Goal: Task Accomplishment & Management: Complete application form

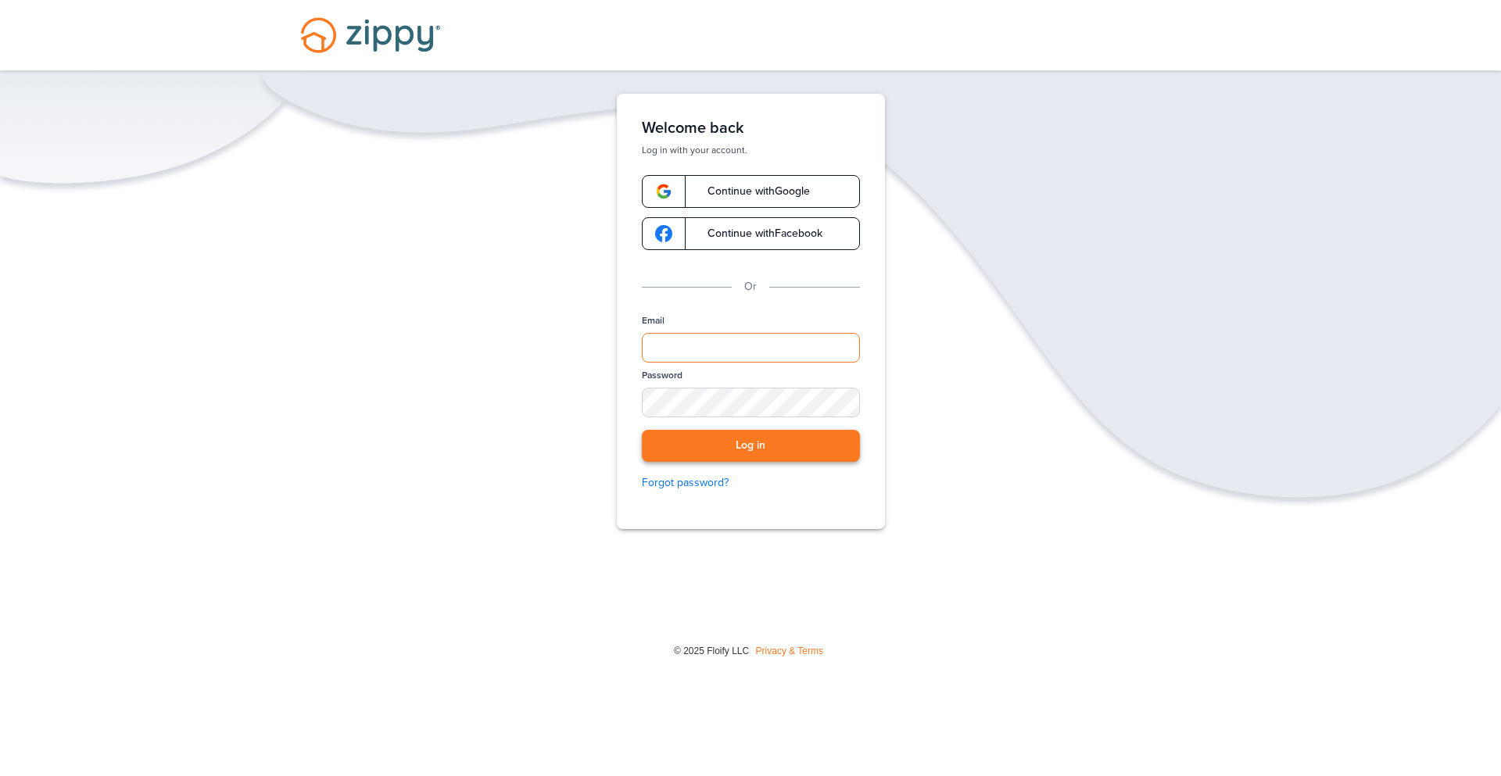
type input "**********"
click at [789, 452] on button "Log in" at bounding box center [751, 446] width 218 height 32
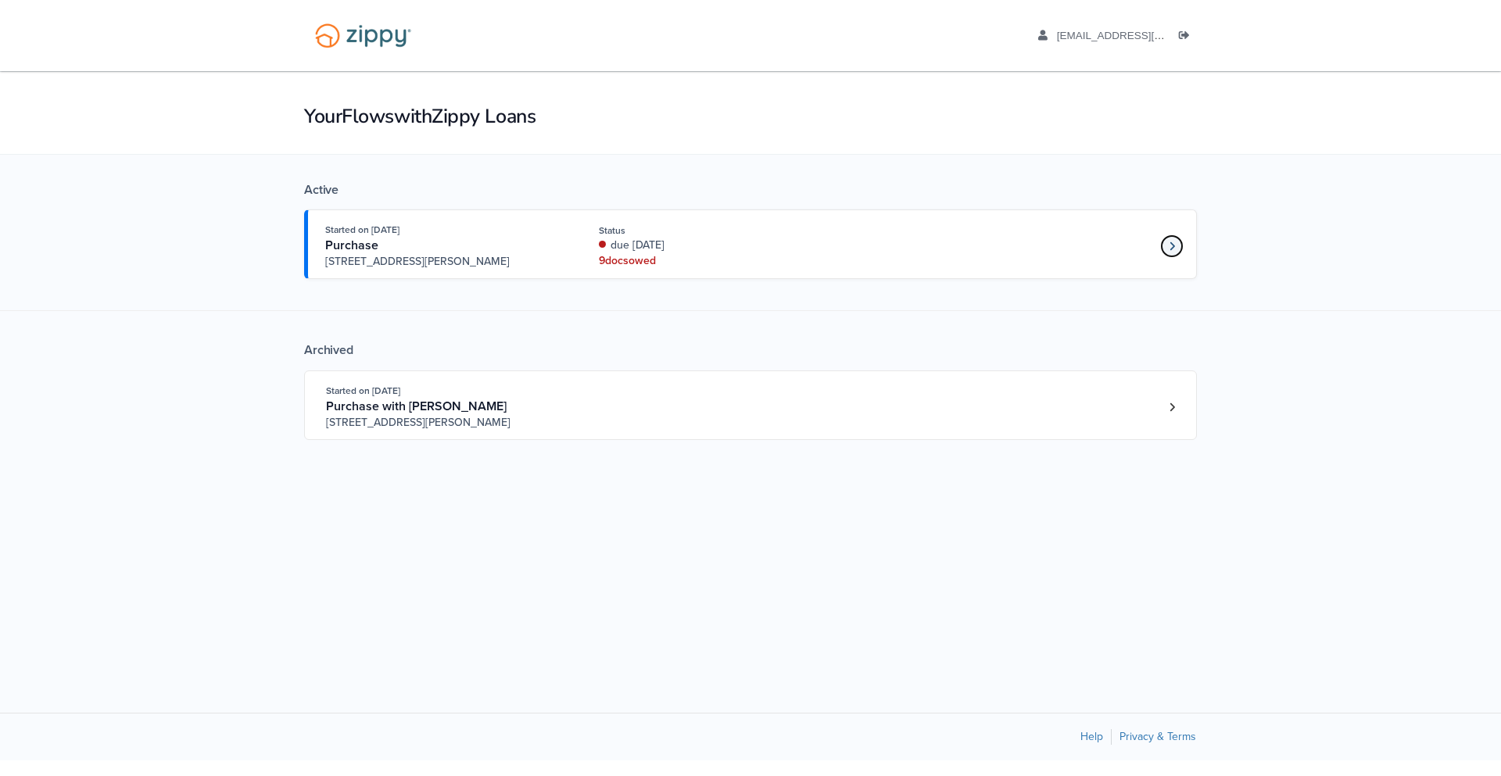
click at [1174, 248] on icon "Loan number 4263773" at bounding box center [1172, 246] width 5 height 11
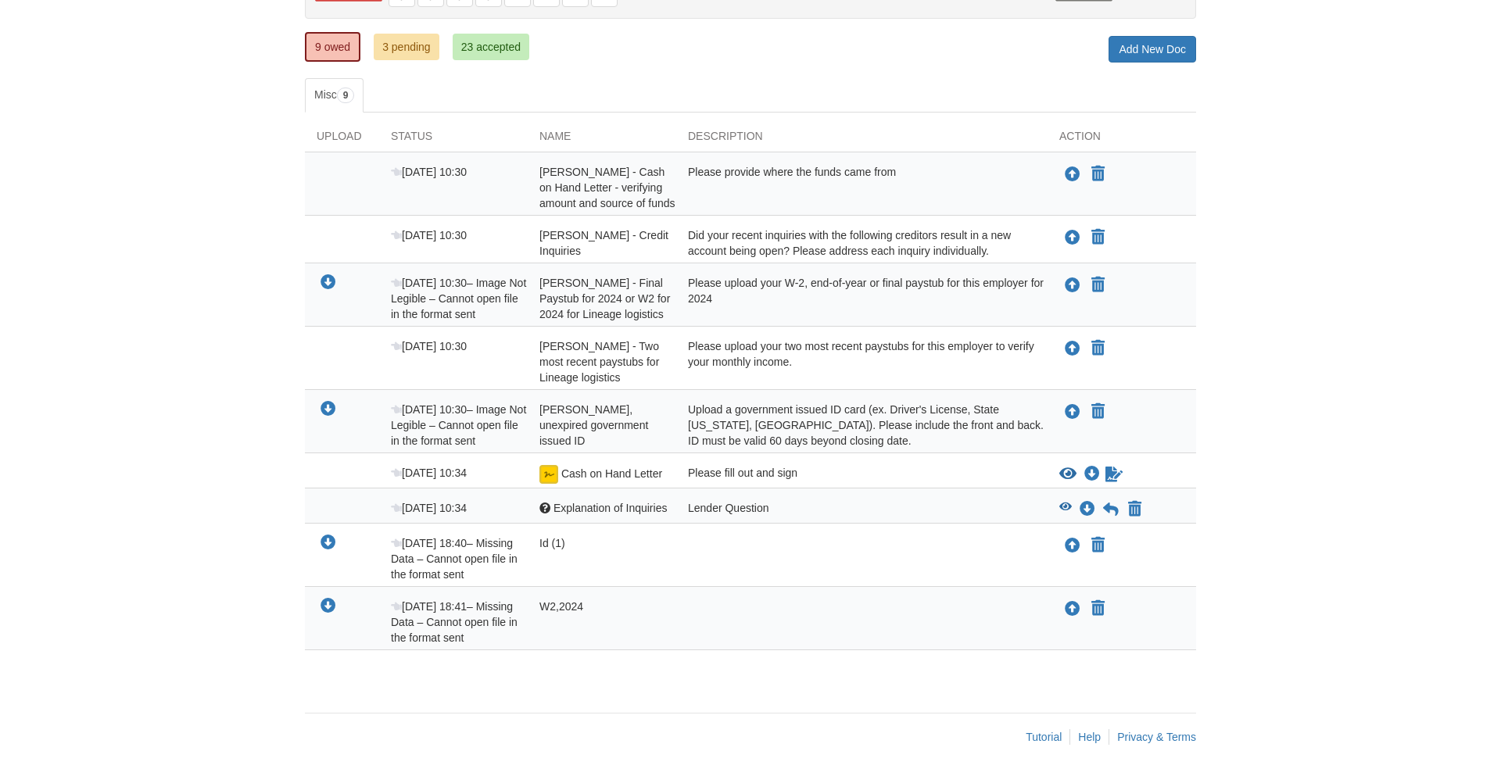
scroll to position [208, 0]
click at [1113, 475] on icon "Sign Form" at bounding box center [1114, 475] width 17 height 16
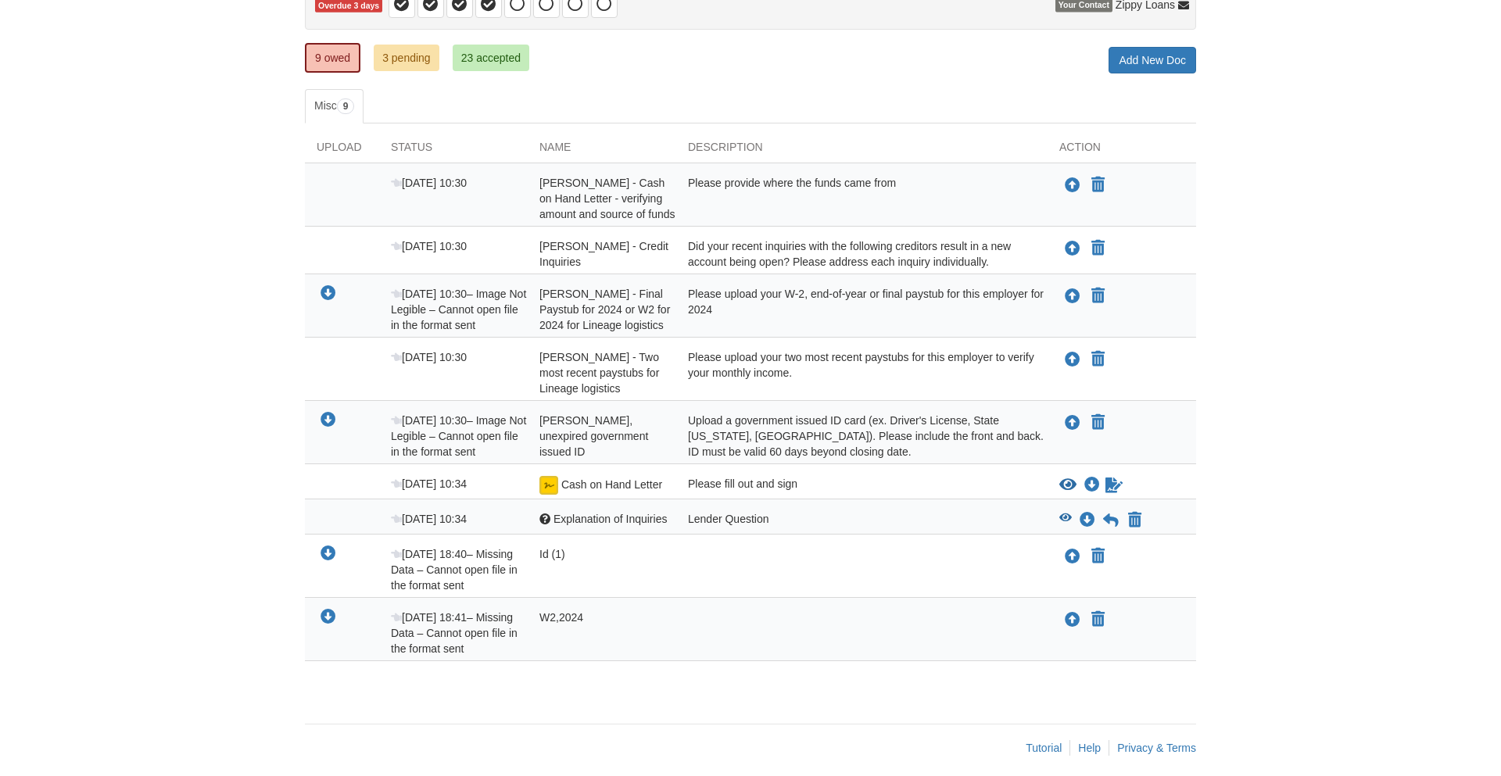
scroll to position [208, 0]
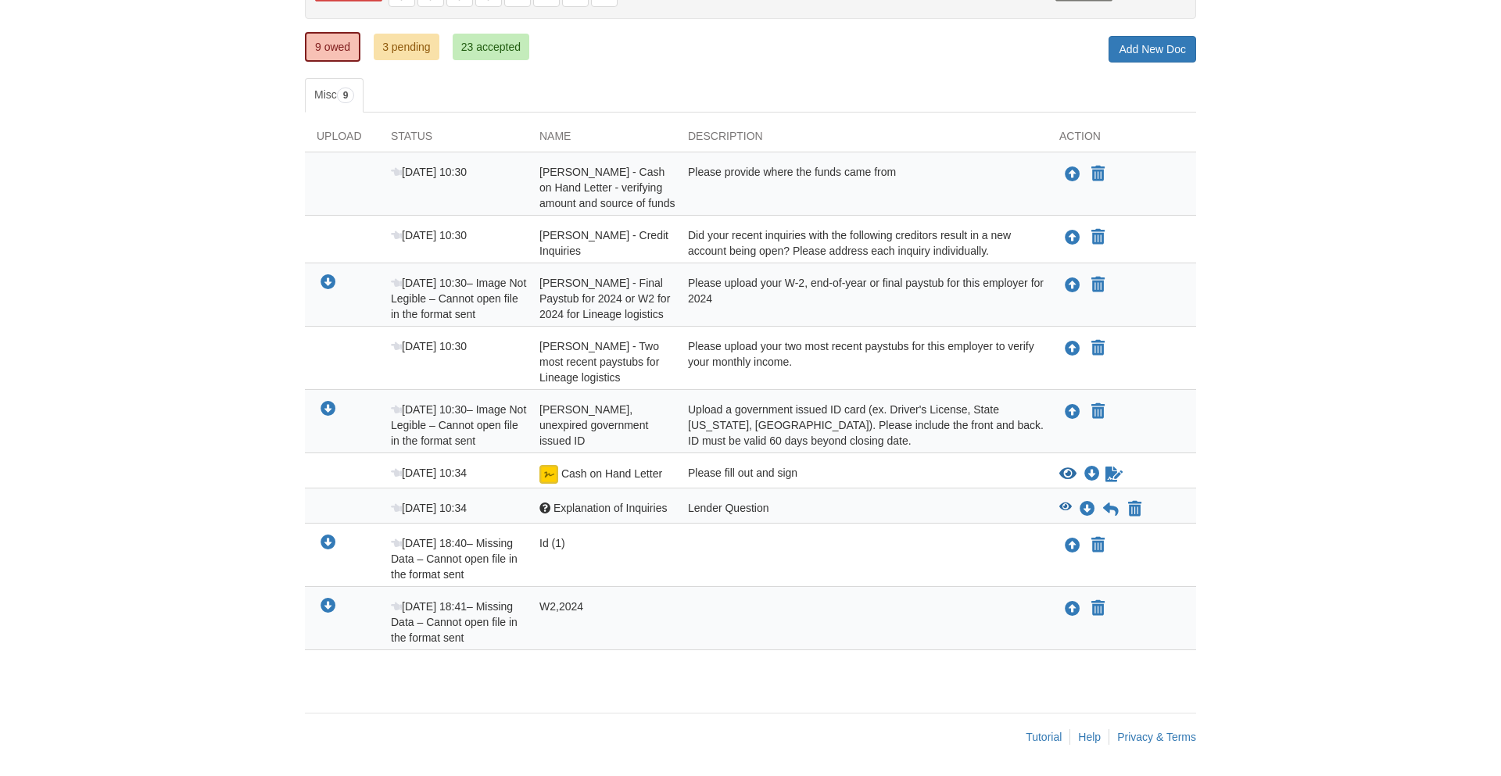
click at [1087, 374] on div "Upload your document You can declare this document Not Applicable" at bounding box center [1122, 362] width 149 height 47
click at [1109, 475] on icon "Waiting for your co-borrower to e-sign" at bounding box center [1114, 475] width 17 height 16
click at [1070, 610] on icon "Upload W2,2024" at bounding box center [1073, 610] width 16 height 16
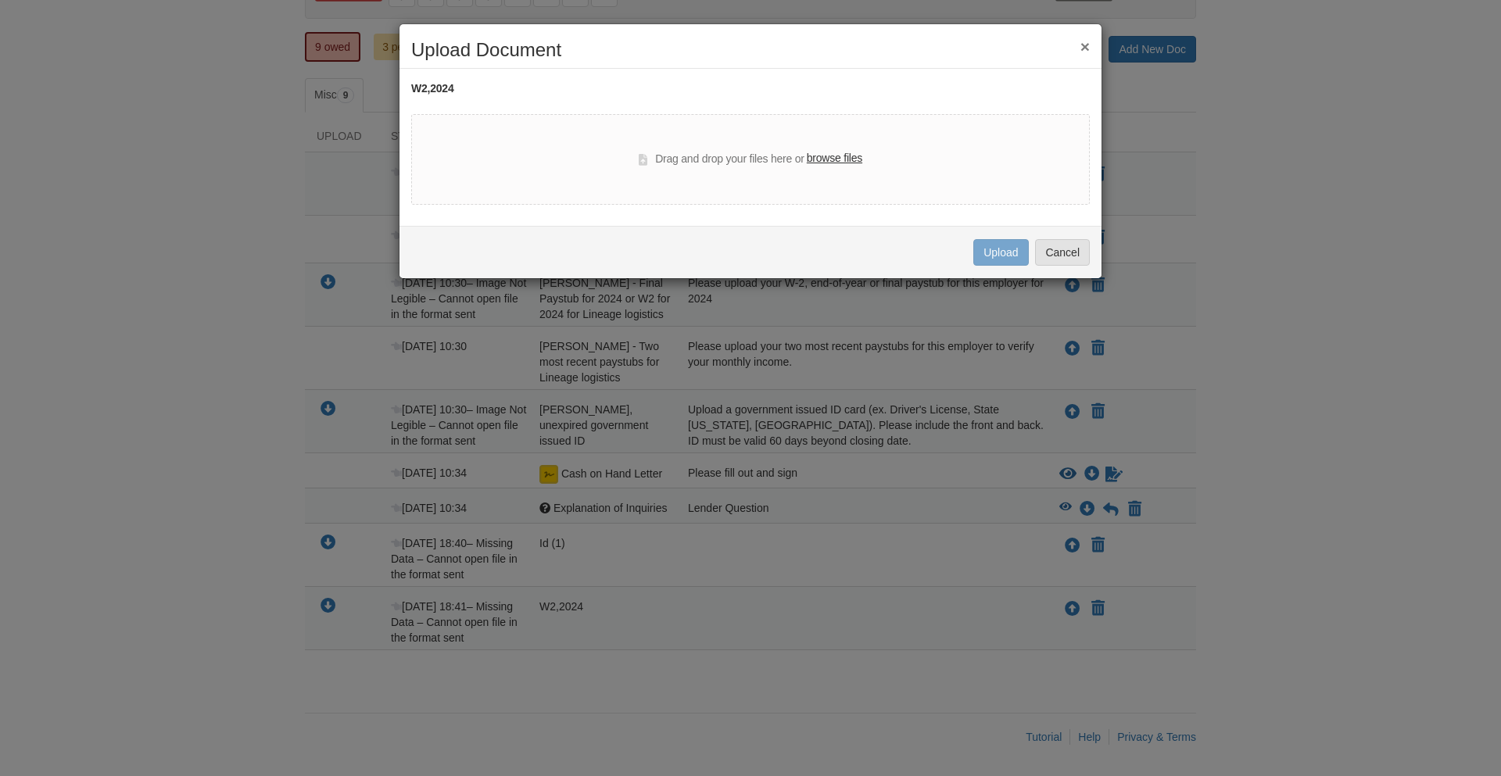
click at [841, 162] on label "browse files" at bounding box center [835, 158] width 56 height 17
click at [0, 0] on input "browse files" at bounding box center [0, 0] width 0 height 0
click at [826, 155] on label "browse files" at bounding box center [835, 158] width 56 height 17
click at [0, 0] on input "browse files" at bounding box center [0, 0] width 0 height 0
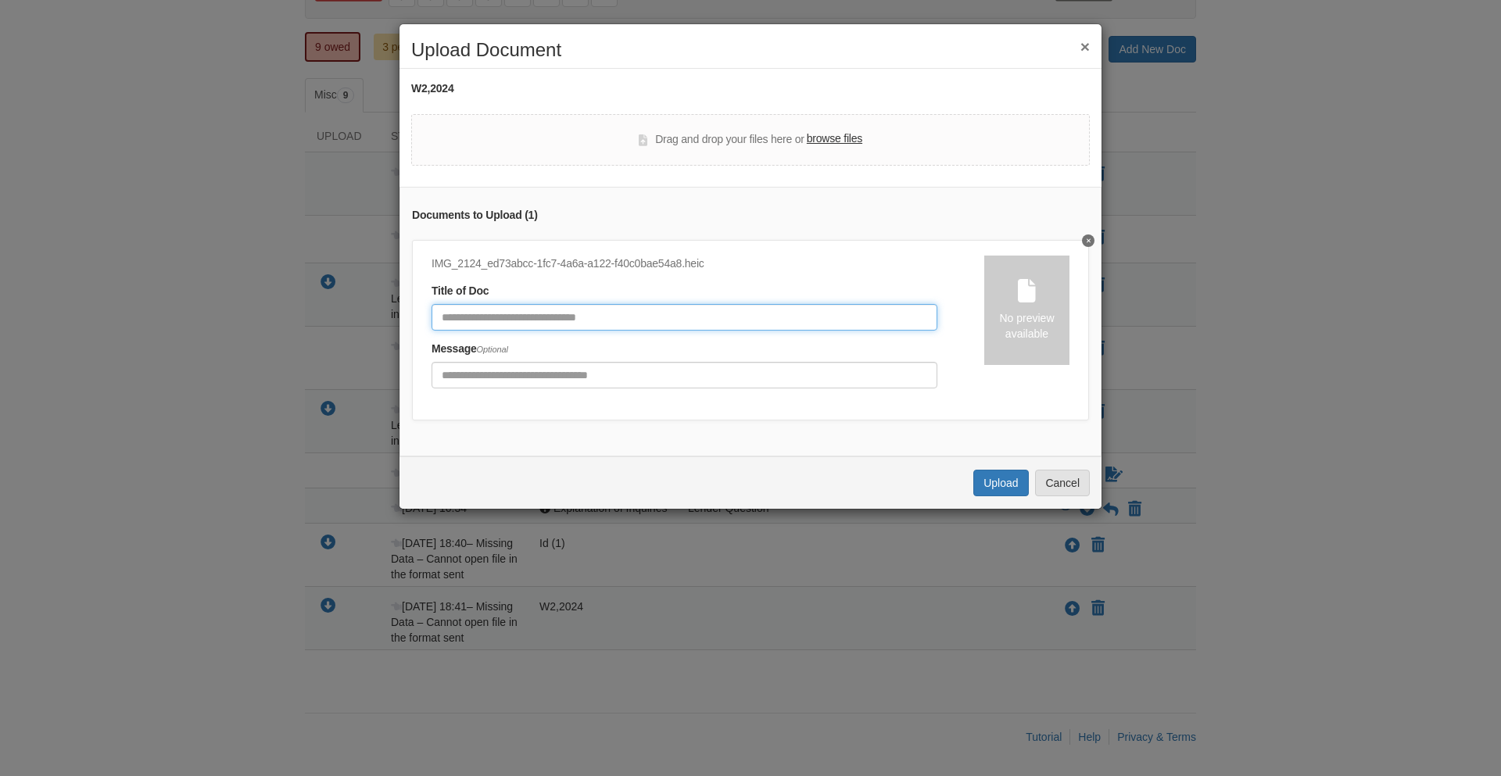
click at [532, 314] on input "Document Title" at bounding box center [685, 317] width 506 height 27
type input "*******"
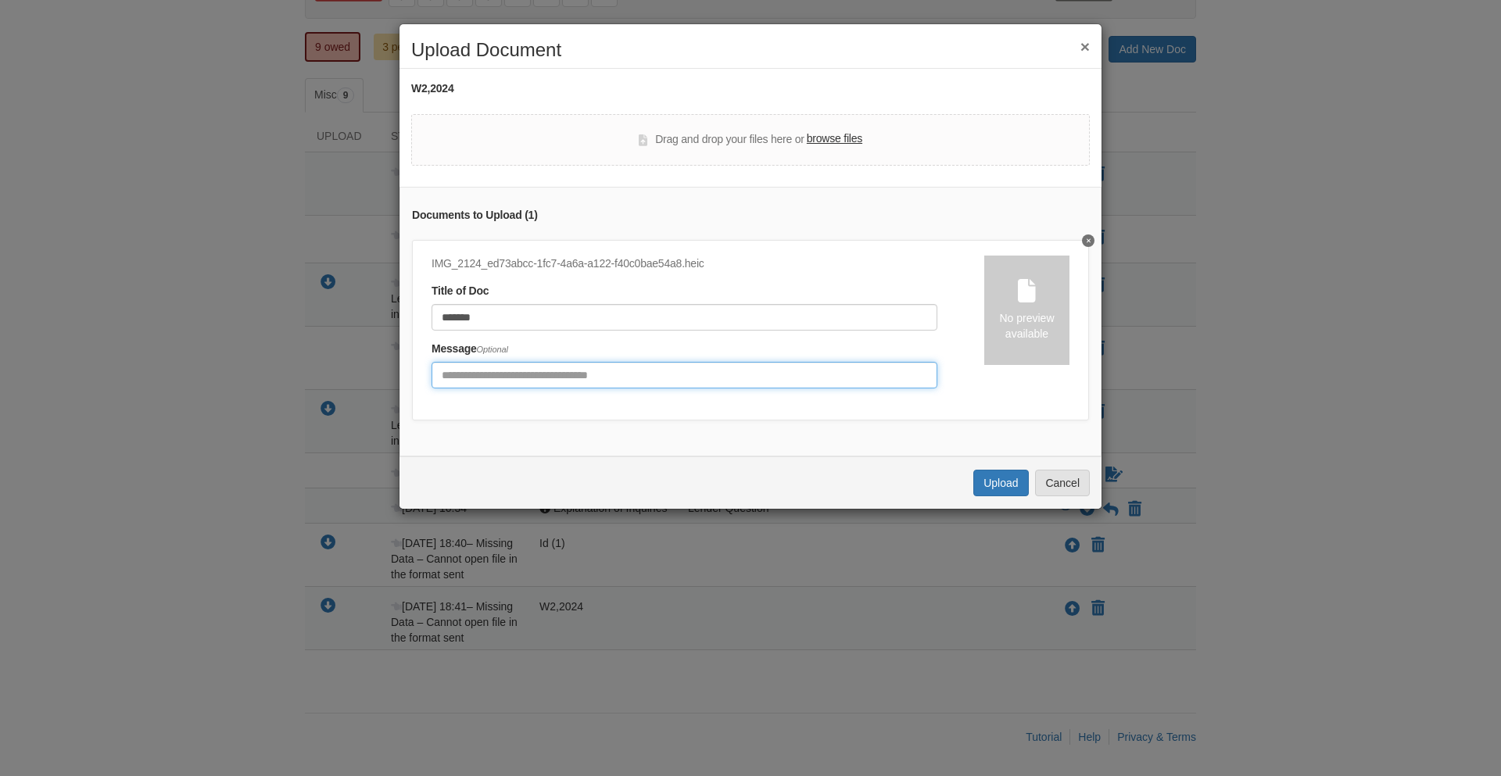
click at [580, 379] on input "Include any comments on this document" at bounding box center [685, 375] width 506 height 27
type input "*******"
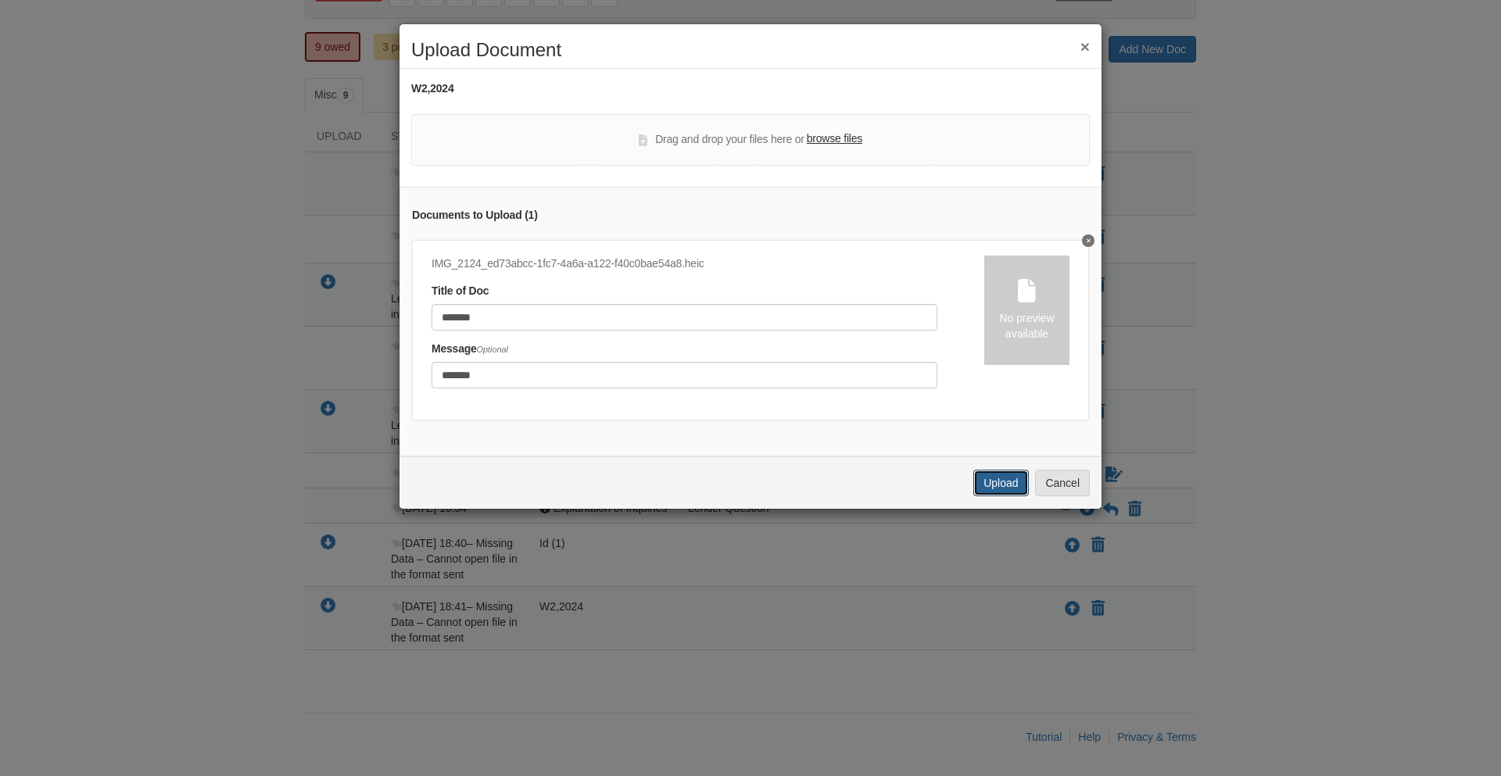
click at [1005, 484] on button "Upload" at bounding box center [1000, 483] width 55 height 27
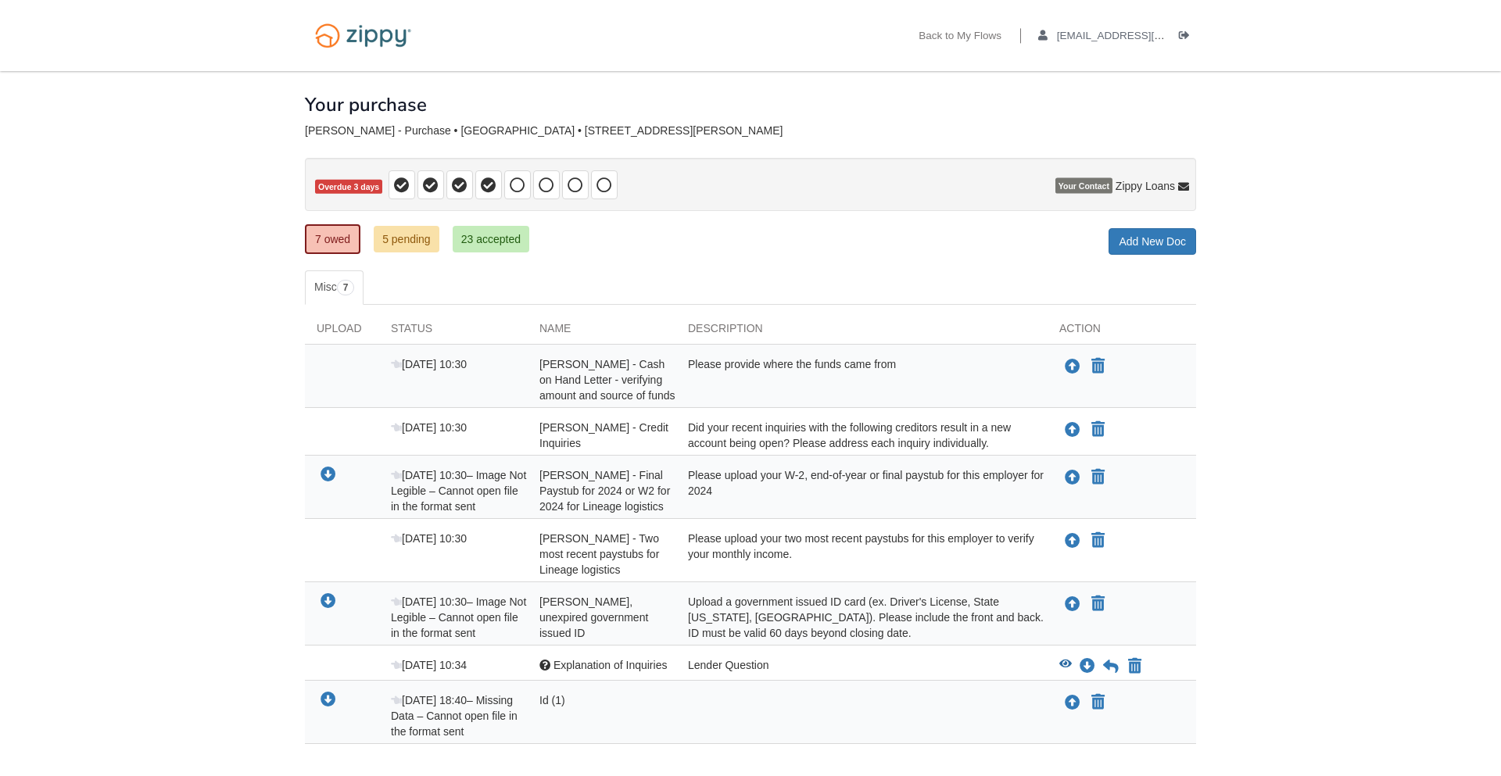
scroll to position [109, 0]
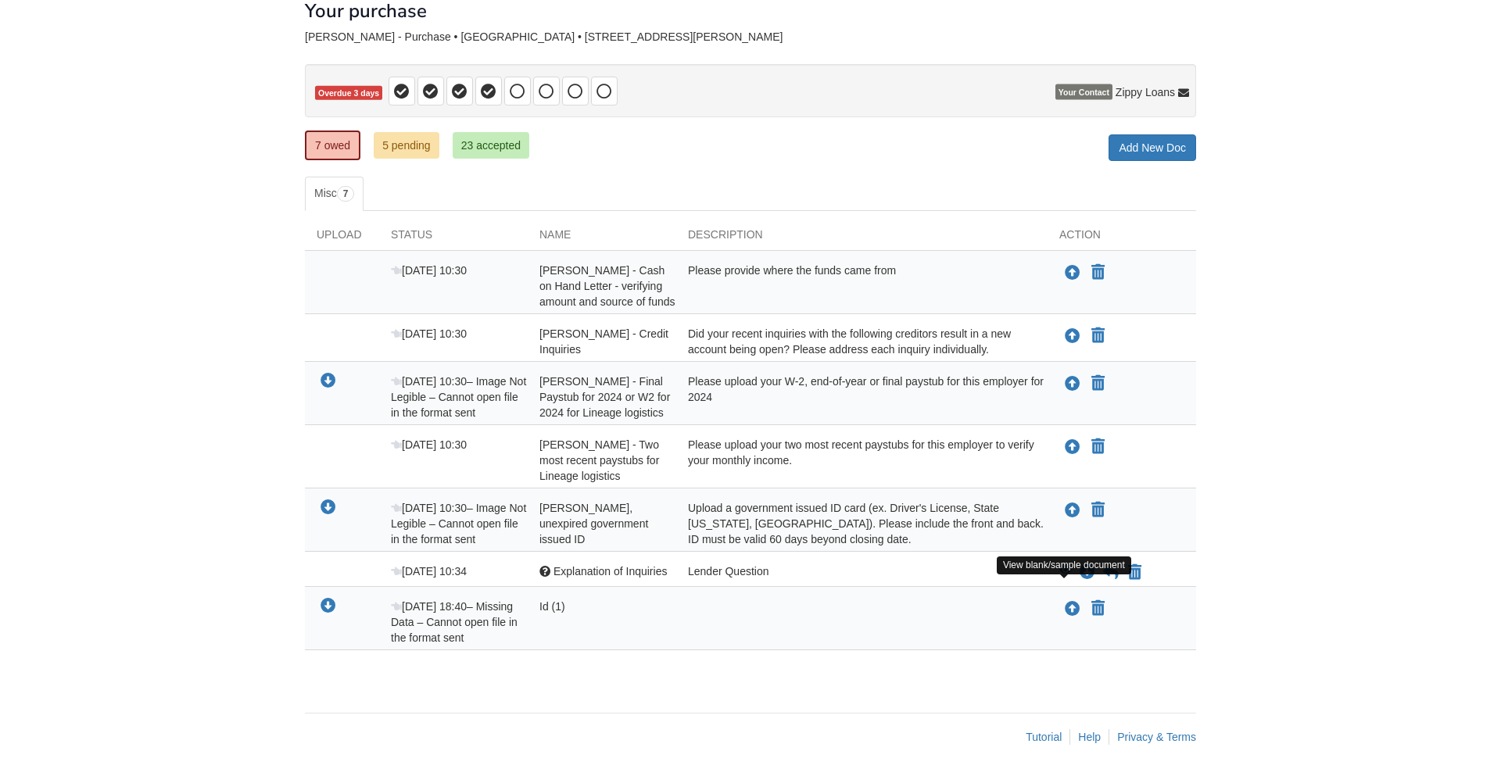
click at [1067, 570] on icon "View Explanation of Inquiries" at bounding box center [1065, 570] width 13 height 11
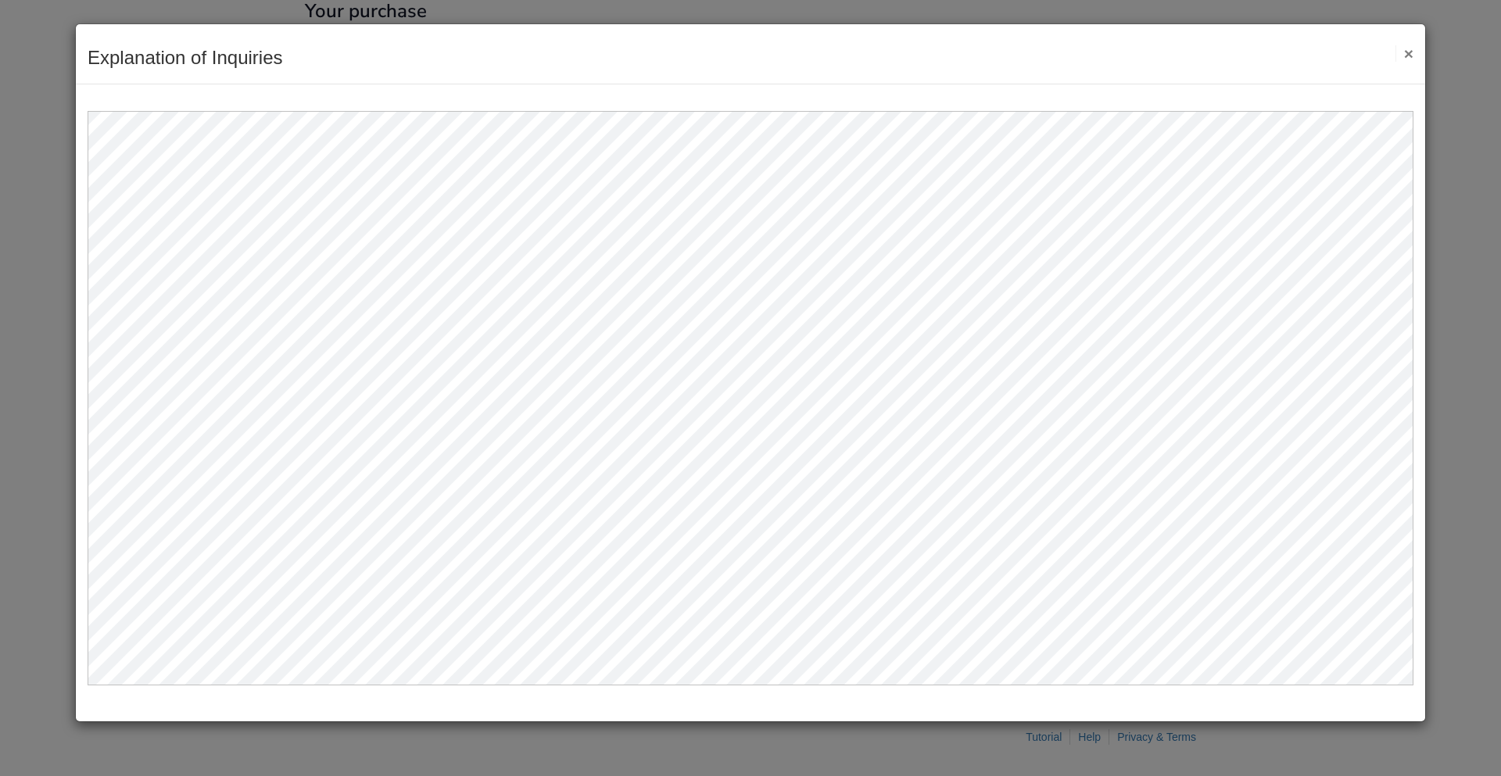
click at [1413, 53] on button "×" at bounding box center [1405, 53] width 18 height 16
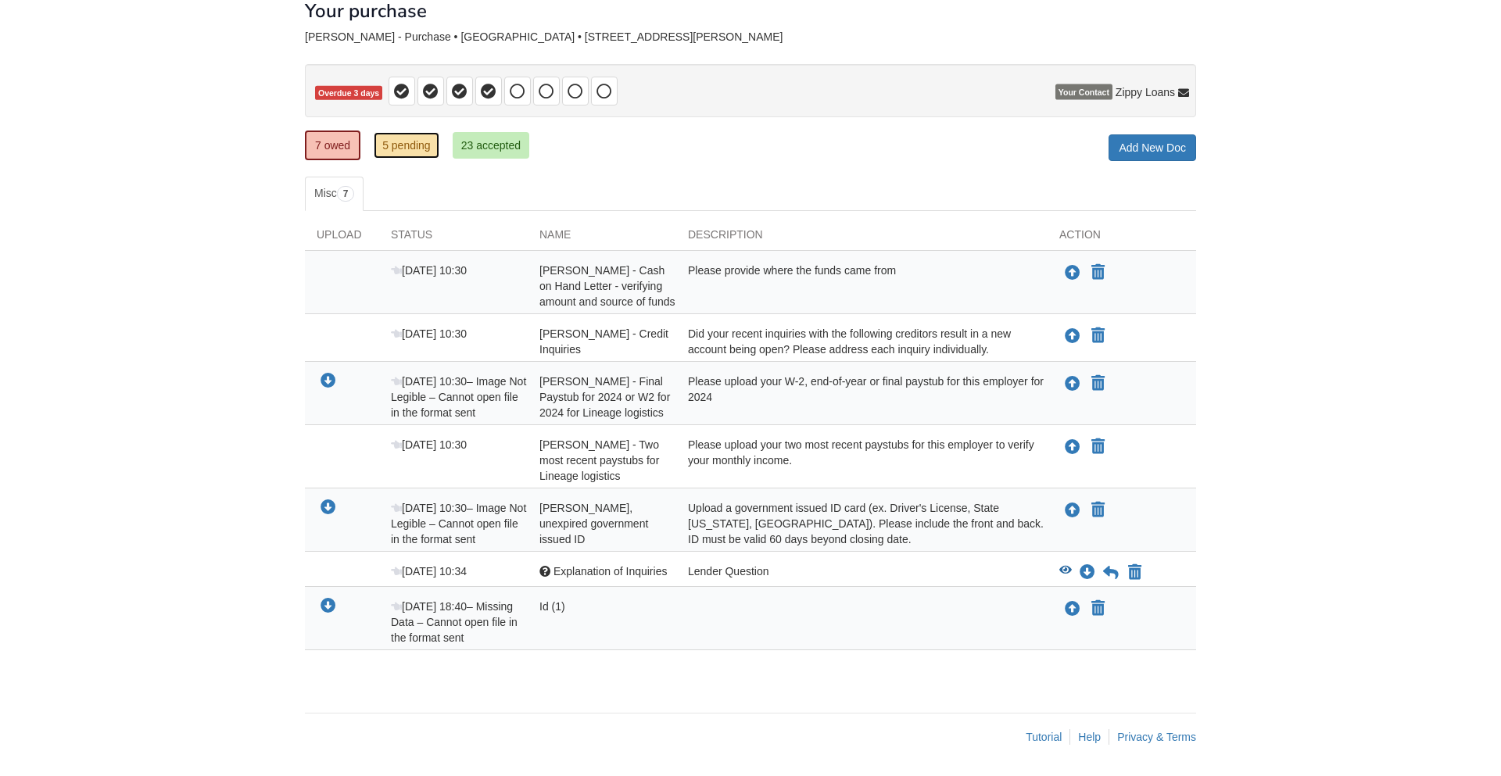
click at [395, 132] on link "5 pending" at bounding box center [407, 145] width 66 height 27
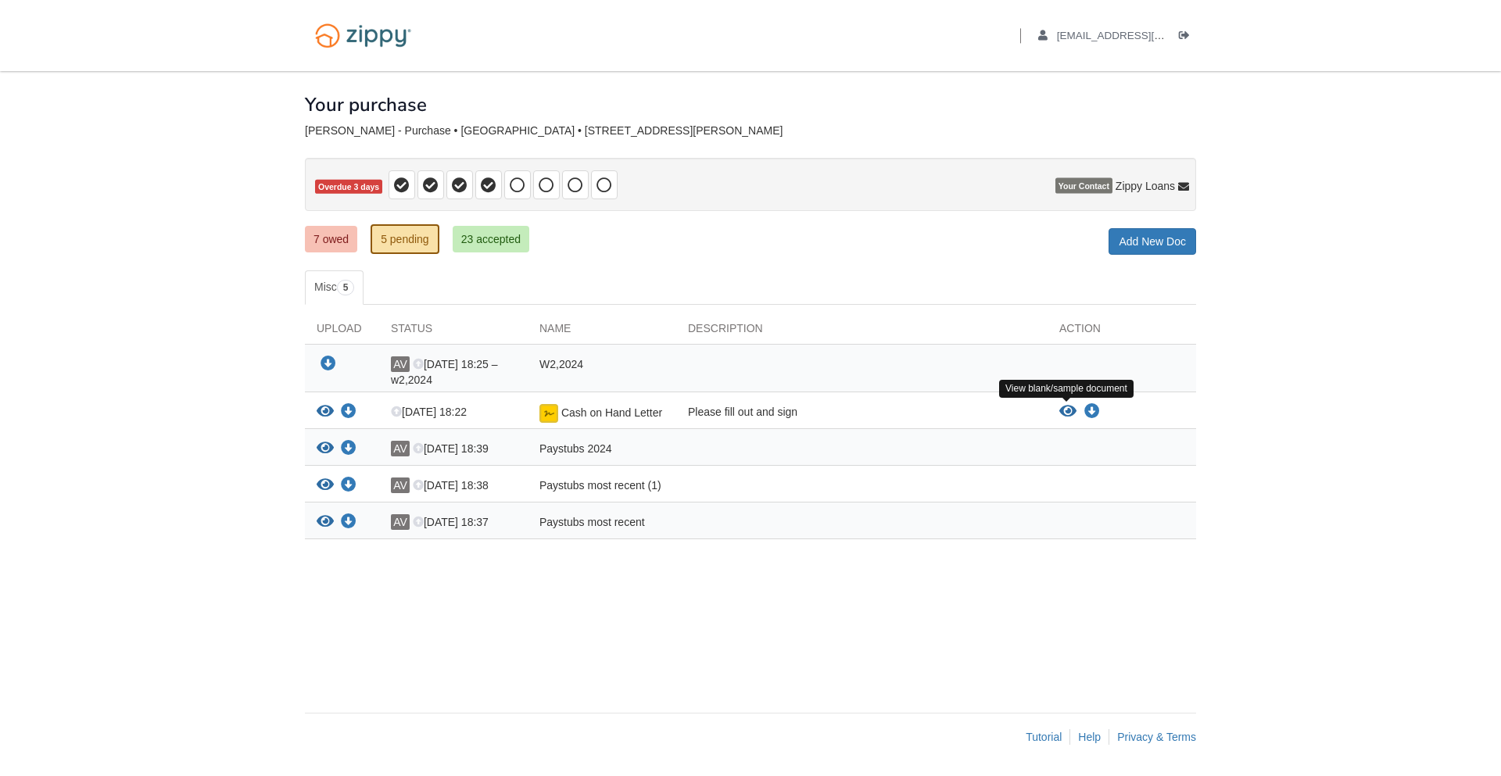
click at [1064, 410] on icon "View Cash on Hand Letter" at bounding box center [1067, 412] width 17 height 16
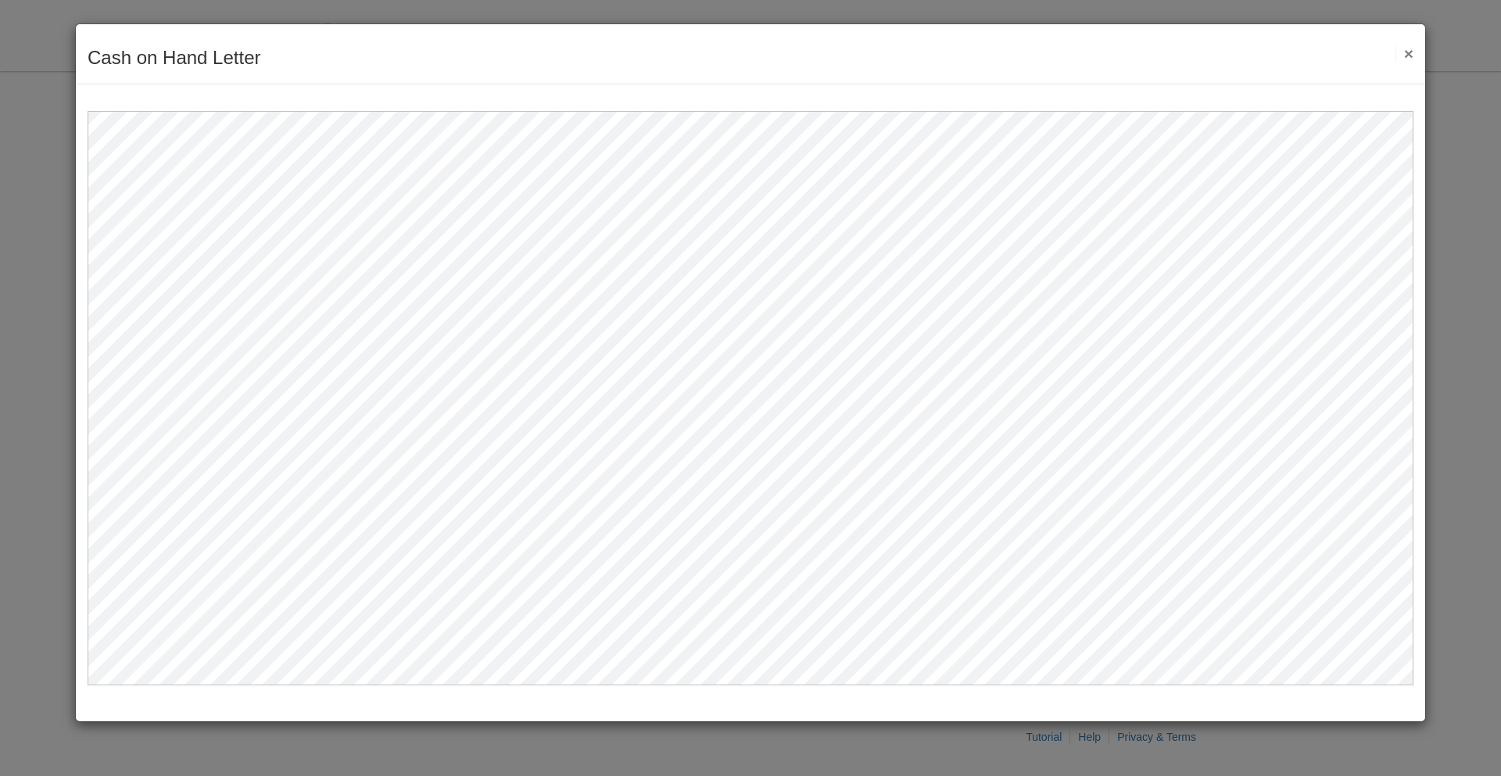
click at [1408, 58] on button "×" at bounding box center [1405, 53] width 18 height 16
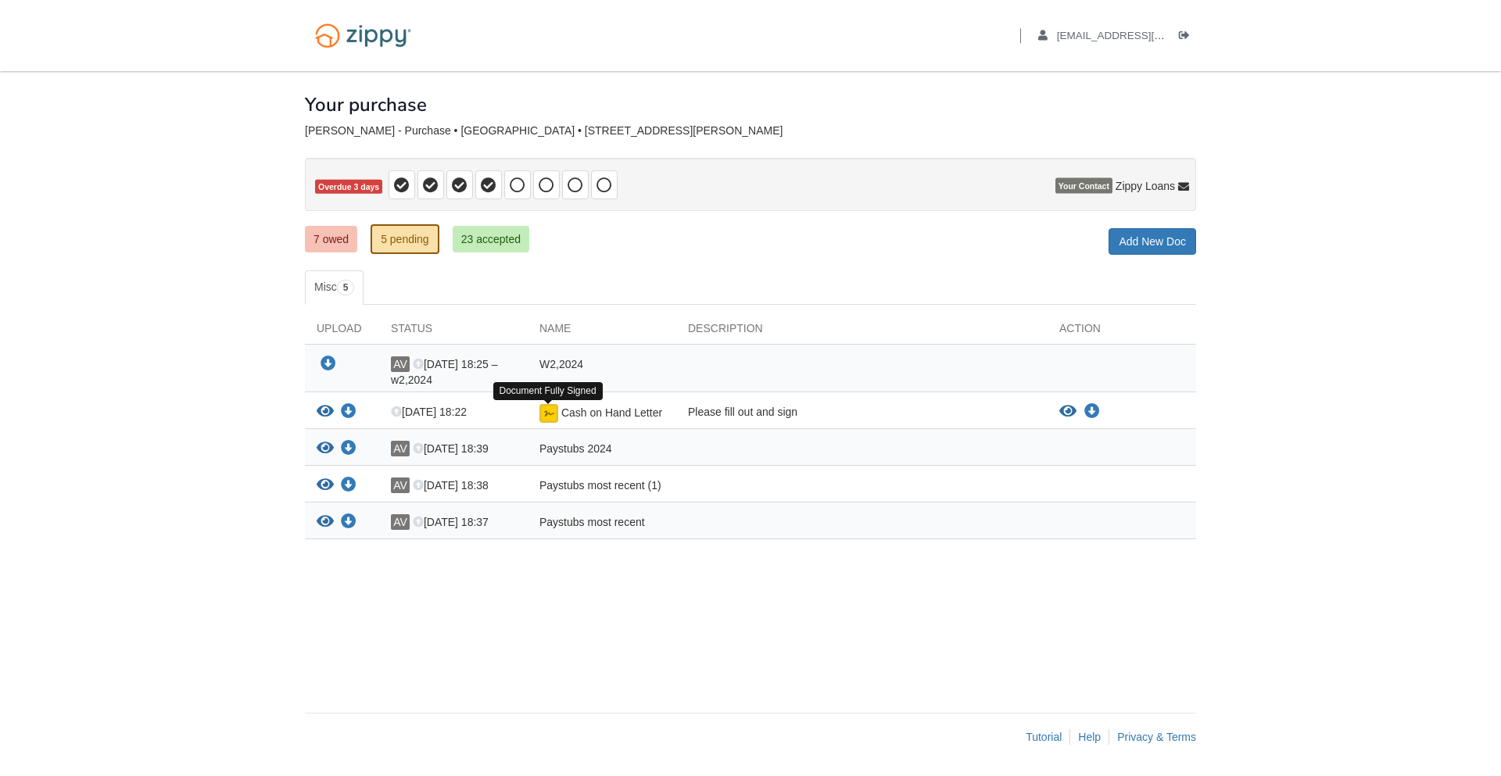
click at [550, 416] on img at bounding box center [548, 413] width 19 height 19
click at [324, 410] on icon "View Cash on Hand Letter" at bounding box center [325, 412] width 17 height 16
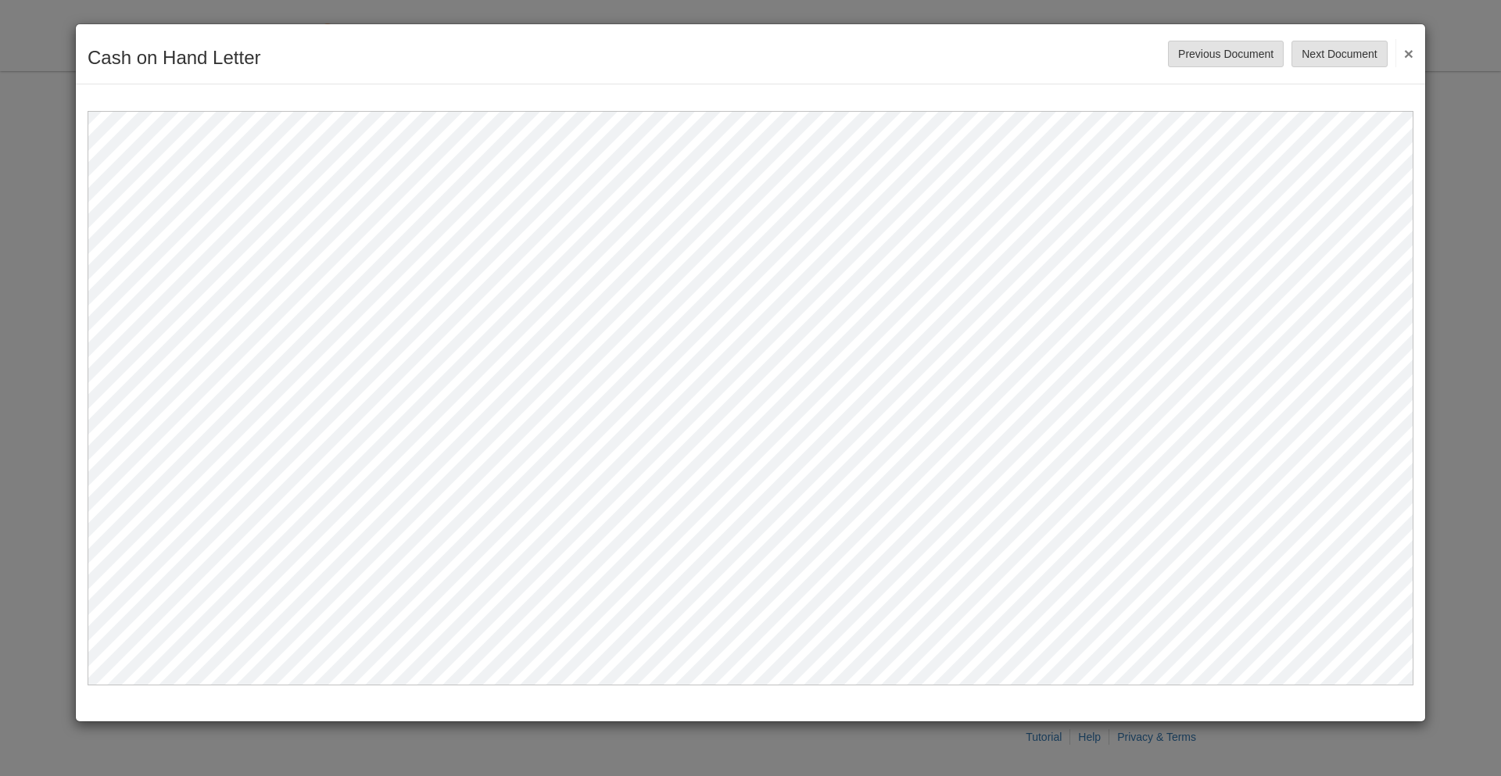
click at [1410, 56] on button "×" at bounding box center [1405, 53] width 18 height 28
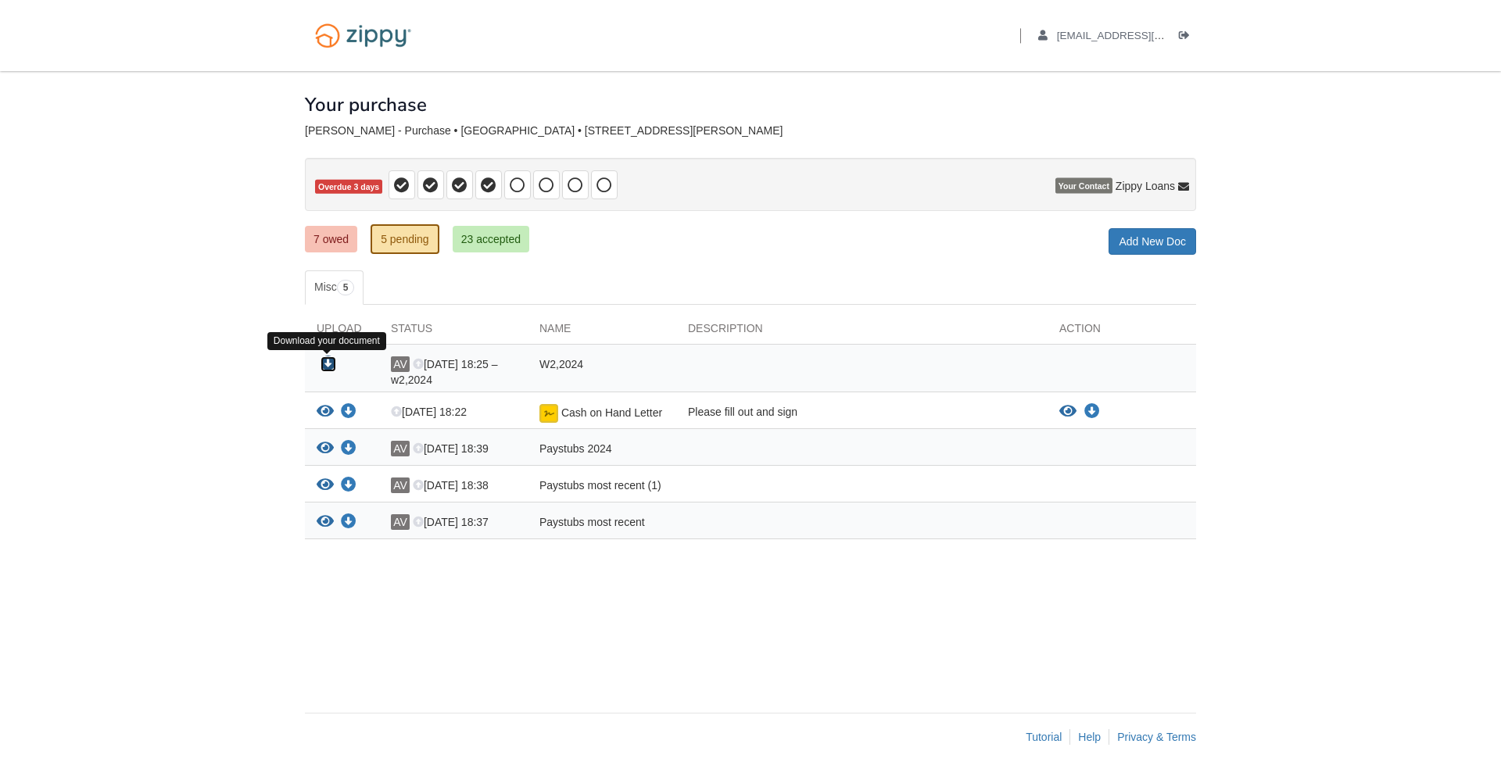
click at [325, 365] on icon "Download W2,2024" at bounding box center [329, 365] width 16 height 16
click at [325, 448] on icon "View Paystubs 2024" at bounding box center [325, 449] width 17 height 16
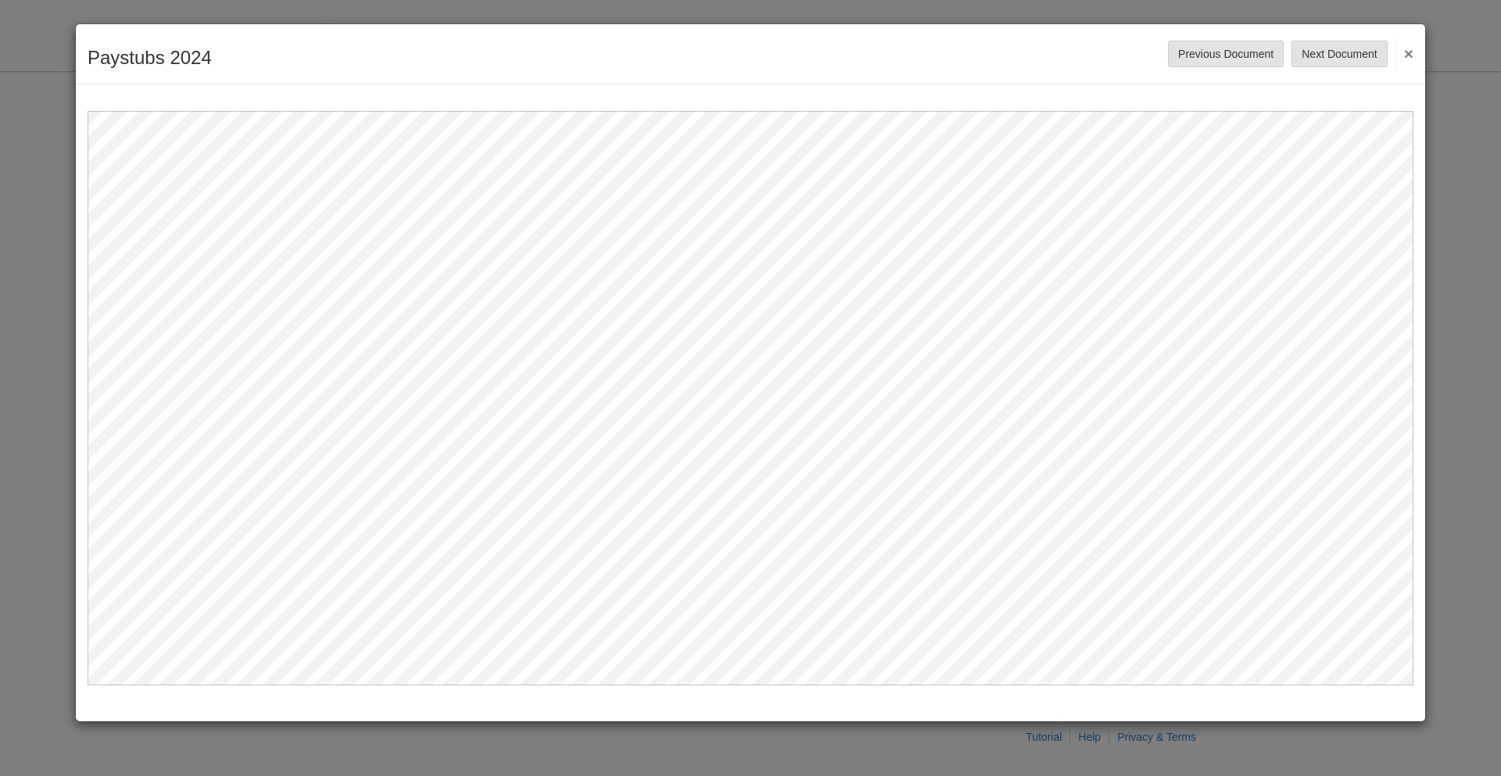
click at [1411, 55] on button "×" at bounding box center [1405, 53] width 18 height 28
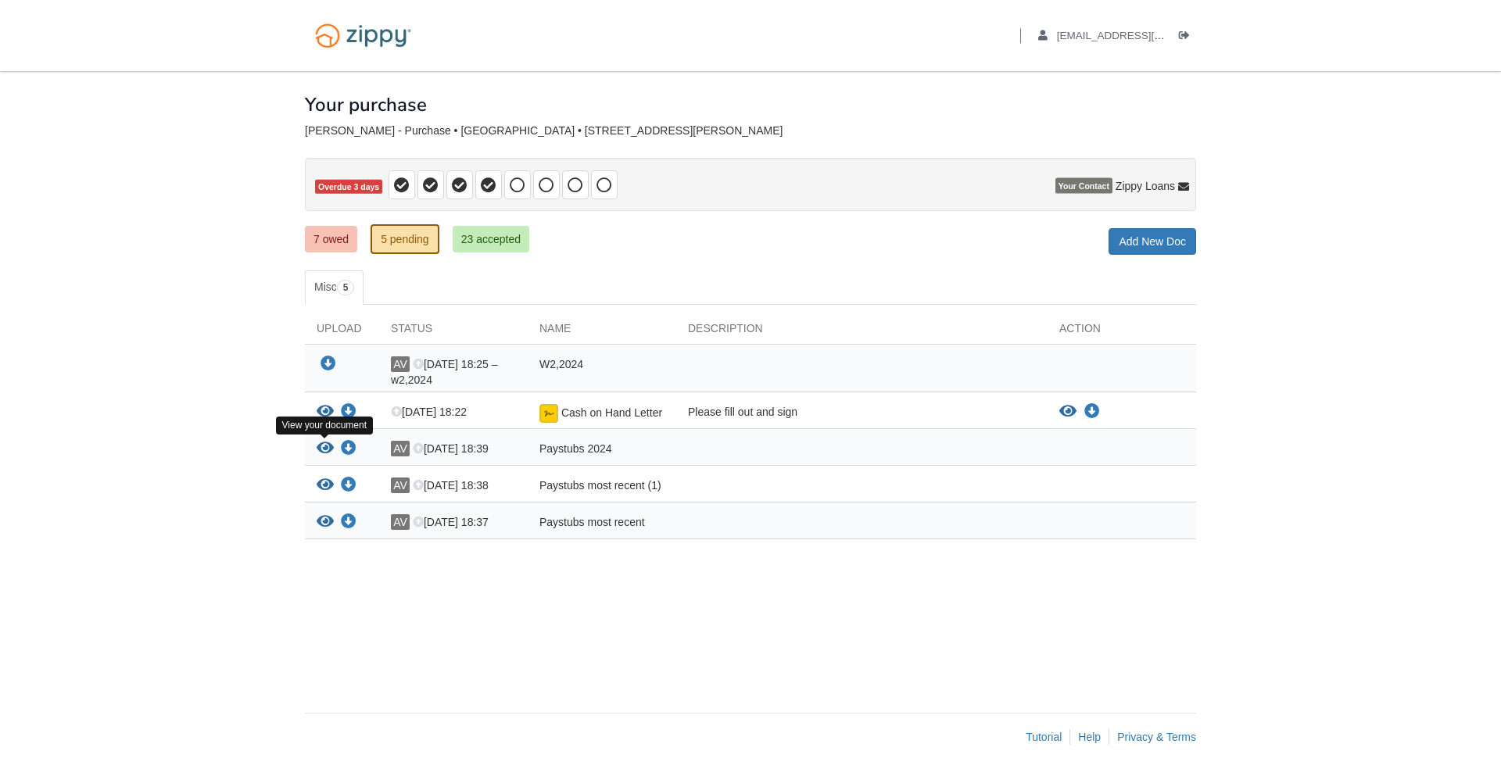
click at [321, 447] on icon "View Paystubs 2024" at bounding box center [325, 449] width 17 height 16
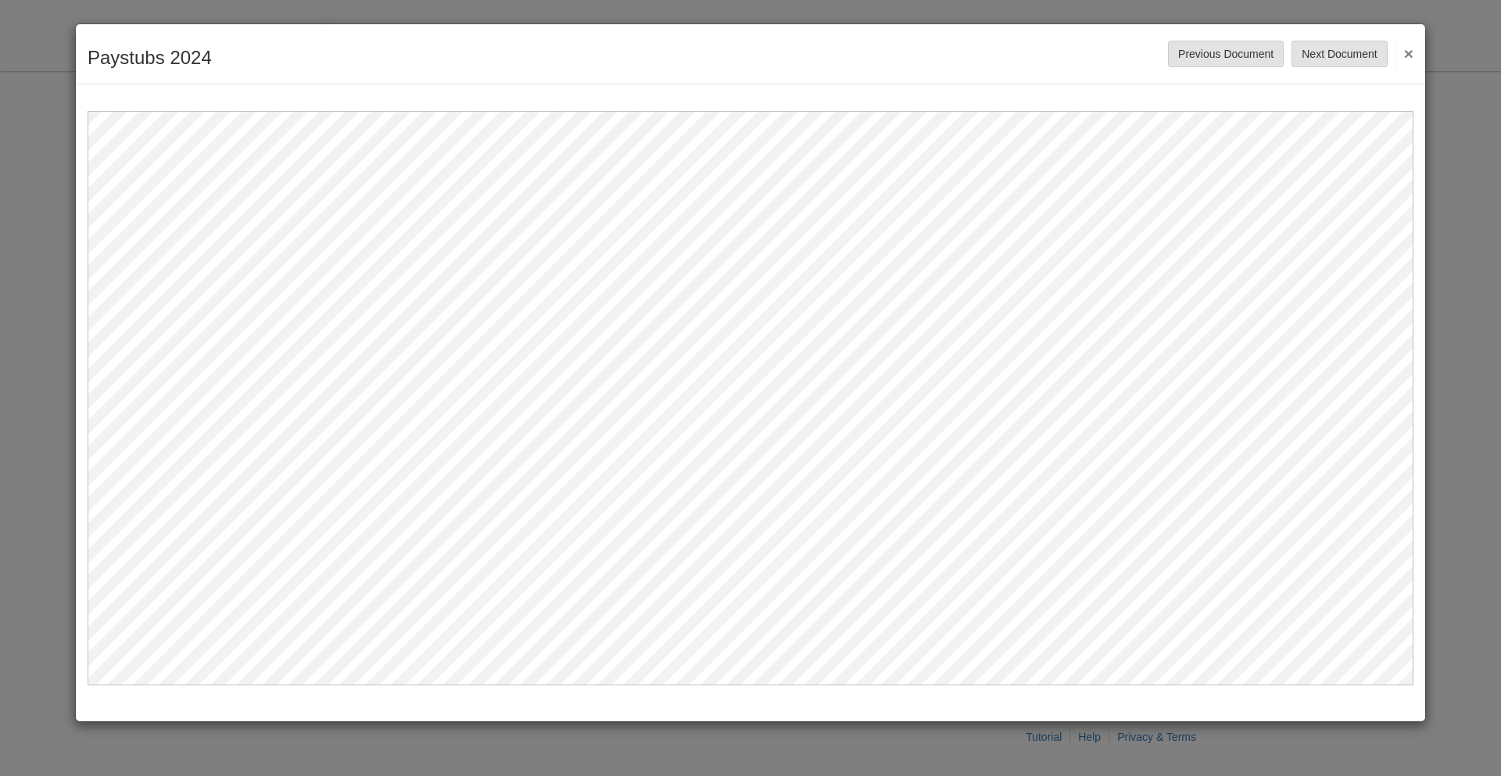
click at [1410, 51] on button "×" at bounding box center [1405, 53] width 18 height 28
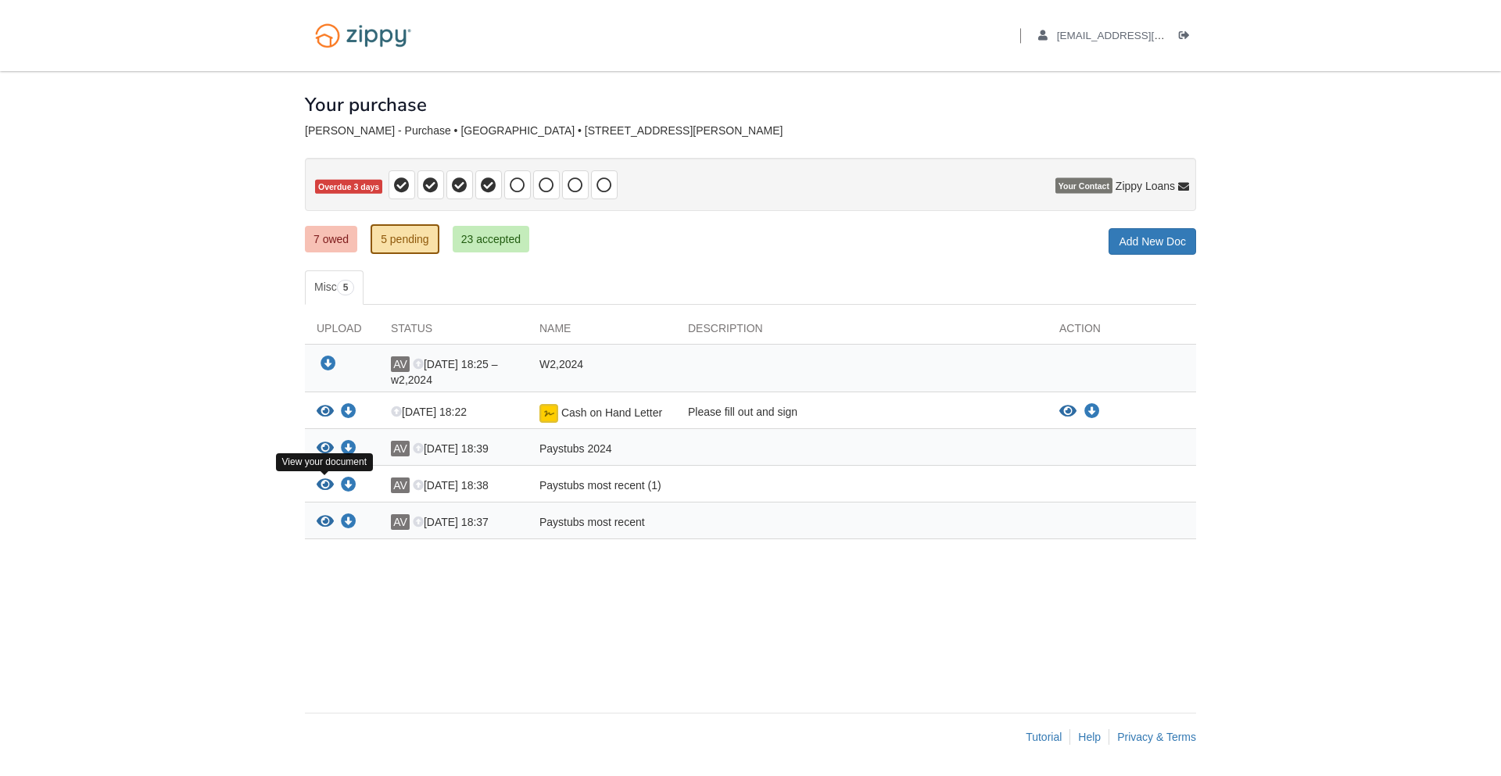
click at [325, 481] on icon "View Paystubs most recent (1)" at bounding box center [325, 486] width 17 height 16
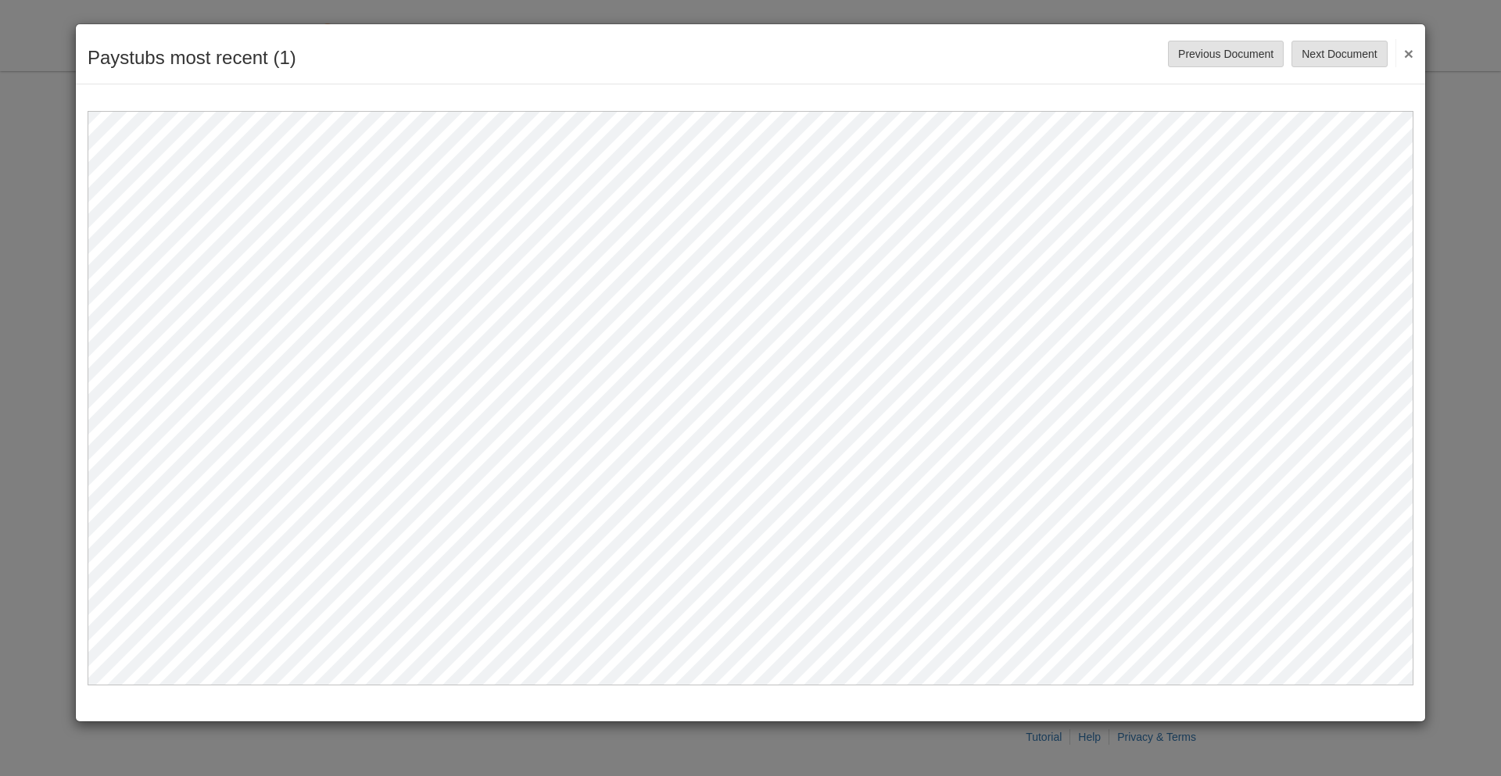
click at [1407, 55] on button "×" at bounding box center [1405, 53] width 18 height 28
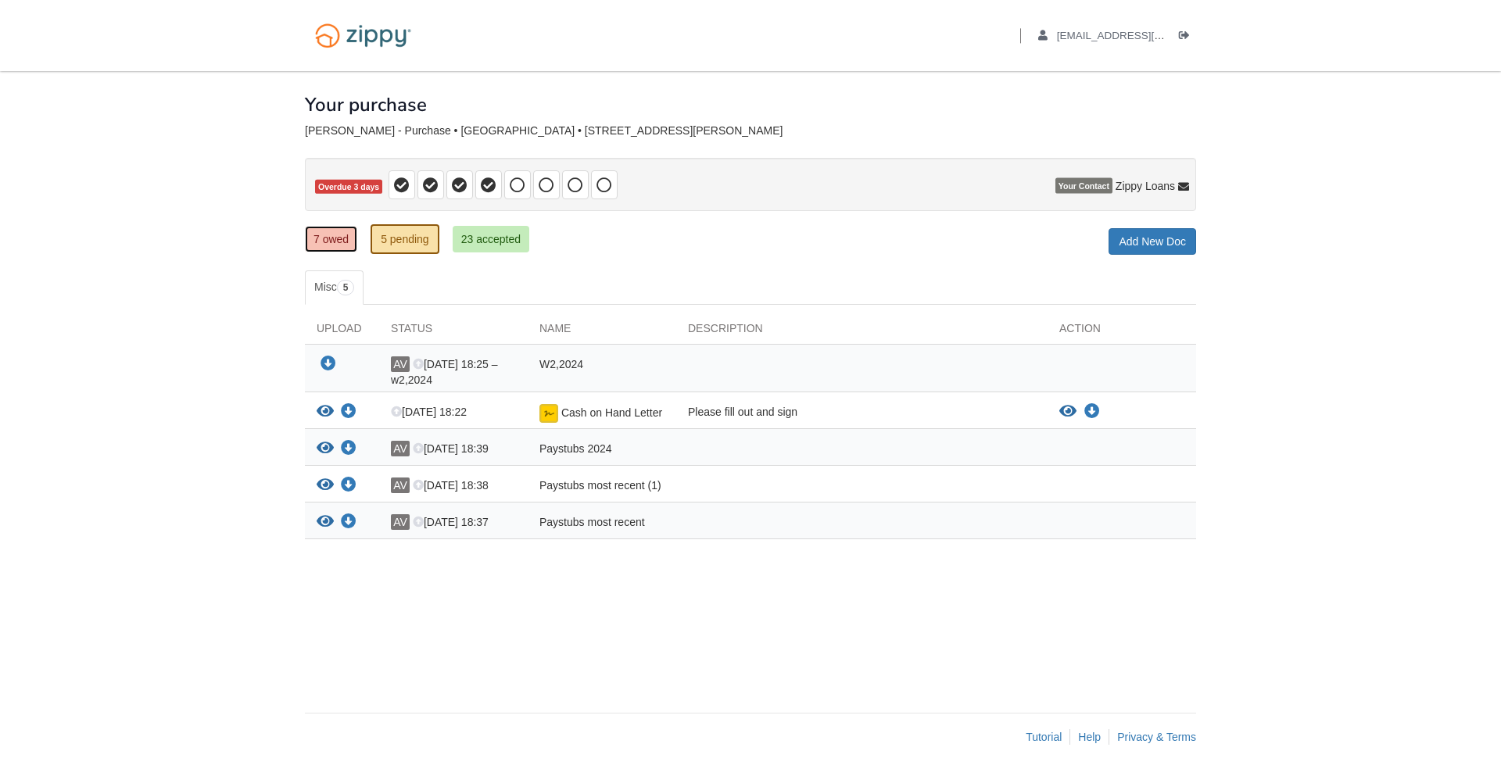
click at [331, 243] on link "7 owed" at bounding box center [331, 239] width 52 height 27
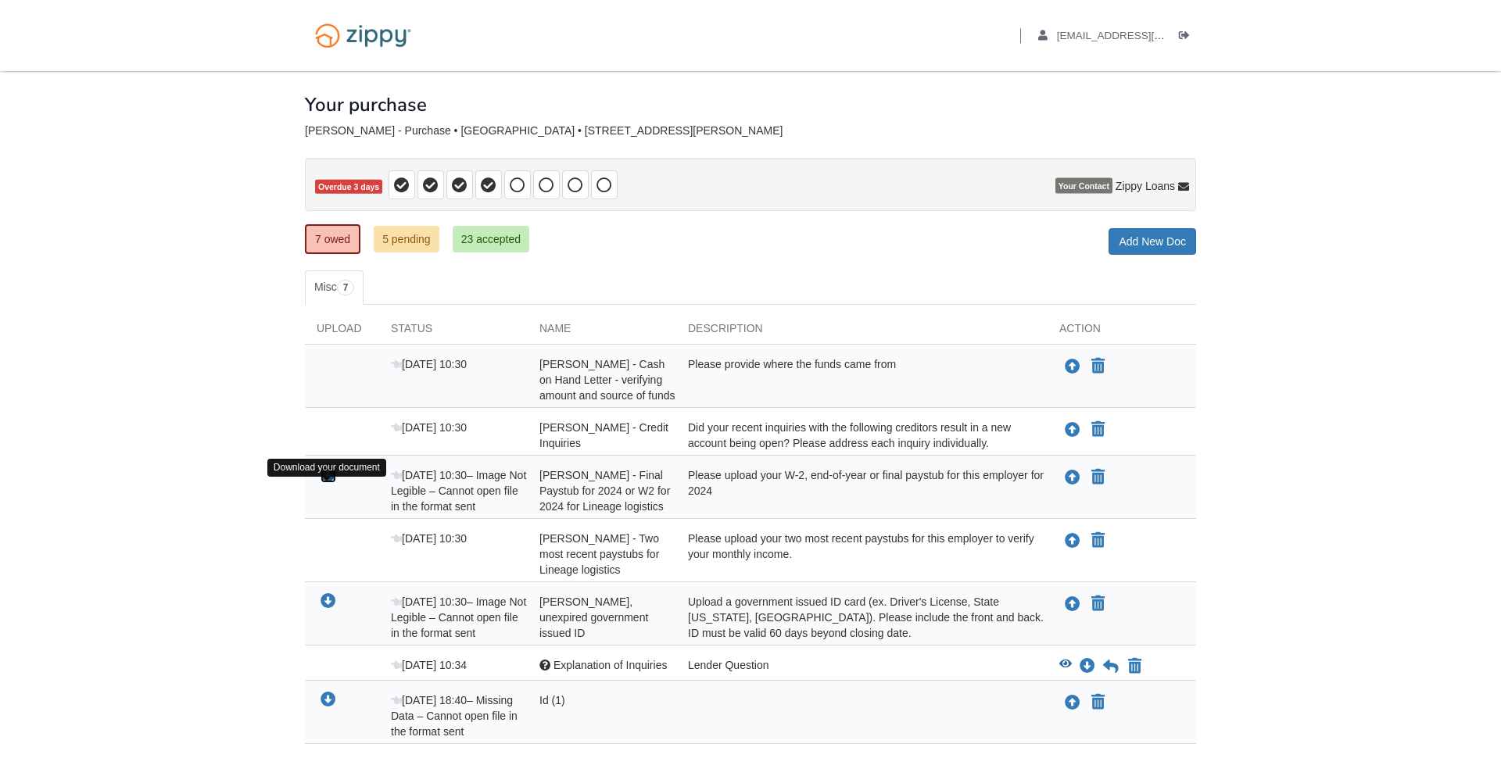
click at [326, 483] on icon "Download Alexander Vazquez - Final Paystub for 2024 or W2 for 2024 for Lineage …" at bounding box center [329, 476] width 16 height 16
click at [1407, 618] on body "Back to My Flows alexandervazquez1030@gmail.com Logout" at bounding box center [750, 435] width 1501 height 870
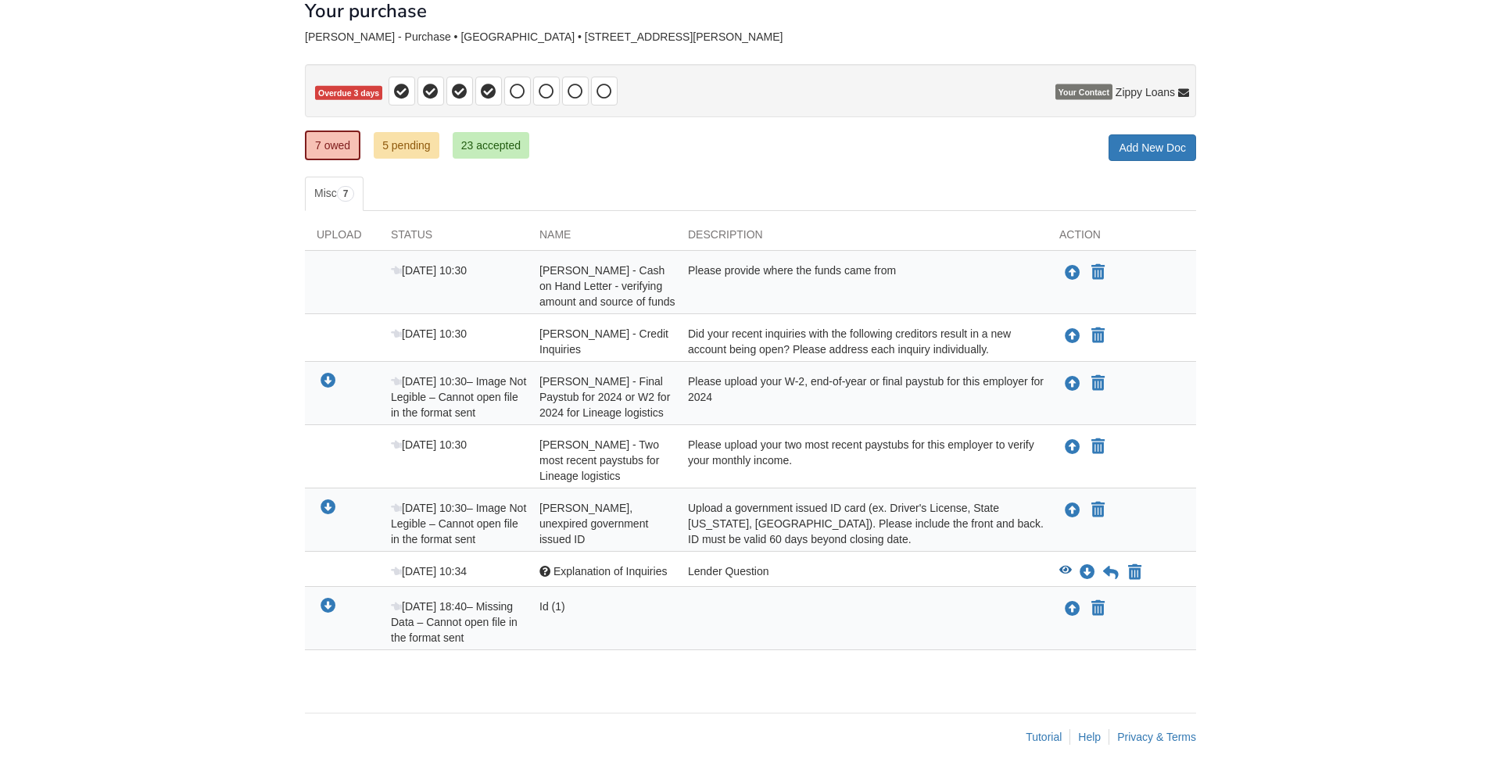
scroll to position [109, 0]
click at [1067, 572] on icon "View Explanation of Inquiries" at bounding box center [1065, 570] width 13 height 11
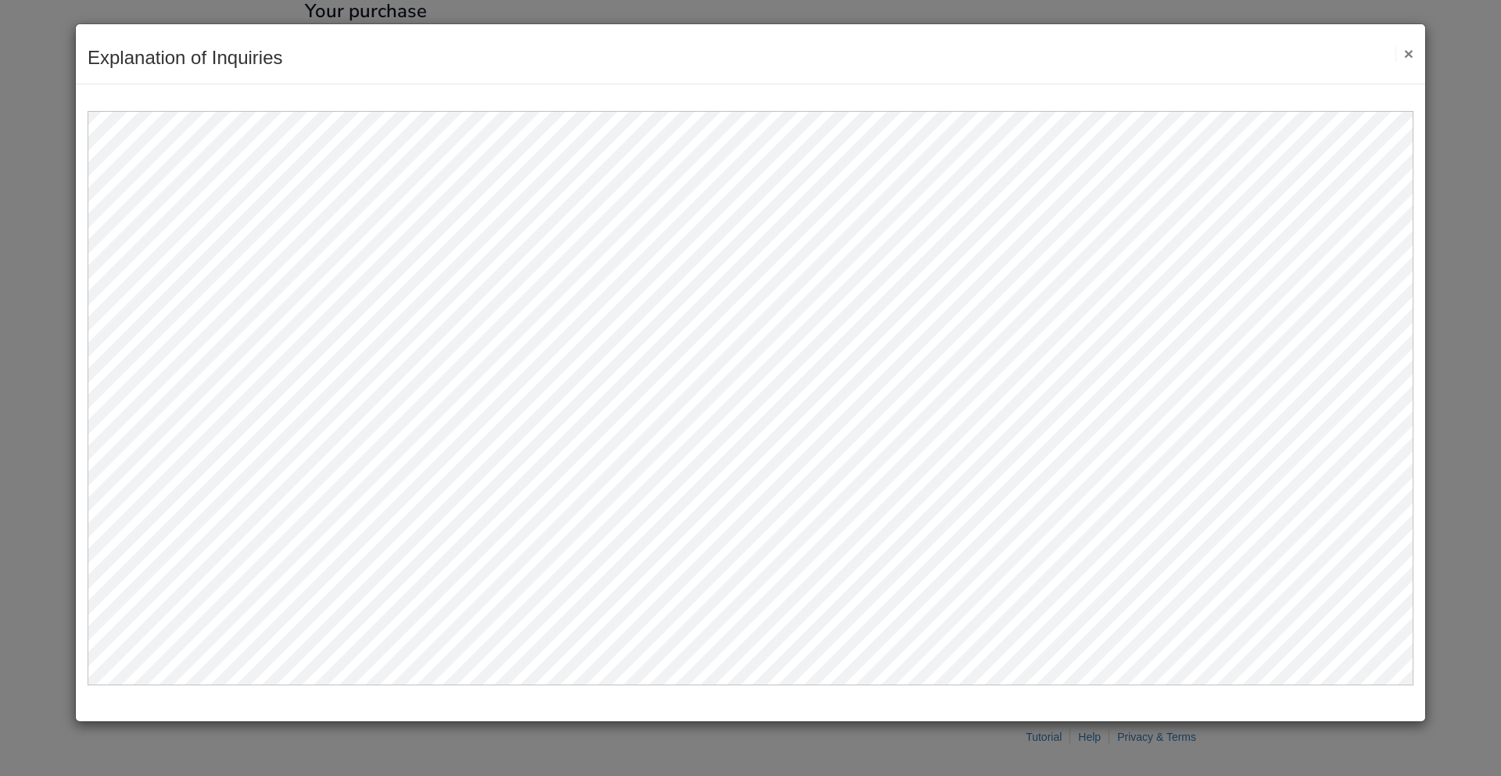
click at [1406, 54] on button "×" at bounding box center [1405, 53] width 18 height 16
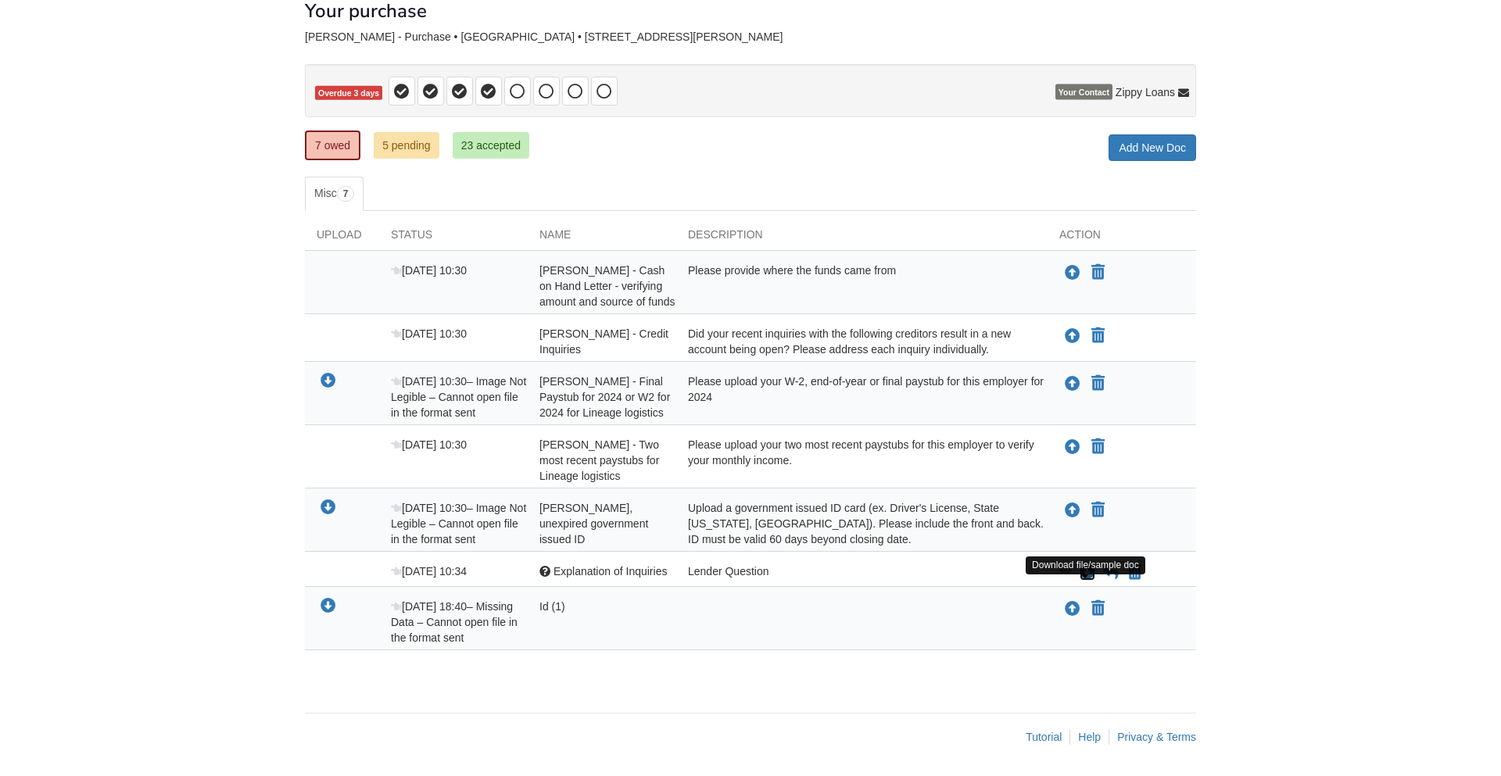
click at [1084, 571] on icon "Download Explanation of Inquiries" at bounding box center [1088, 573] width 16 height 16
click at [1066, 569] on icon "View Explanation of Inquiries" at bounding box center [1065, 570] width 13 height 11
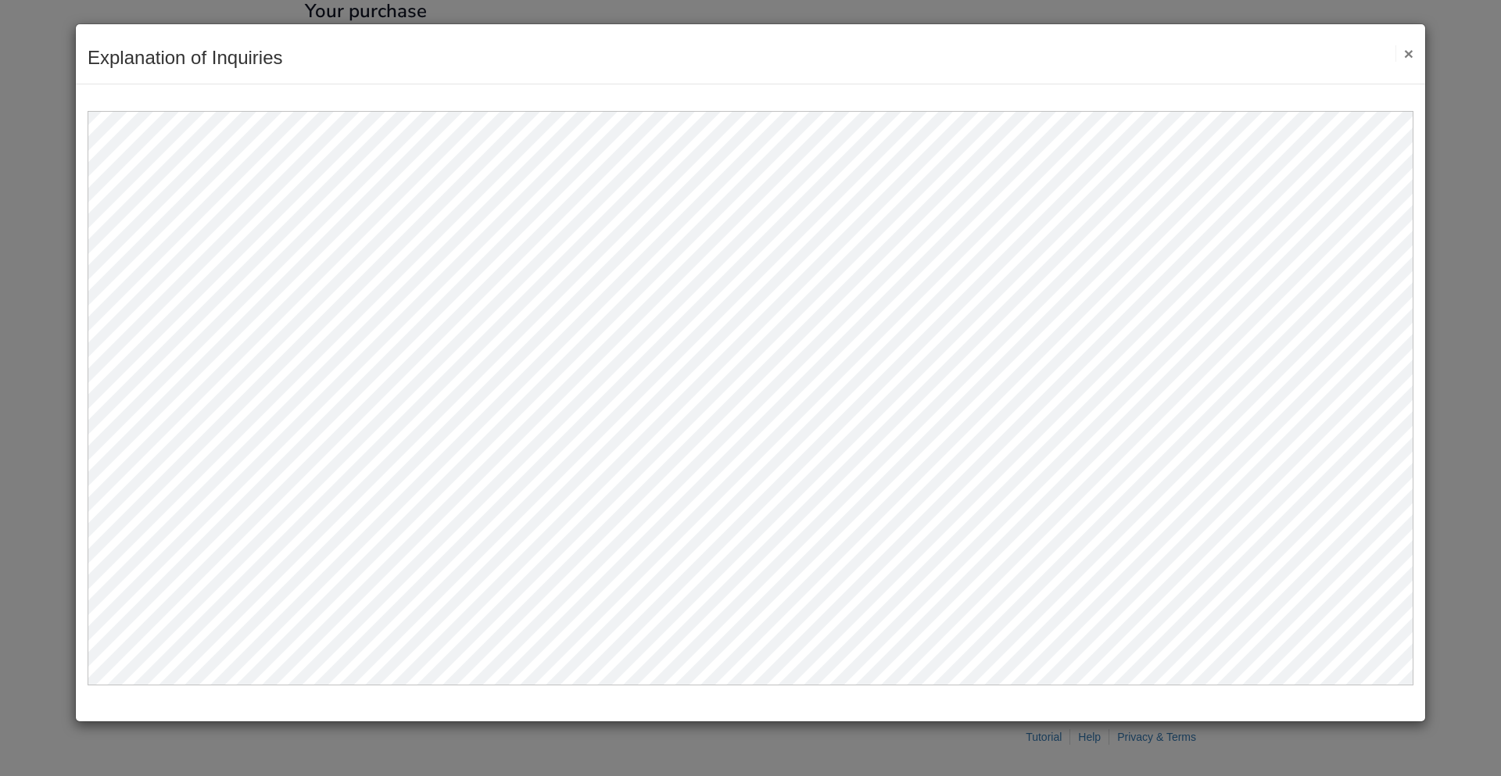
click at [1410, 55] on button "×" at bounding box center [1405, 53] width 18 height 16
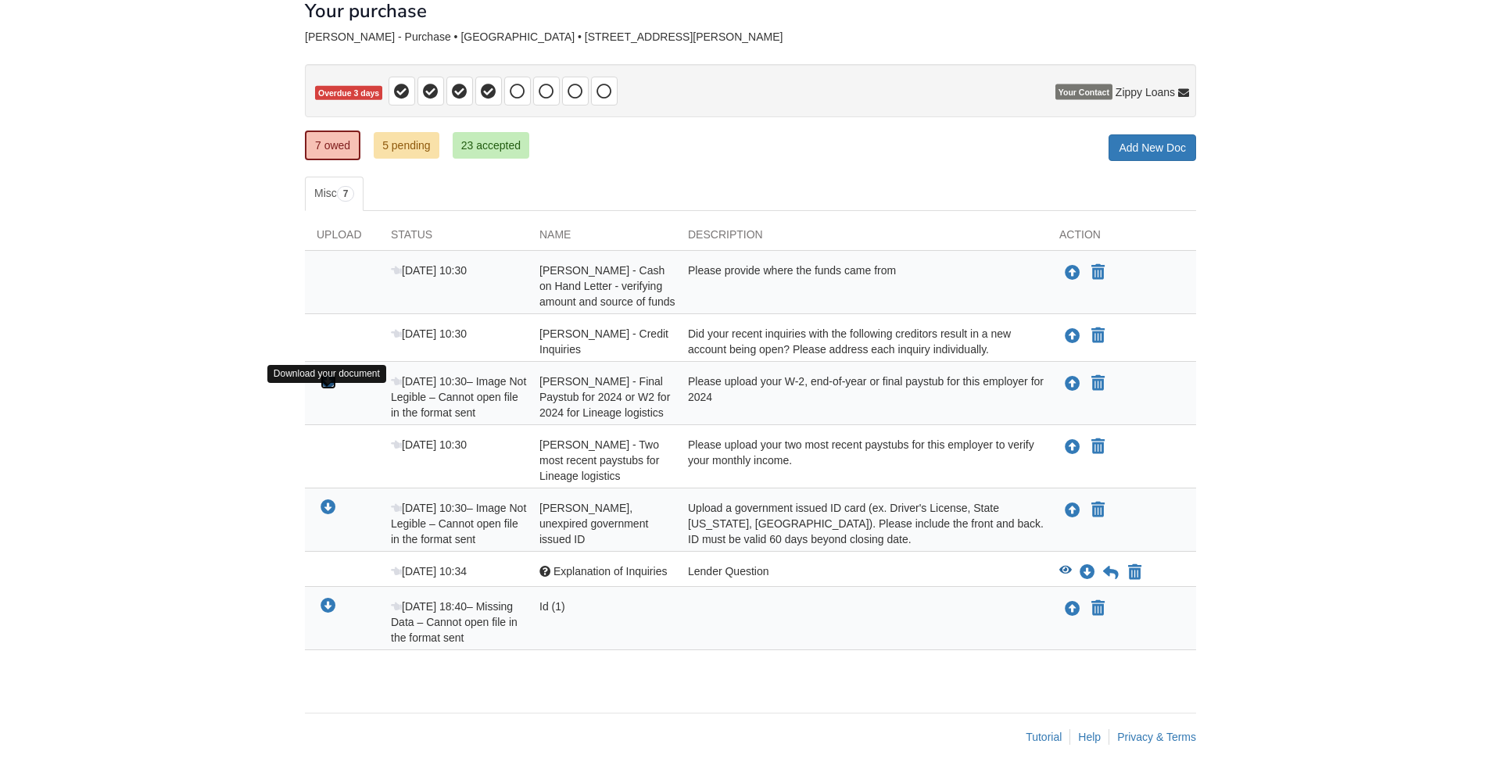
click at [324, 385] on icon "Download Alexander Vazquez - Final Paystub for 2024 or W2 for 2024 for Lineage …" at bounding box center [329, 382] width 16 height 16
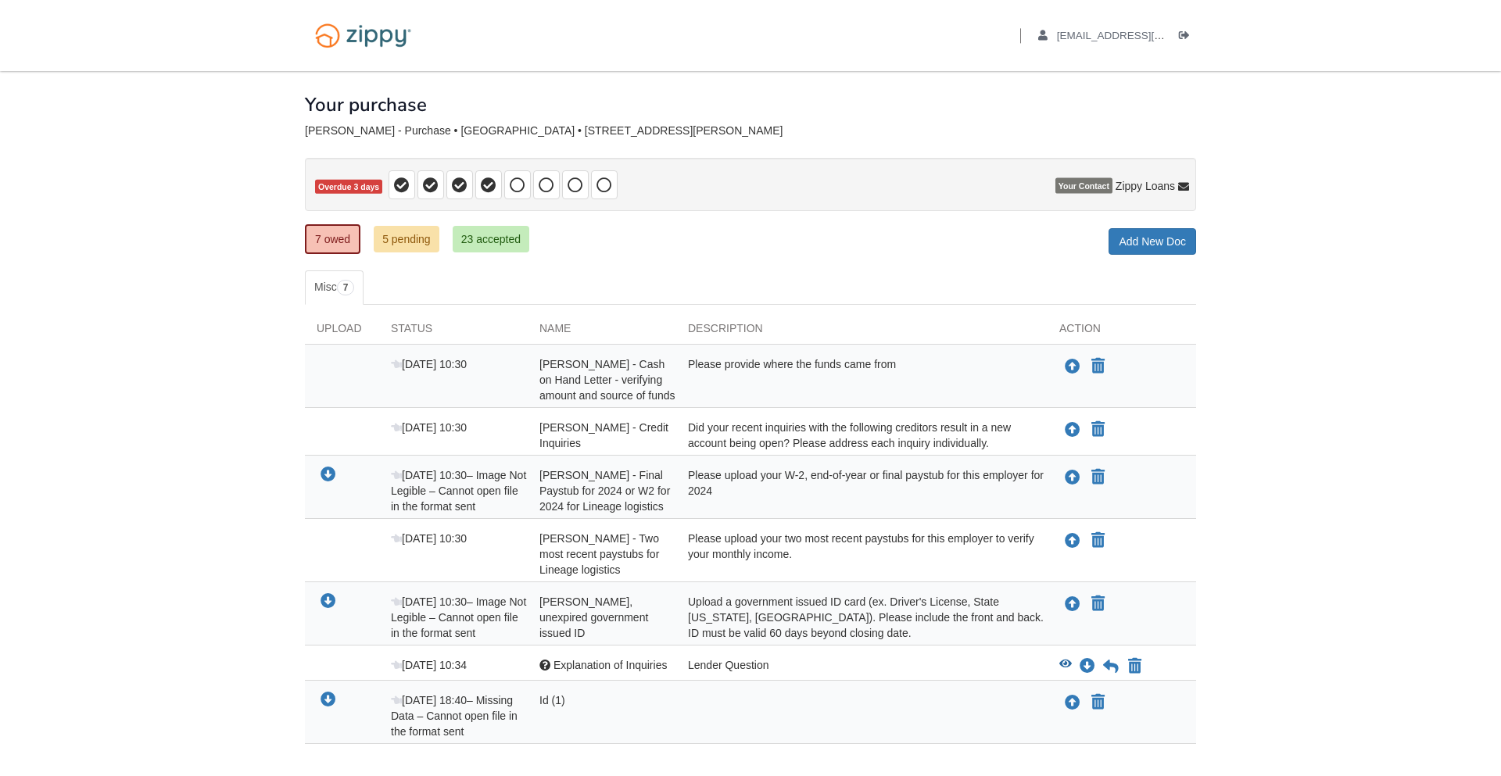
scroll to position [109, 0]
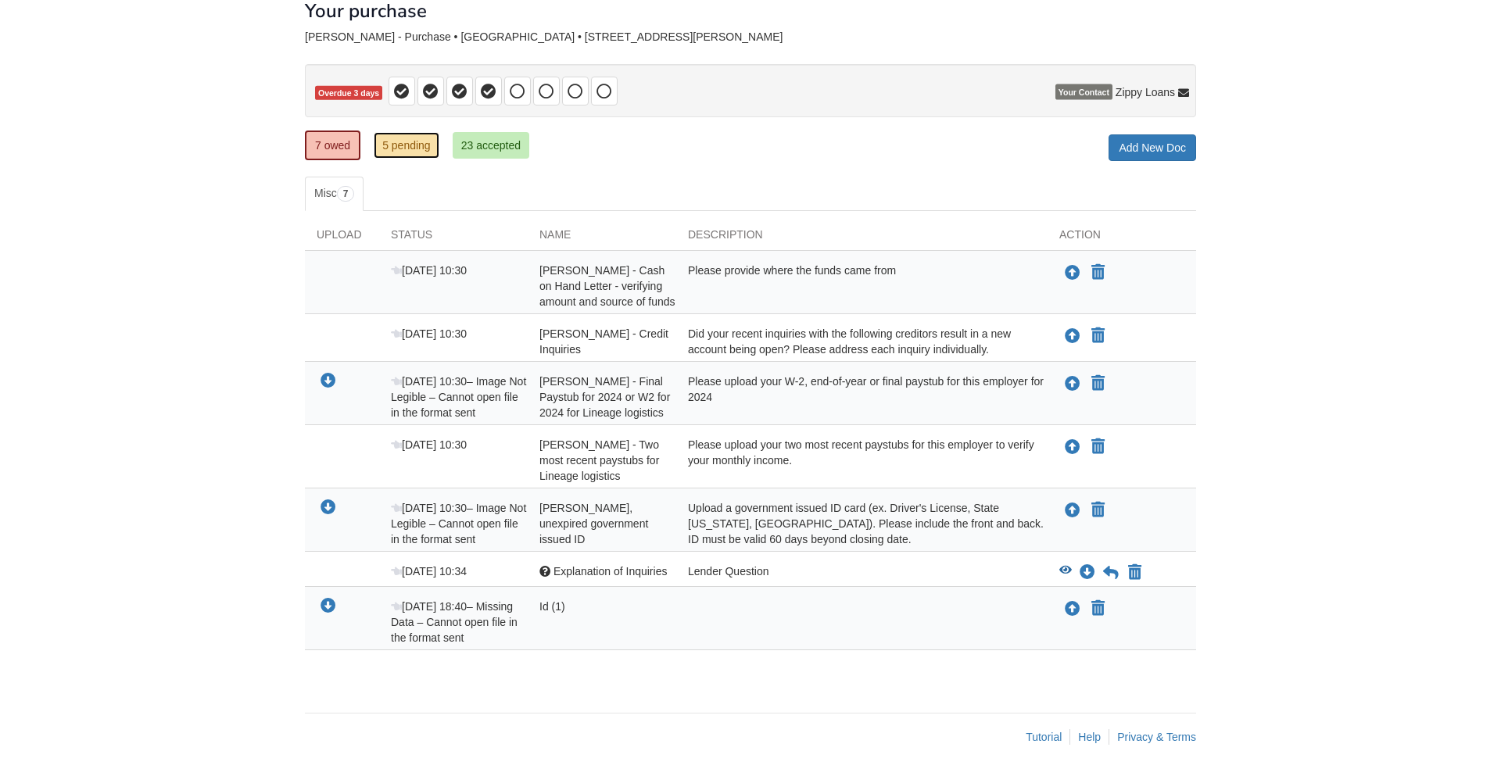
click at [407, 138] on link "5 pending" at bounding box center [407, 145] width 66 height 27
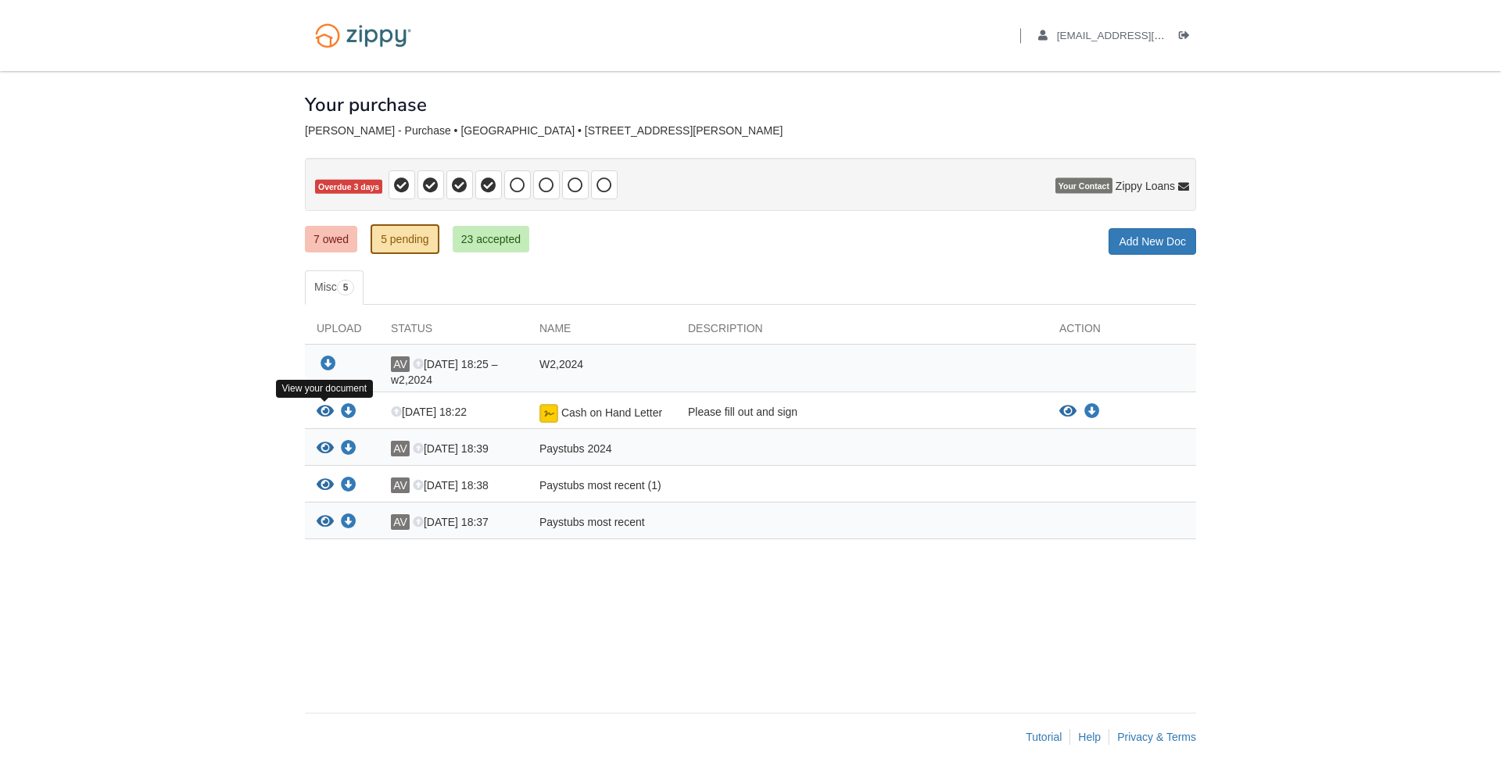
click at [325, 415] on icon "View Cash on Hand Letter" at bounding box center [325, 412] width 17 height 16
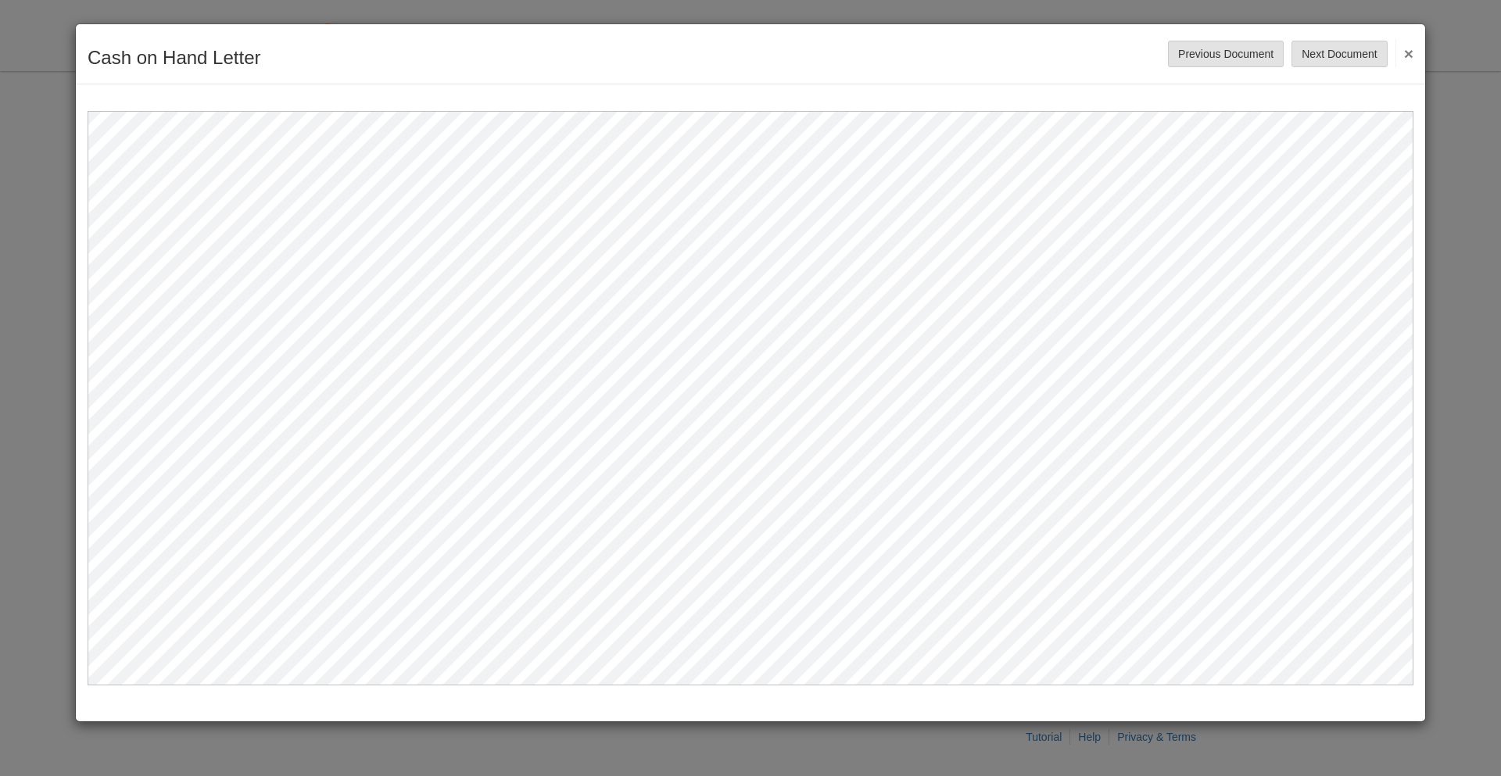
click at [1408, 52] on button "×" at bounding box center [1405, 53] width 18 height 28
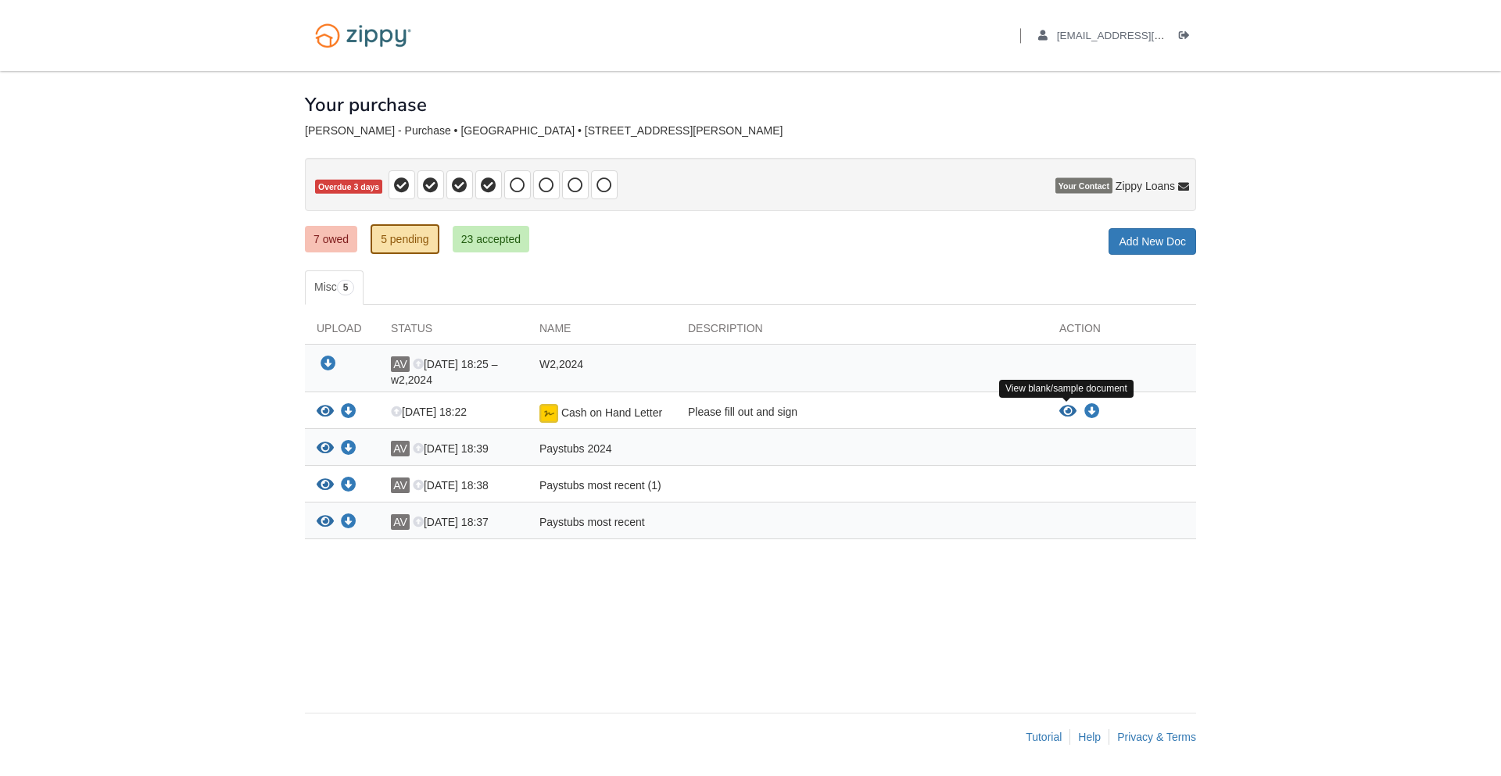
click at [1063, 412] on icon "View Cash on Hand Letter" at bounding box center [1067, 412] width 17 height 16
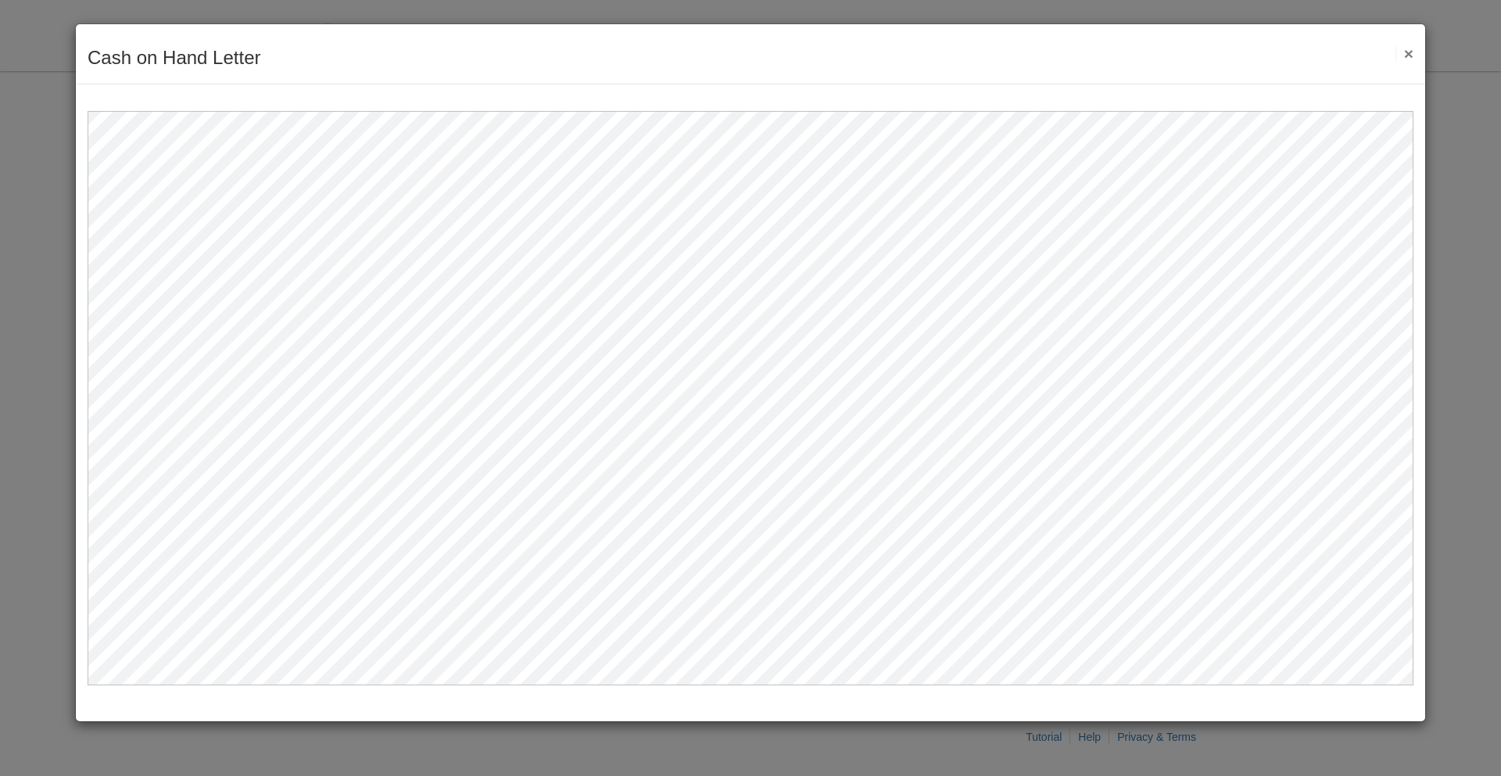
click at [1410, 52] on button "×" at bounding box center [1405, 53] width 18 height 16
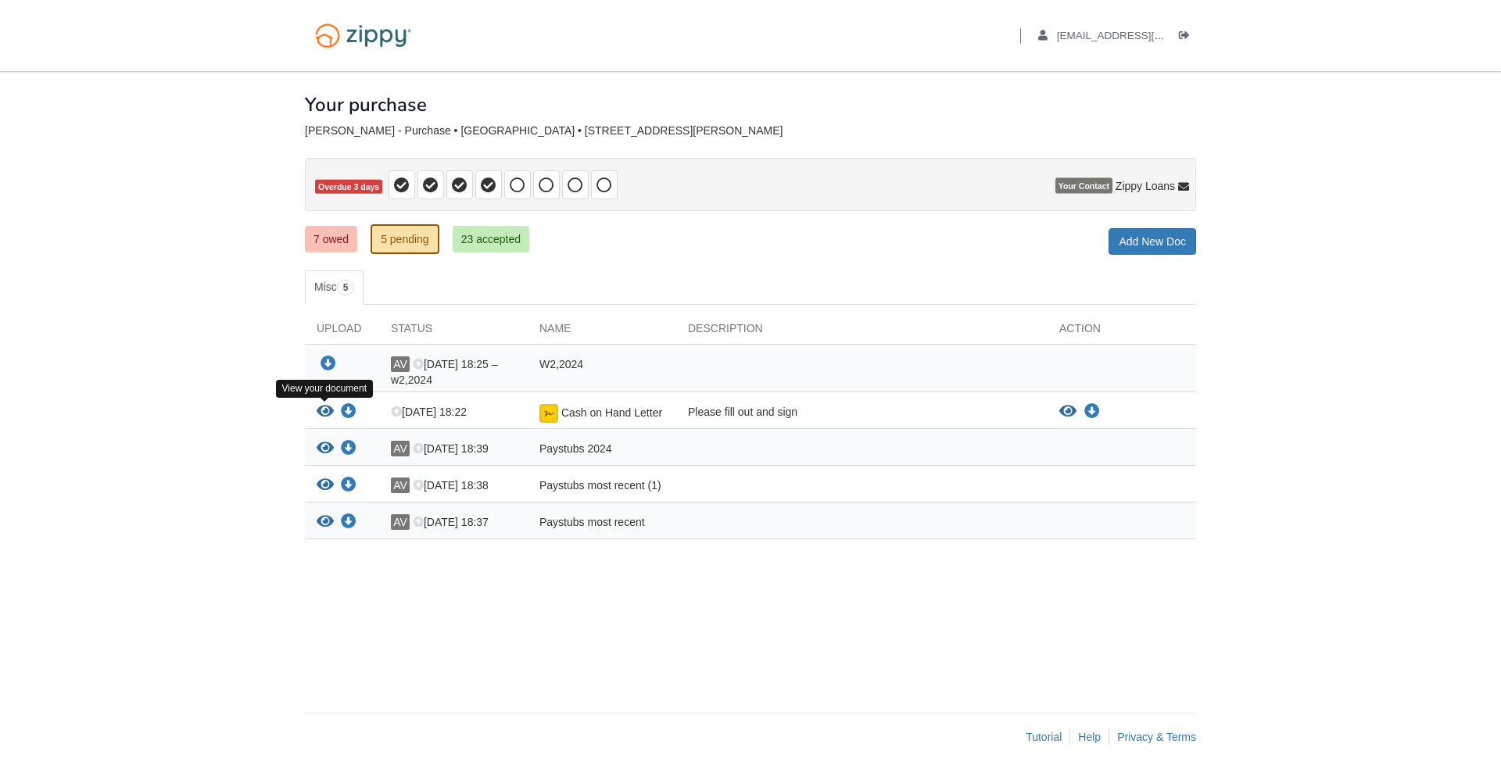
click at [329, 413] on icon "View Cash on Hand Letter" at bounding box center [325, 412] width 17 height 16
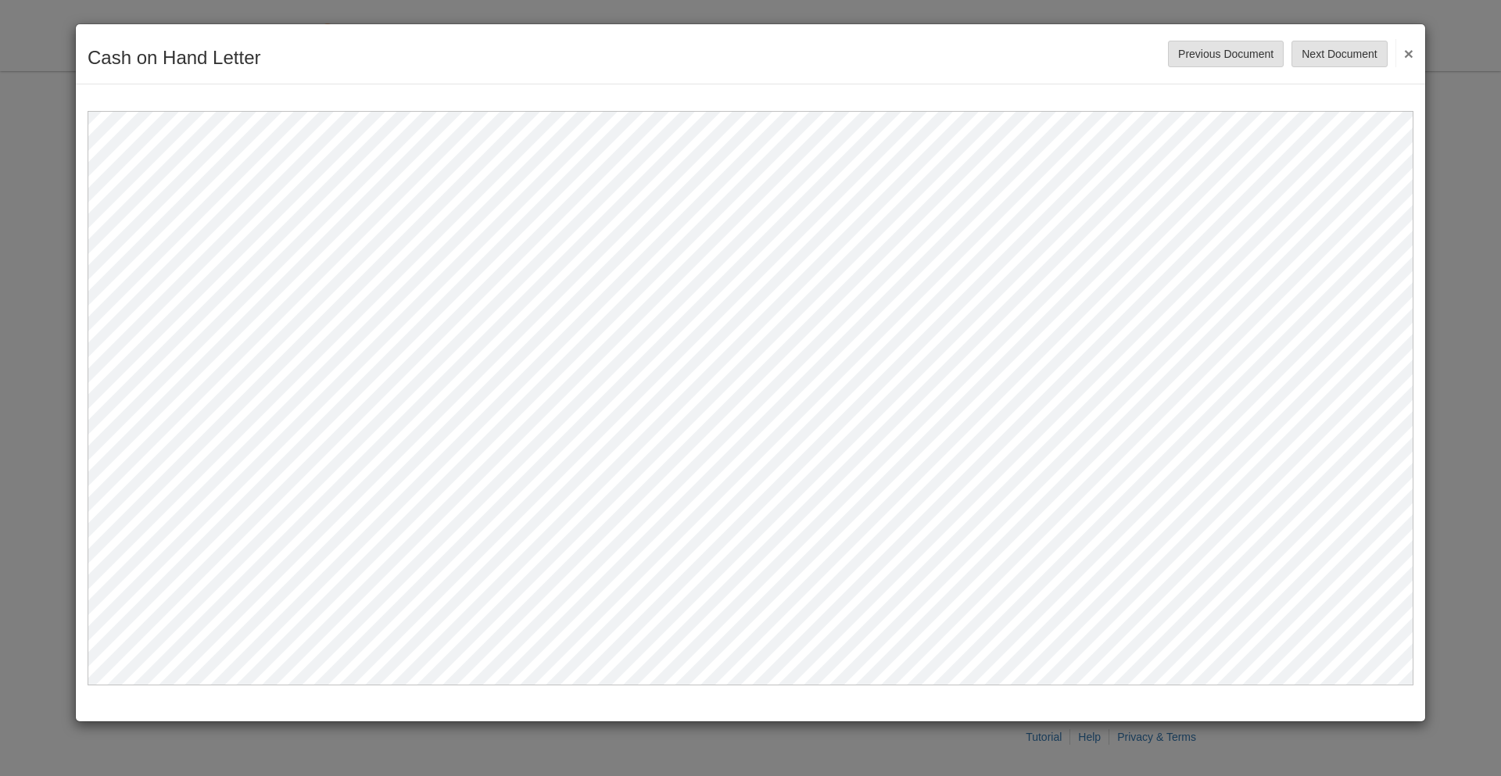
click at [1410, 56] on button "×" at bounding box center [1405, 53] width 18 height 28
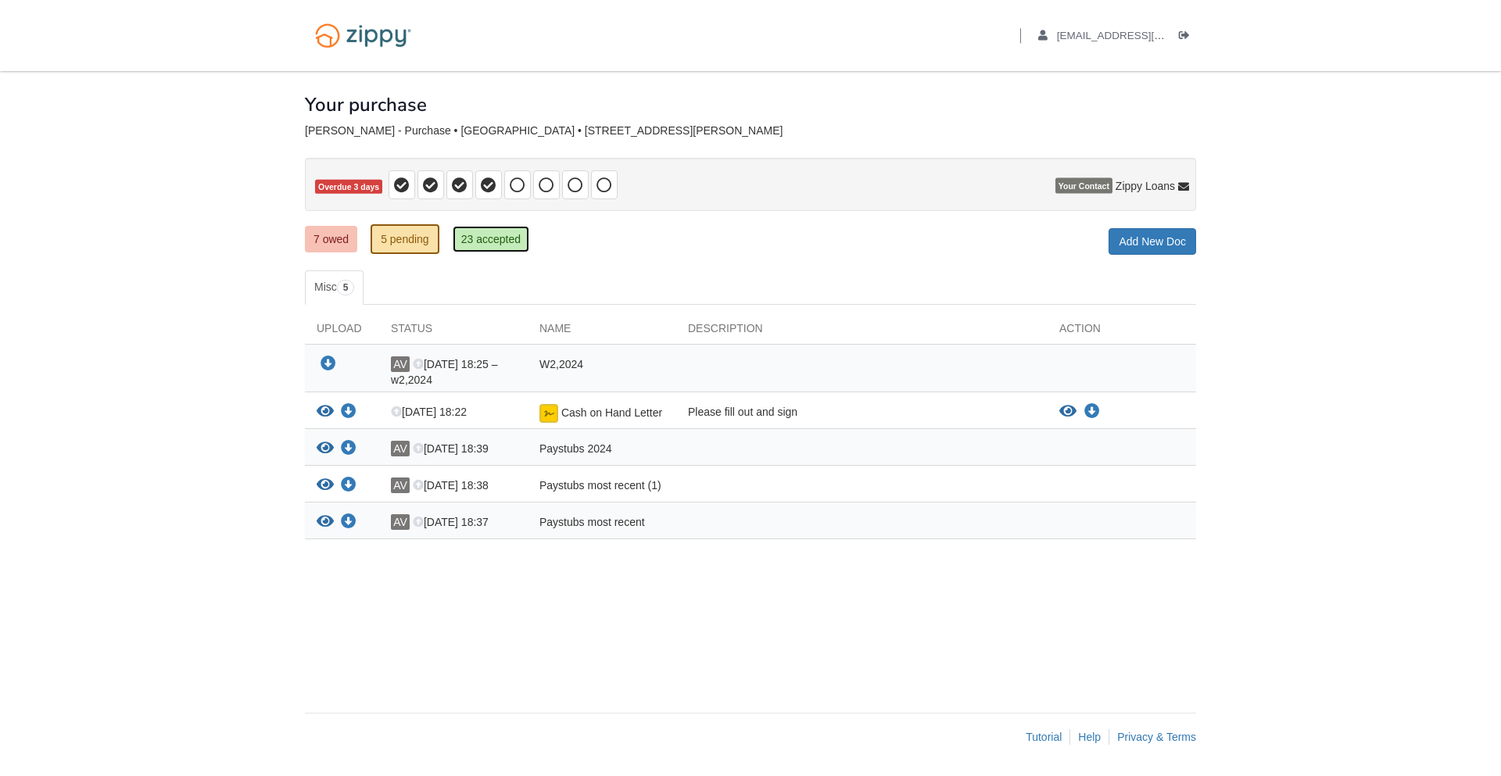
click at [502, 237] on link "23 accepted" at bounding box center [491, 239] width 77 height 27
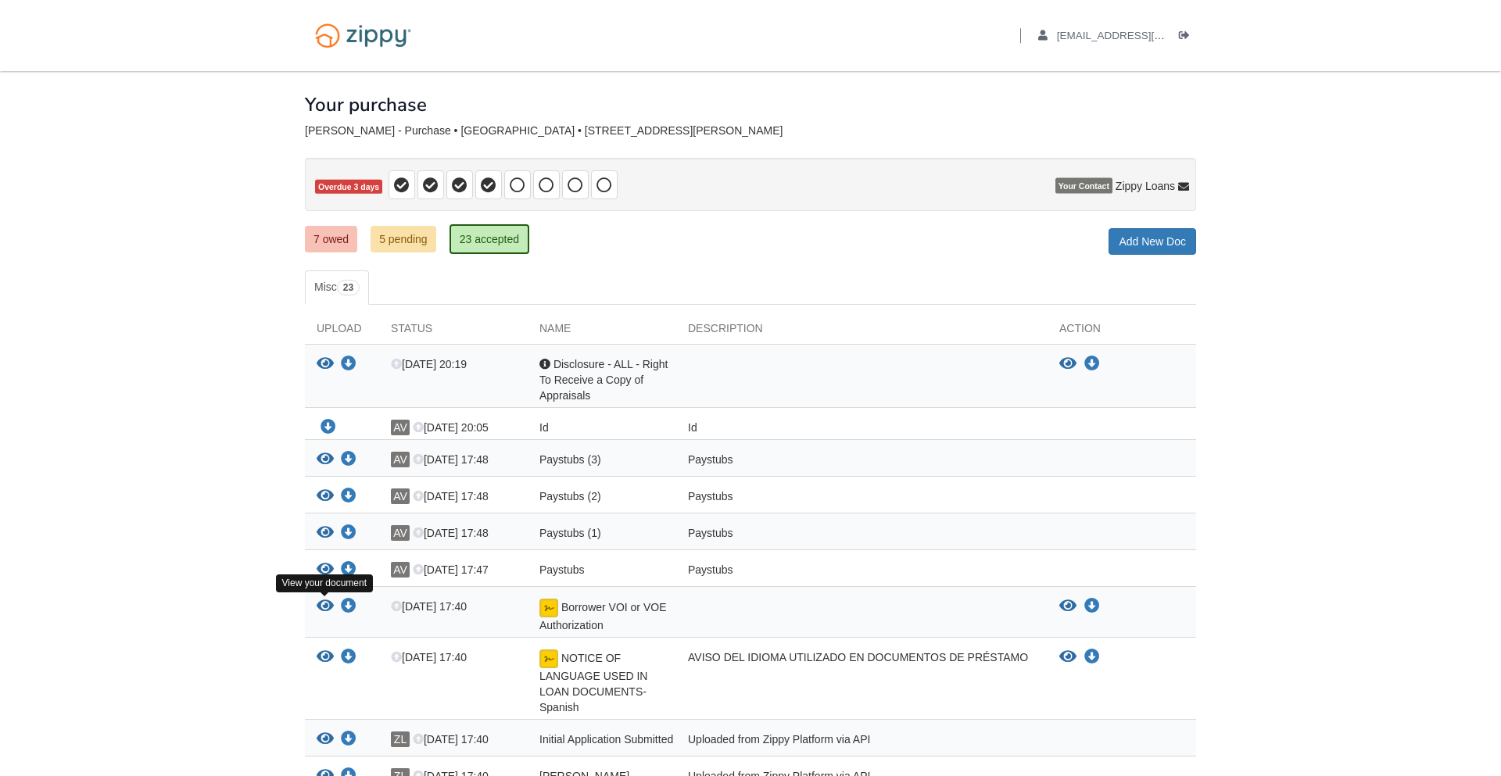
click at [324, 609] on icon "View Borrower VOI or VOE Authorization" at bounding box center [325, 607] width 17 height 16
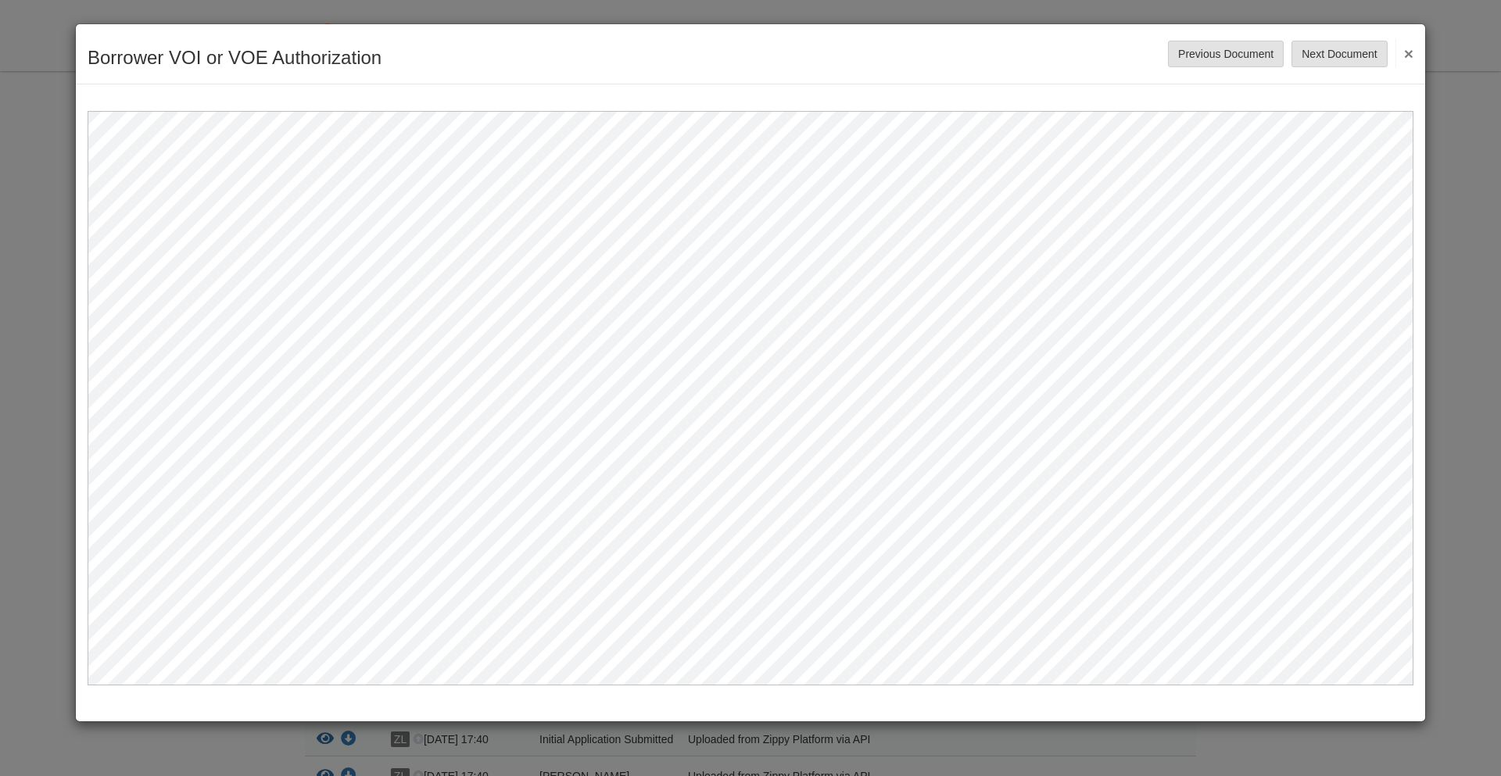
click at [1410, 52] on button "×" at bounding box center [1405, 53] width 18 height 28
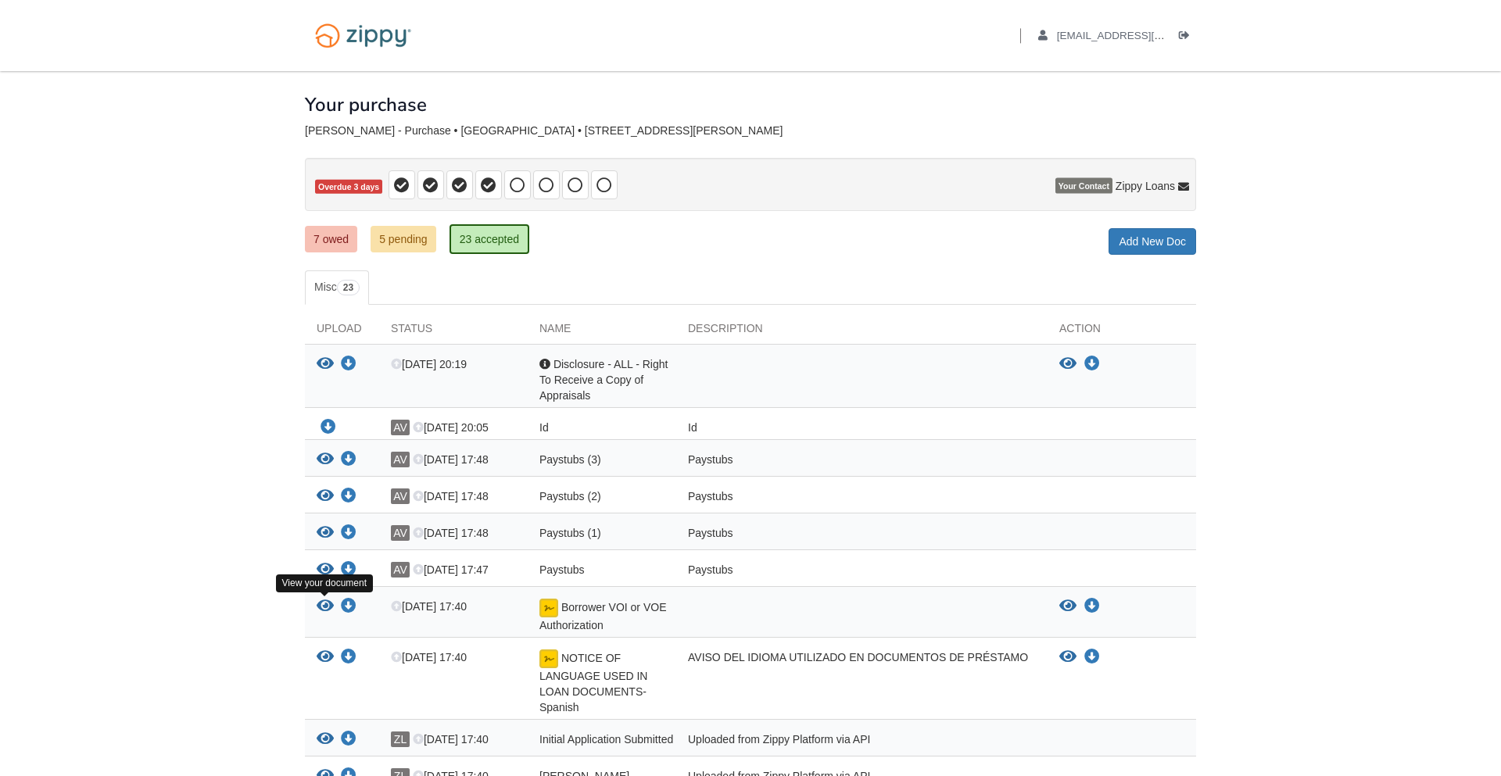
click at [321, 608] on icon "View Borrower VOI or VOE Authorization" at bounding box center [325, 607] width 17 height 16
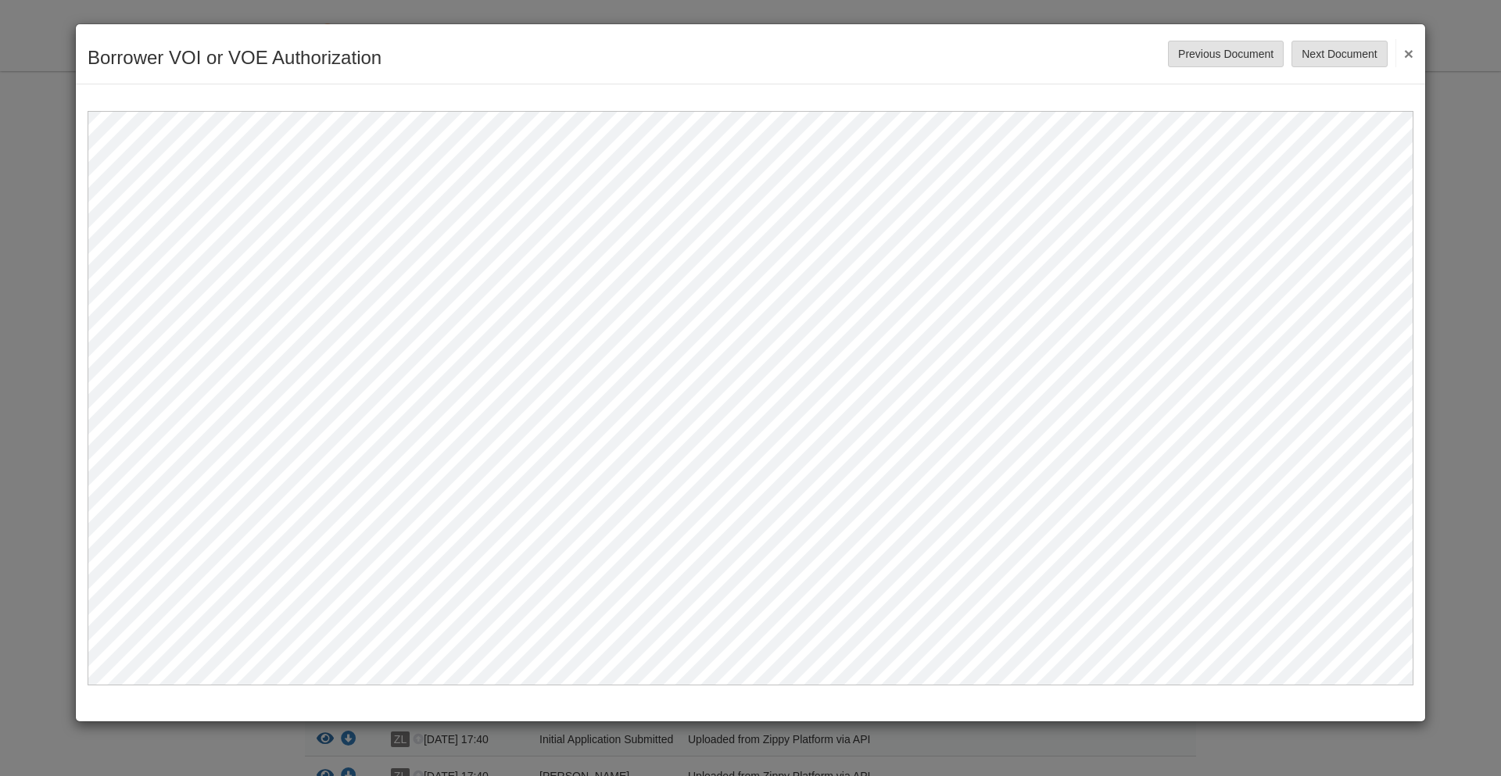
click at [1407, 56] on button "×" at bounding box center [1405, 53] width 18 height 28
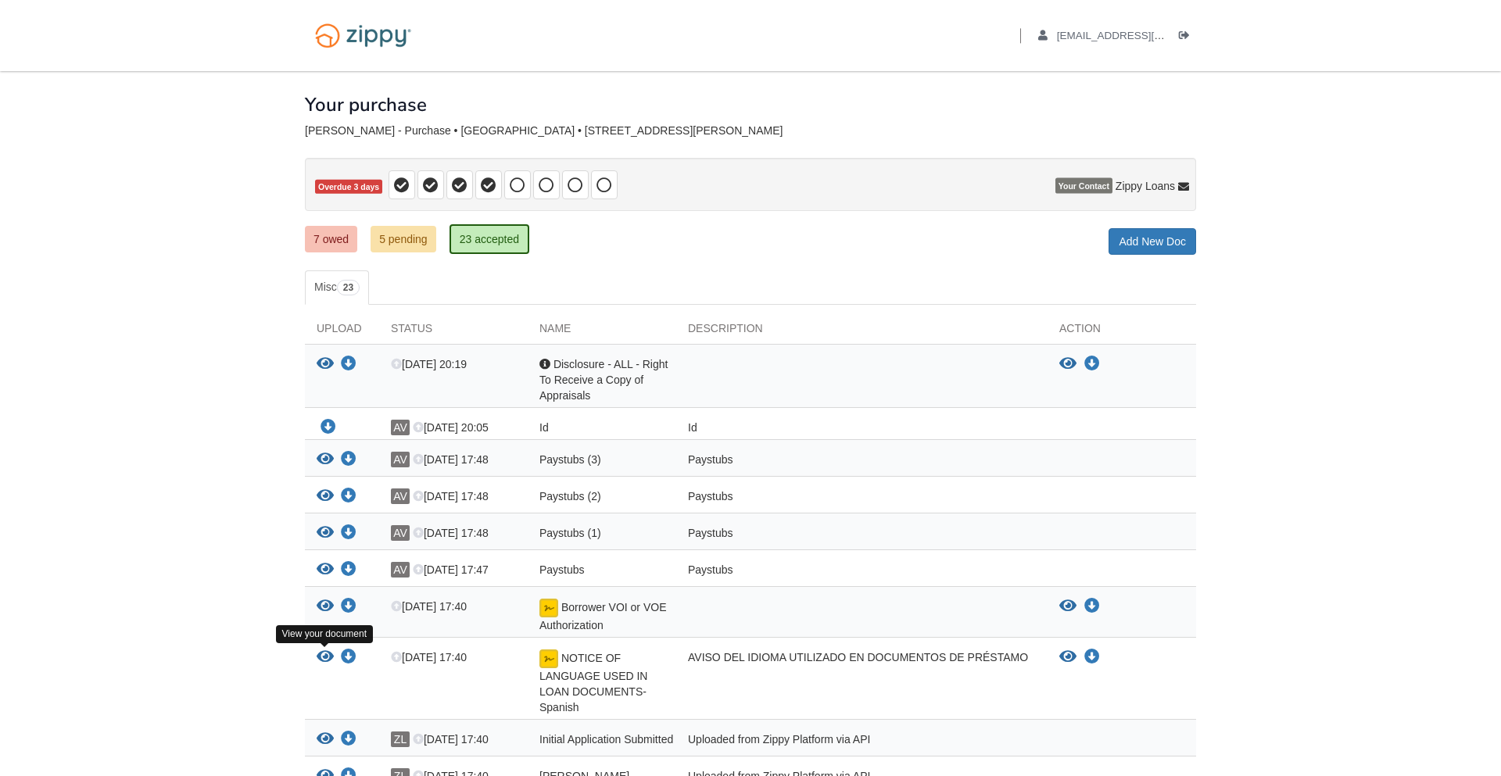
click at [327, 655] on icon "View NOTICE OF LANGUAGE USED IN LOAN DOCUMENTS-Spanish" at bounding box center [325, 658] width 17 height 16
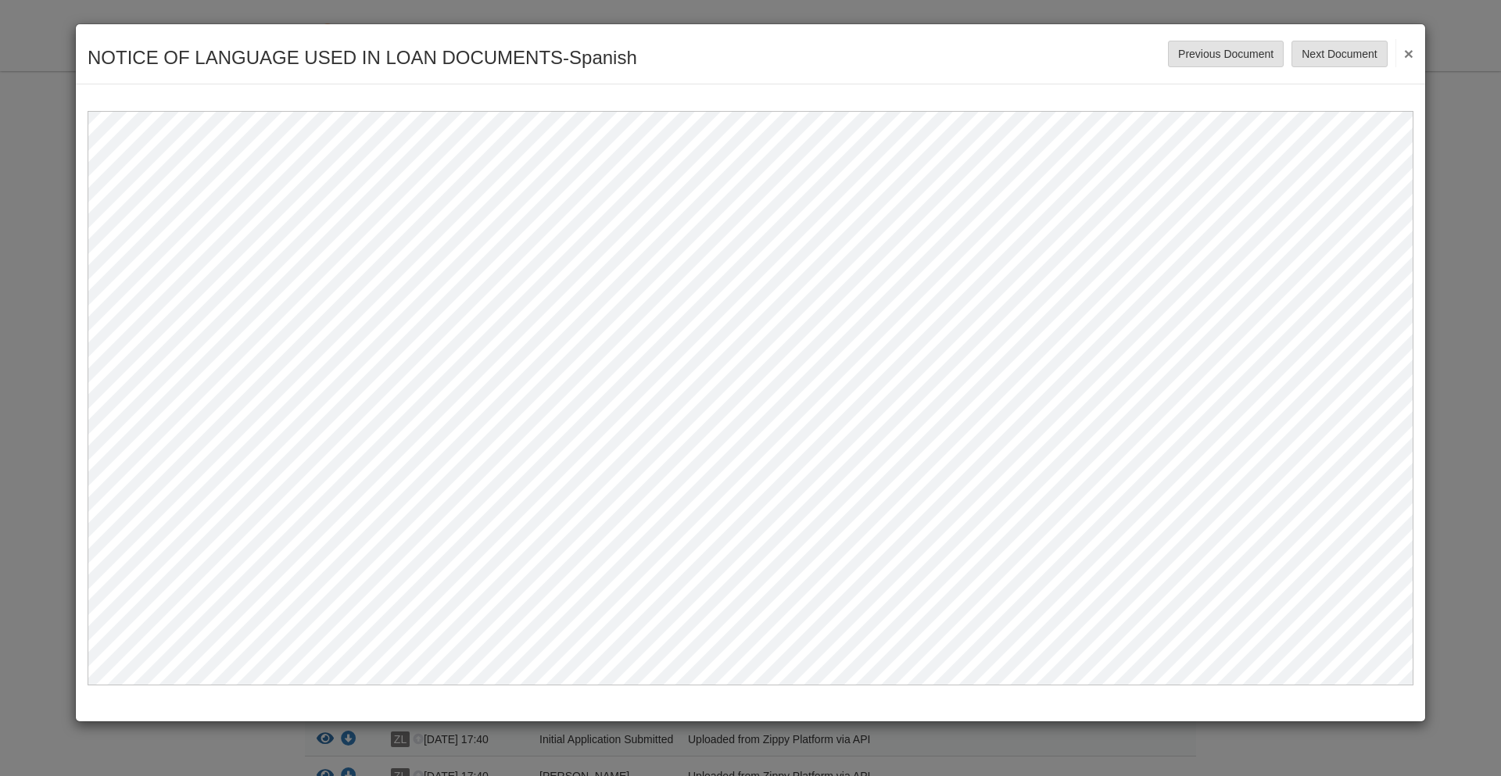
click at [1413, 50] on button "×" at bounding box center [1405, 53] width 18 height 28
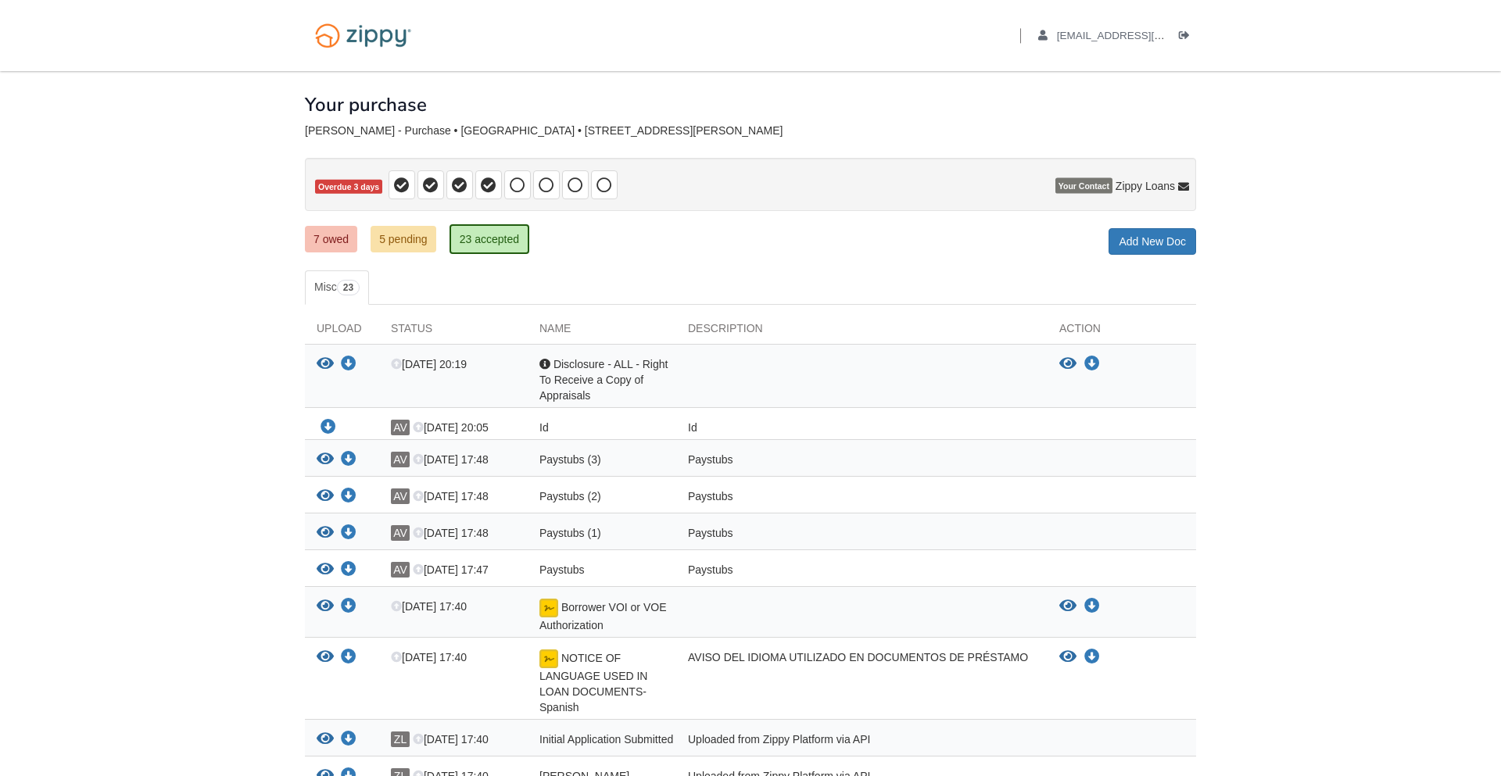
click at [1299, 649] on body "Back to My Flows alexandervazquez1030@gmail.com Logout" at bounding box center [750, 725] width 1501 height 1450
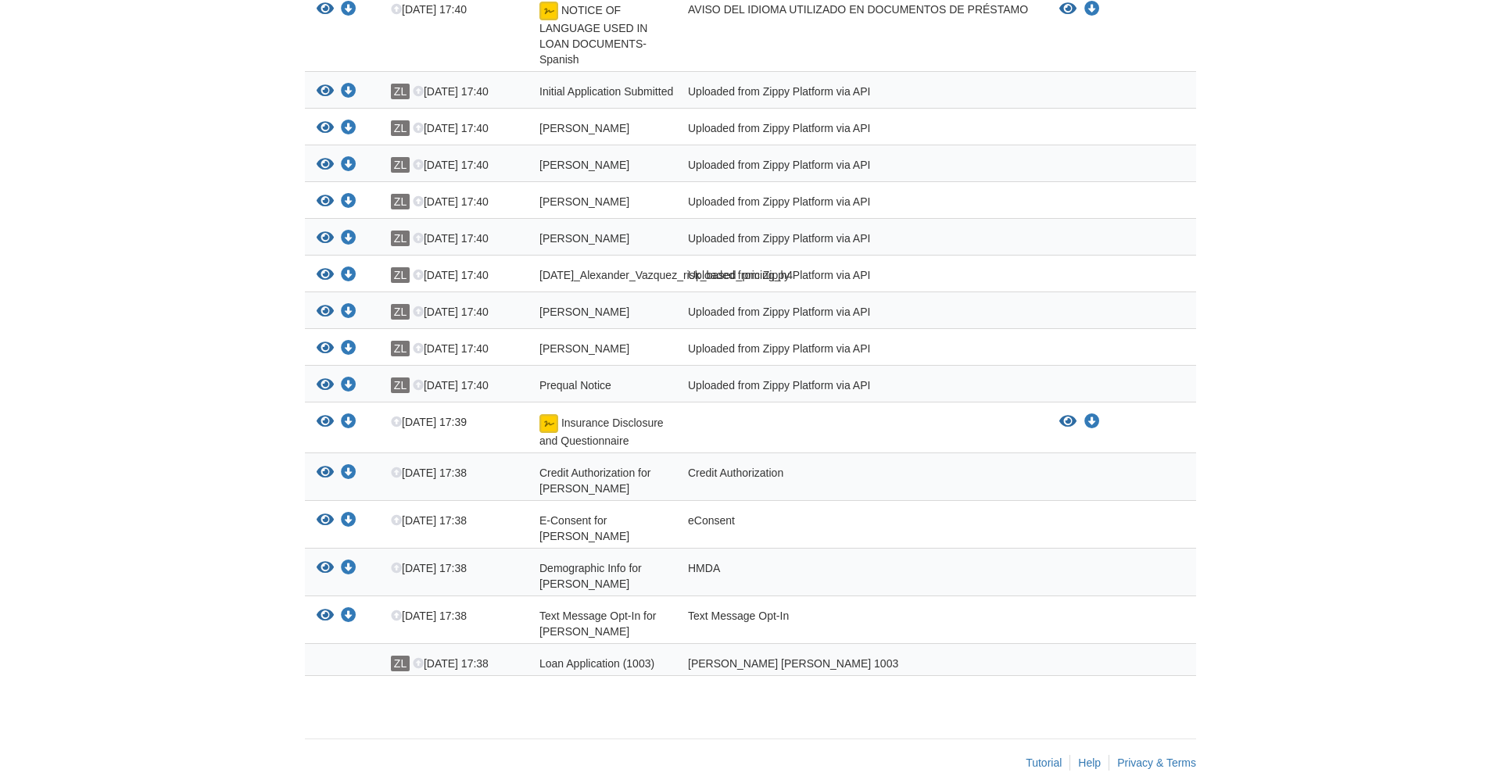
scroll to position [657, 0]
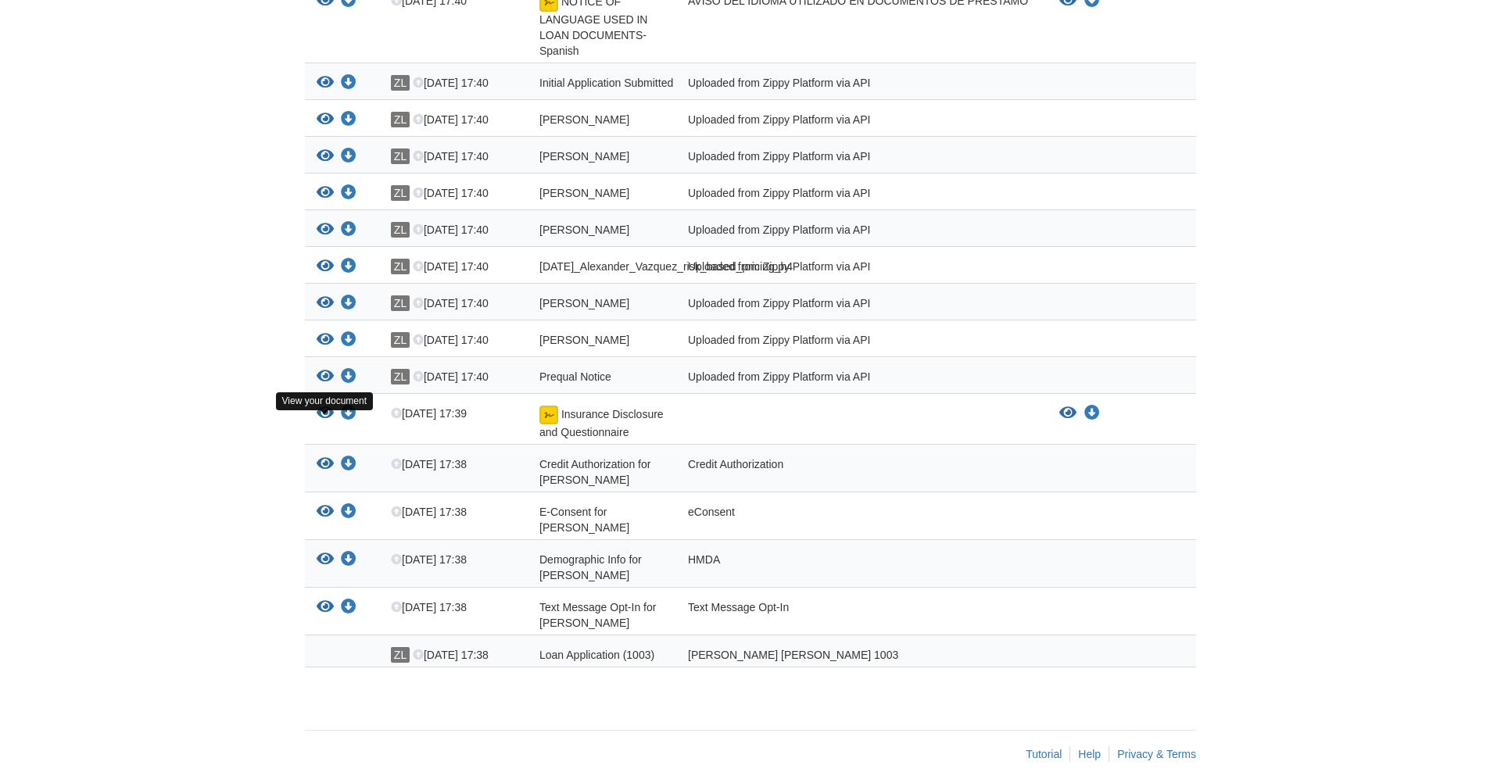
click at [325, 421] on icon "View Insurance Disclosure and Questionnaire" at bounding box center [325, 414] width 17 height 16
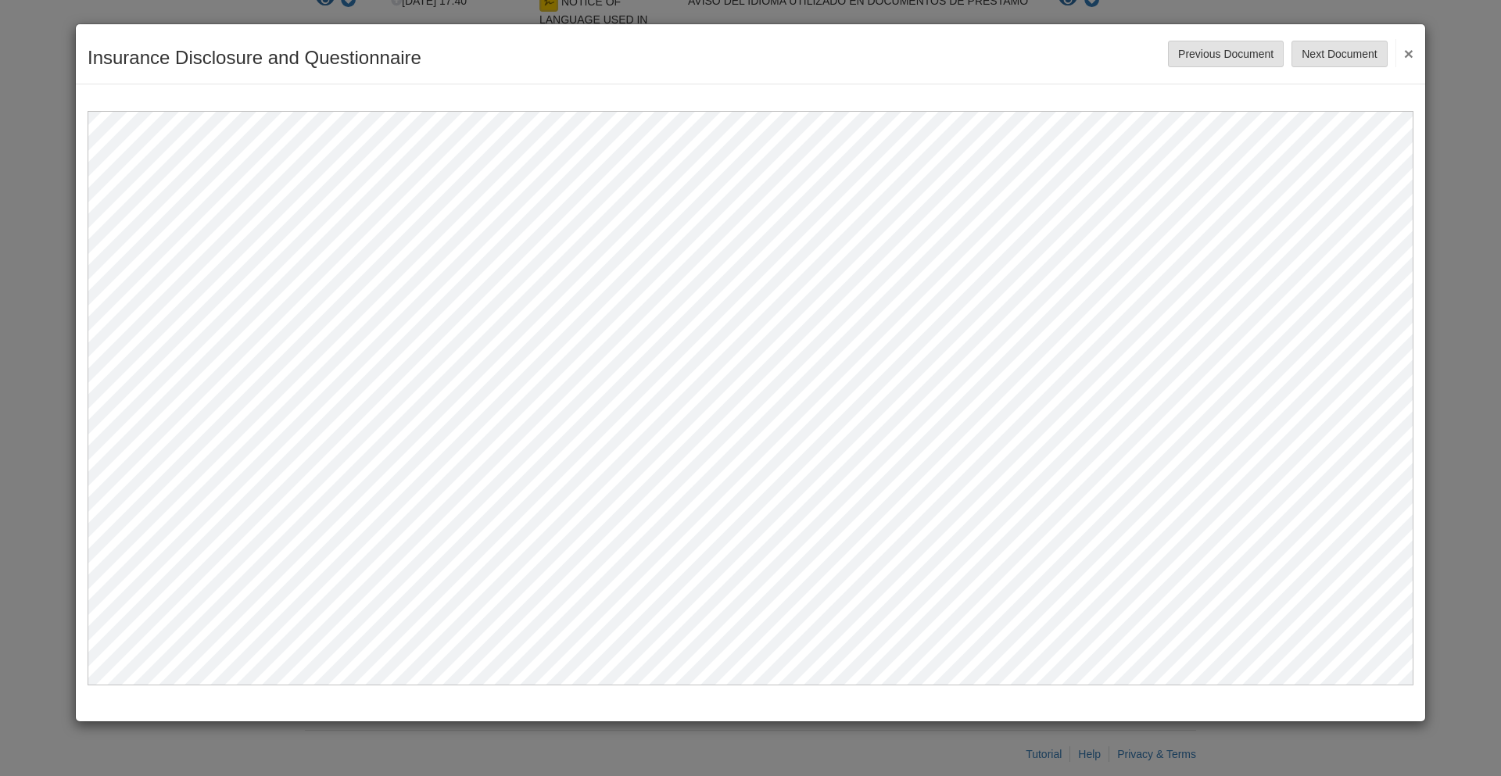
click at [1405, 53] on button "×" at bounding box center [1405, 53] width 18 height 28
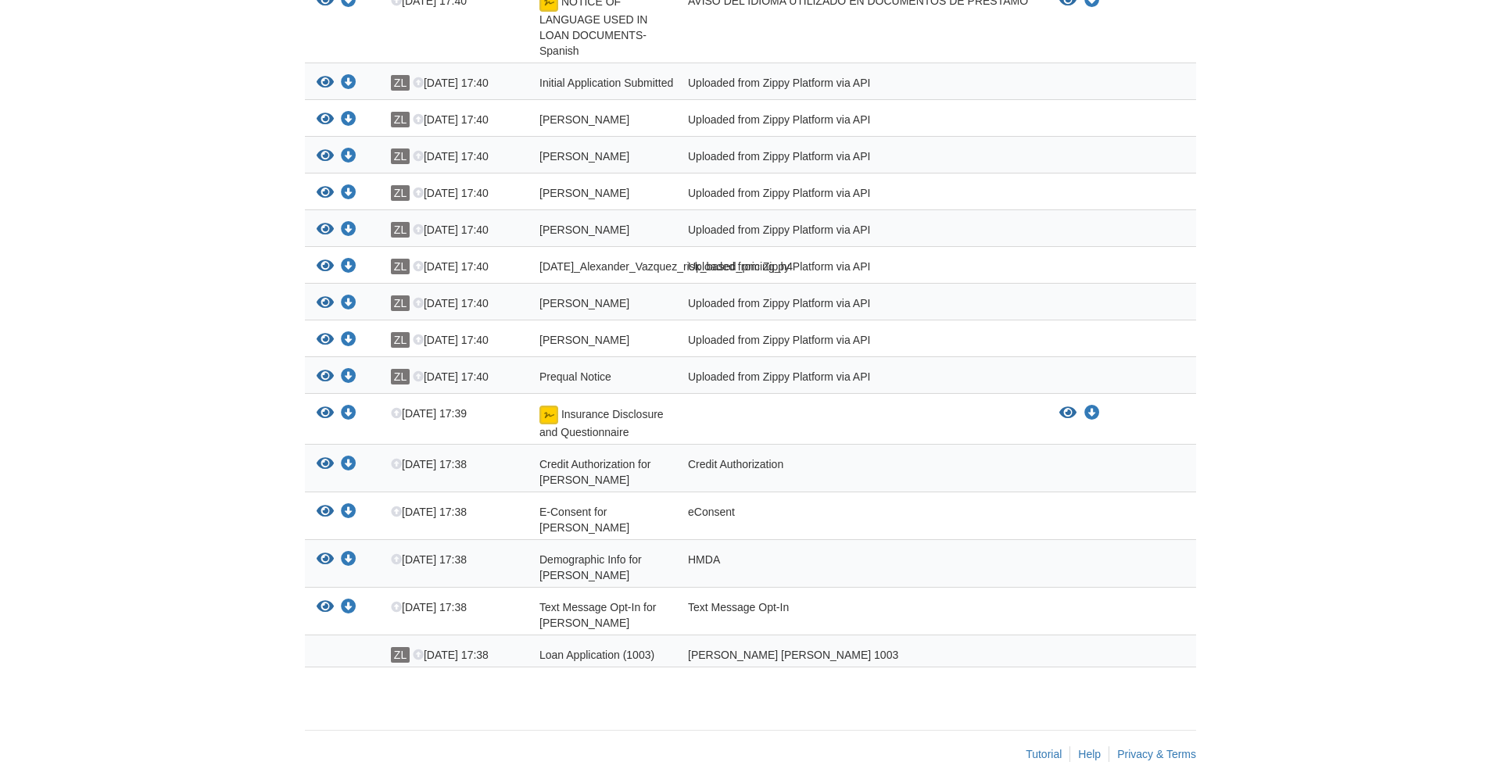
click at [1302, 627] on body "Back to My Flows [EMAIL_ADDRESS][DOMAIN_NAME] Logout" at bounding box center [750, 68] width 1501 height 1450
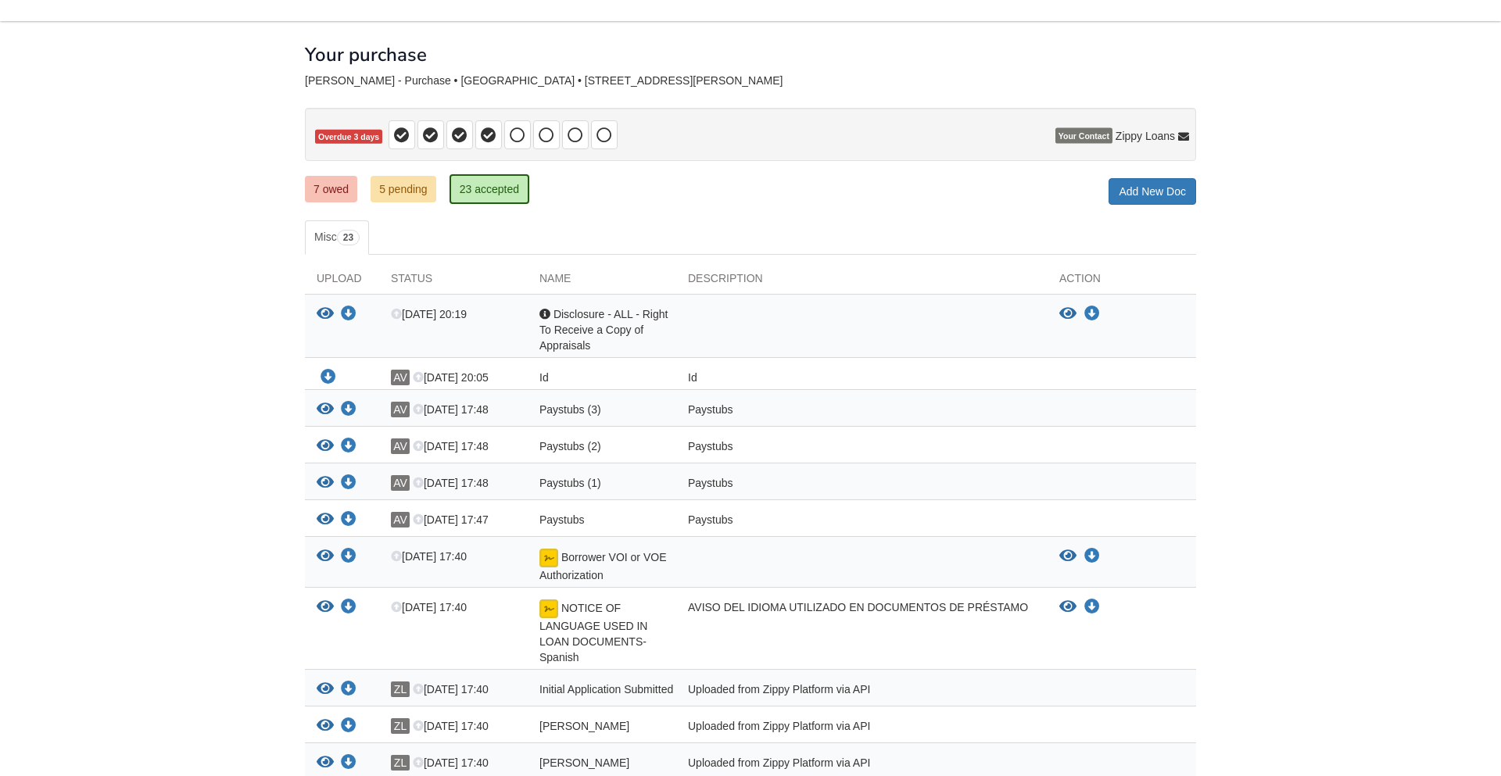
scroll to position [0, 0]
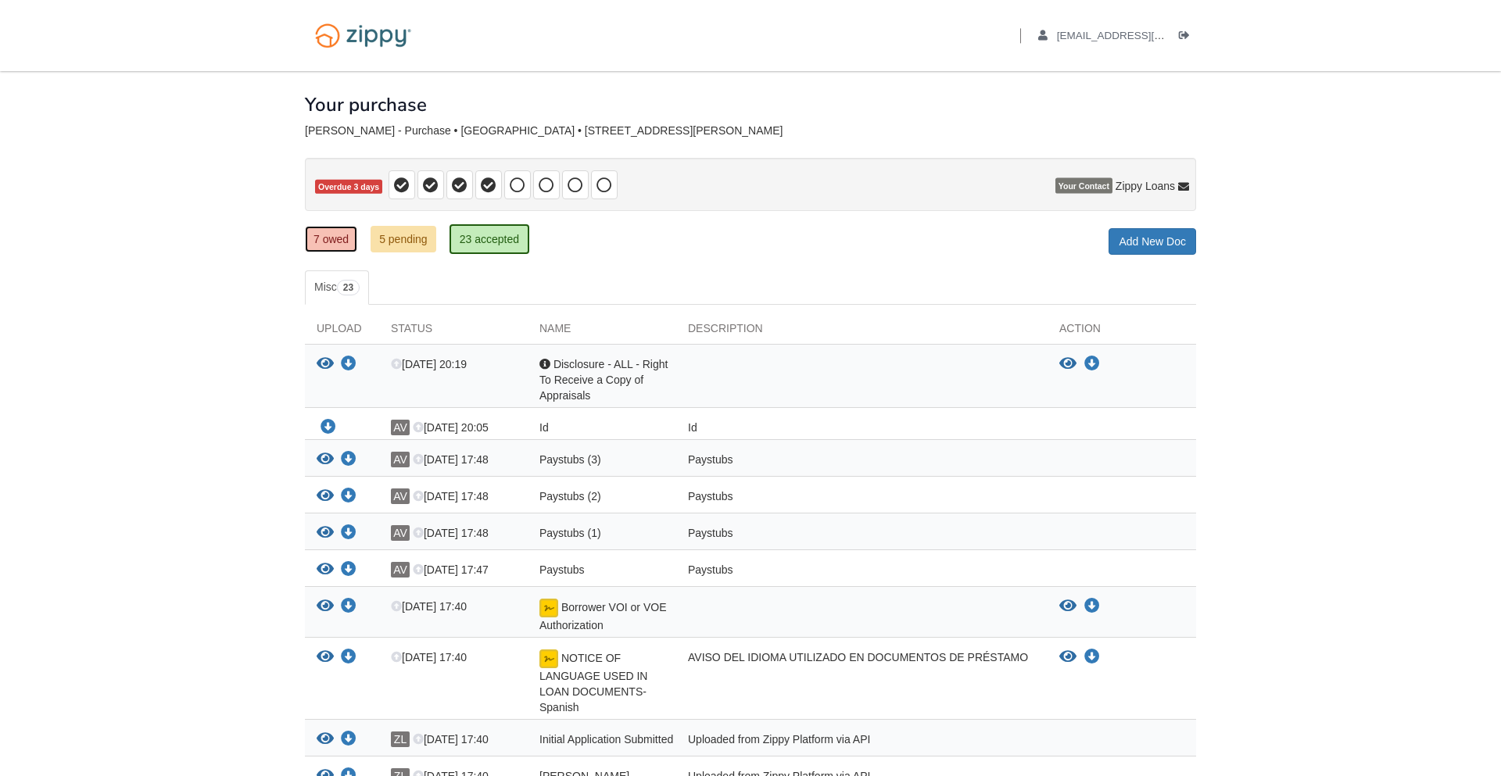
click at [325, 244] on link "7 owed" at bounding box center [331, 239] width 52 height 27
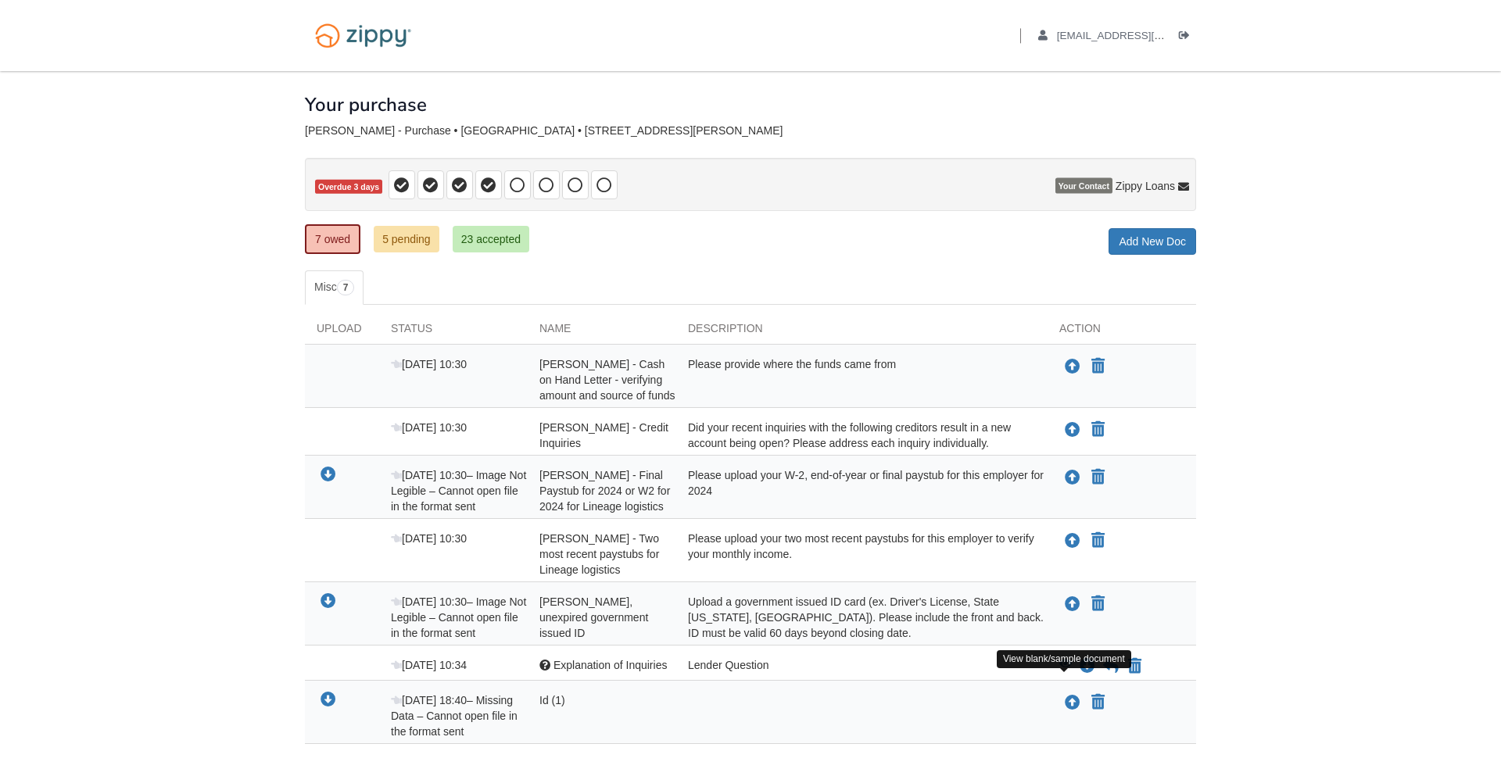
click at [1066, 670] on icon "View Explanation of Inquiries" at bounding box center [1065, 664] width 13 height 11
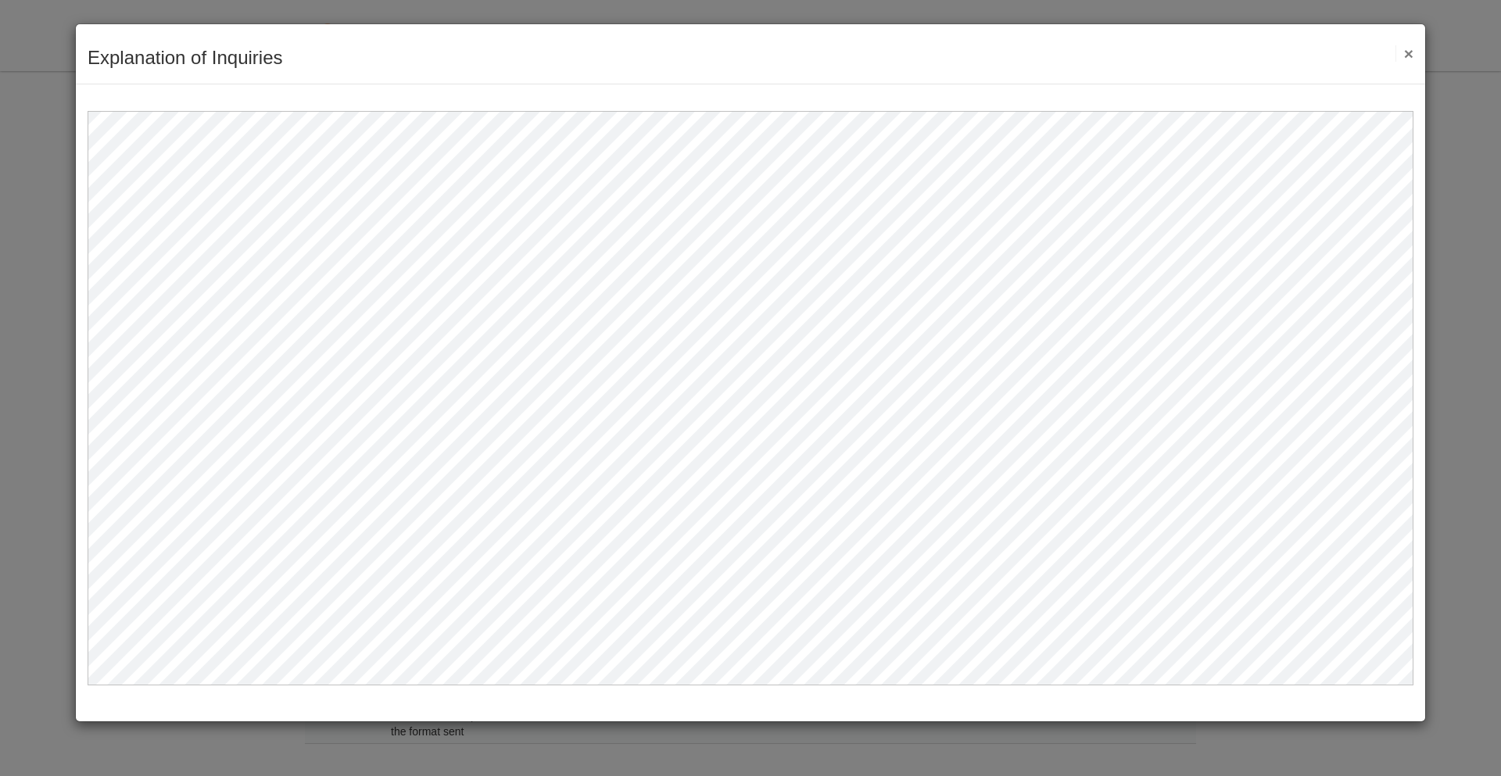
click at [1412, 54] on button "×" at bounding box center [1405, 53] width 18 height 16
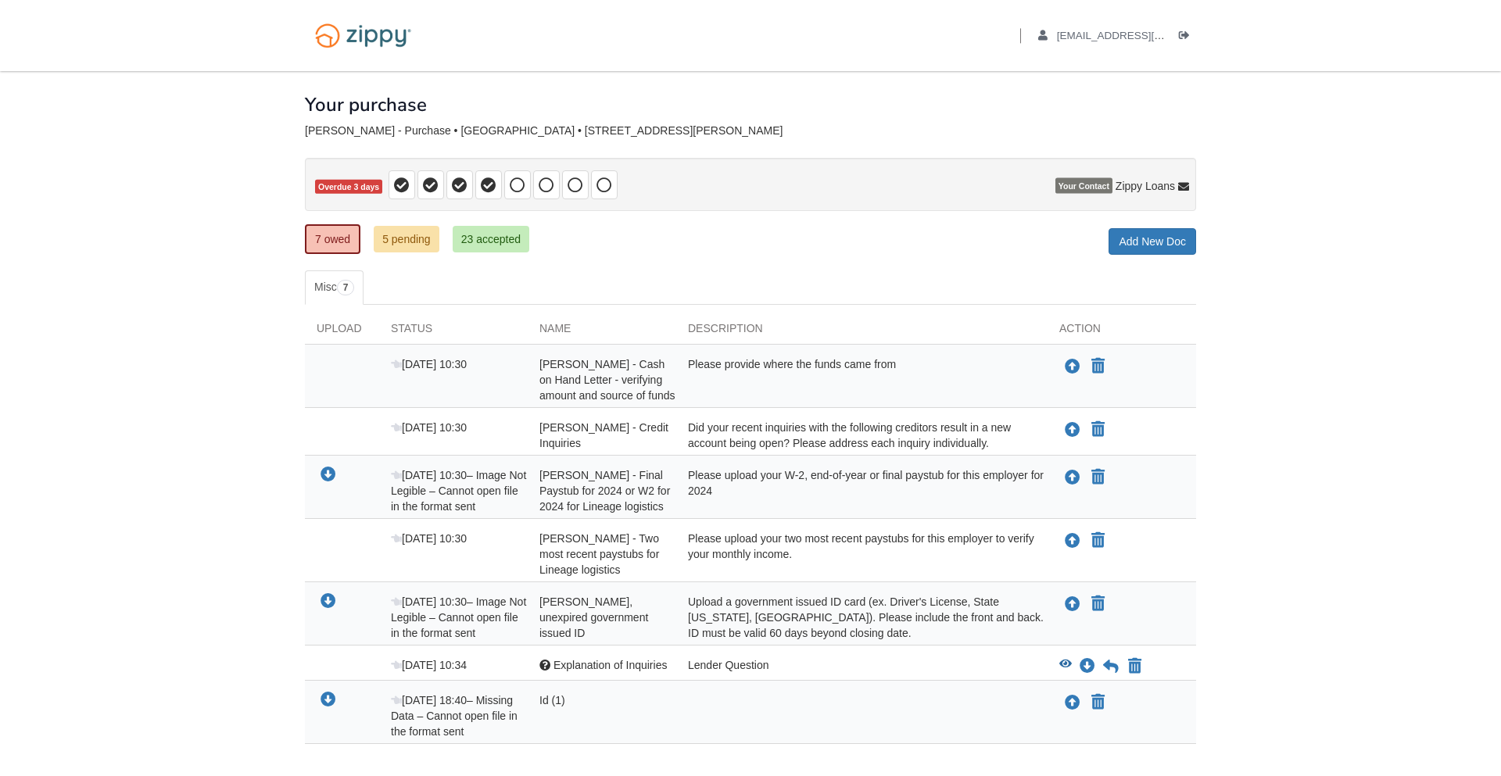
click at [1354, 689] on body "Back to My Flows [EMAIL_ADDRESS][DOMAIN_NAME] Logout" at bounding box center [750, 435] width 1501 height 870
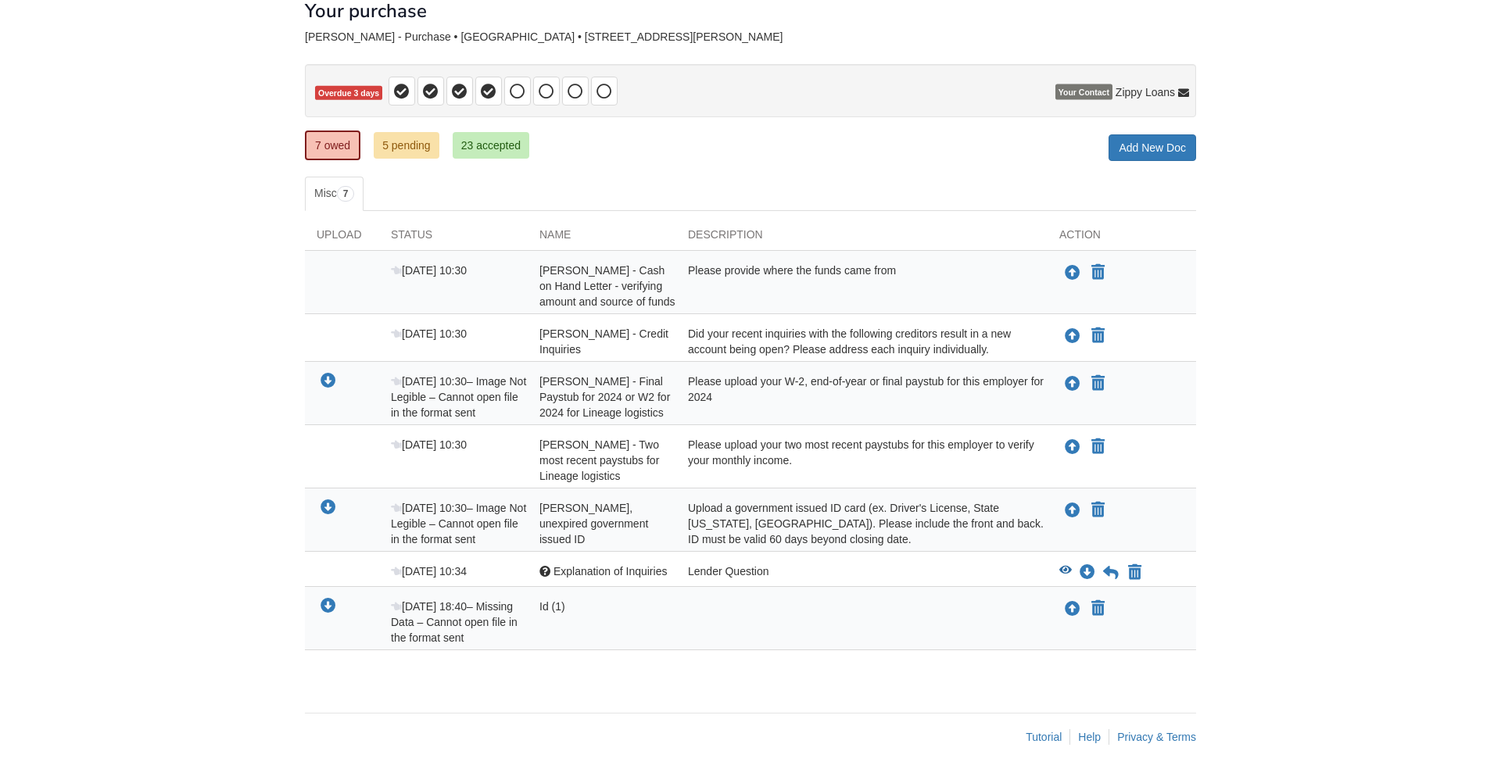
scroll to position [109, 0]
click at [1443, 139] on body "Back to My Flows [EMAIL_ADDRESS][DOMAIN_NAME] Logout" at bounding box center [750, 341] width 1501 height 870
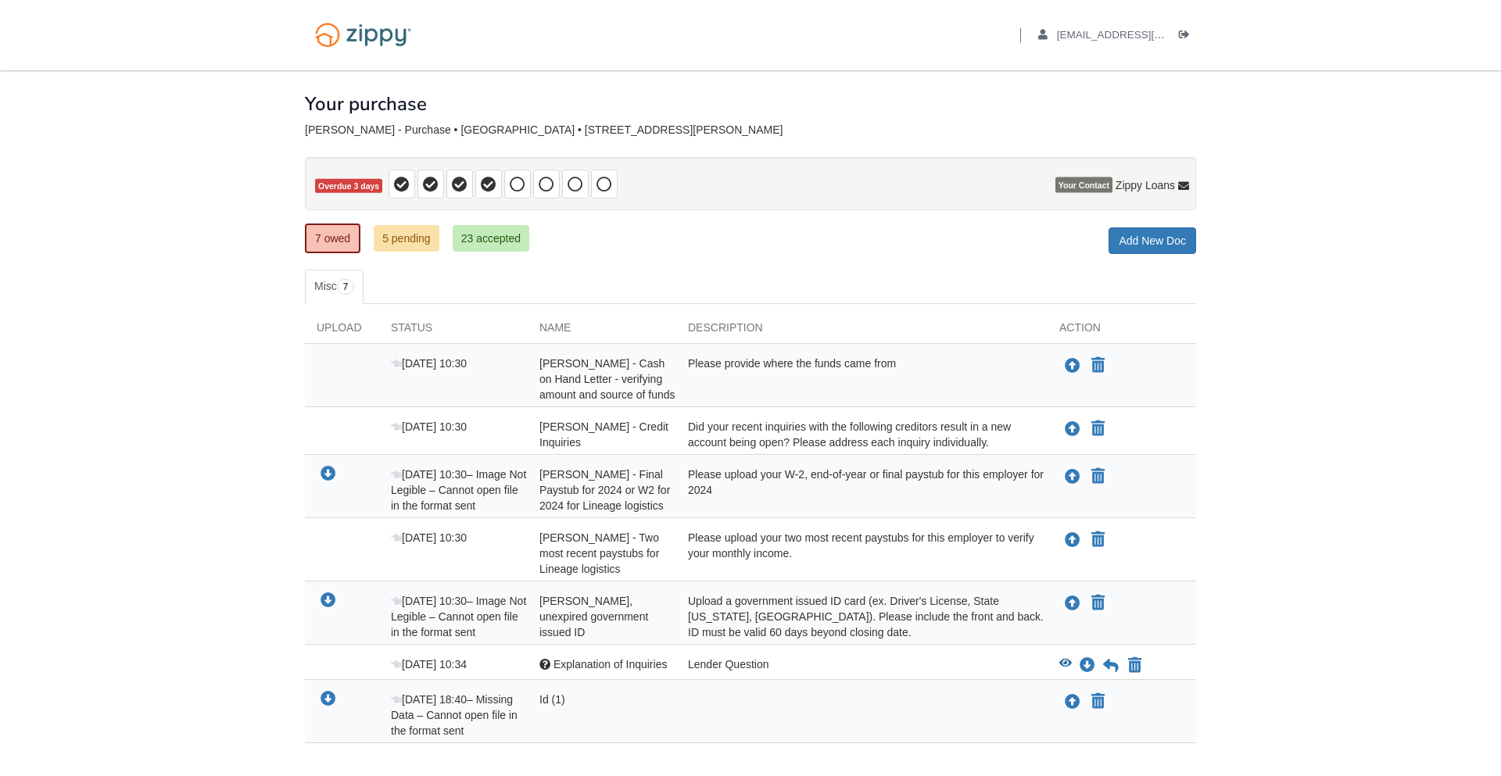
scroll to position [0, 0]
click at [1185, 33] on icon "Log out" at bounding box center [1184, 35] width 11 height 11
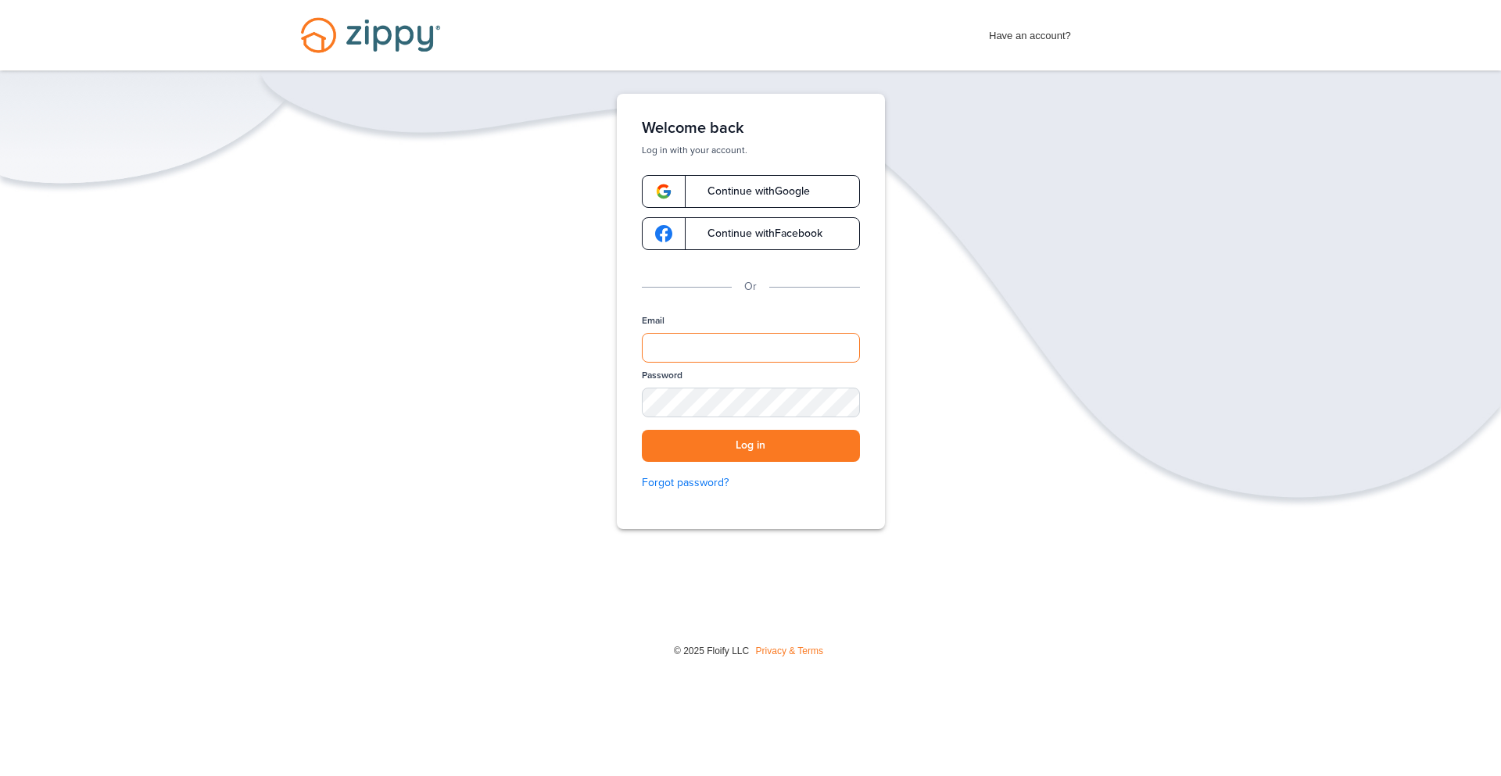
type input "**********"
click at [842, 407] on div "SHOW" at bounding box center [840, 403] width 34 height 15
click at [812, 443] on button "Log in" at bounding box center [751, 446] width 218 height 32
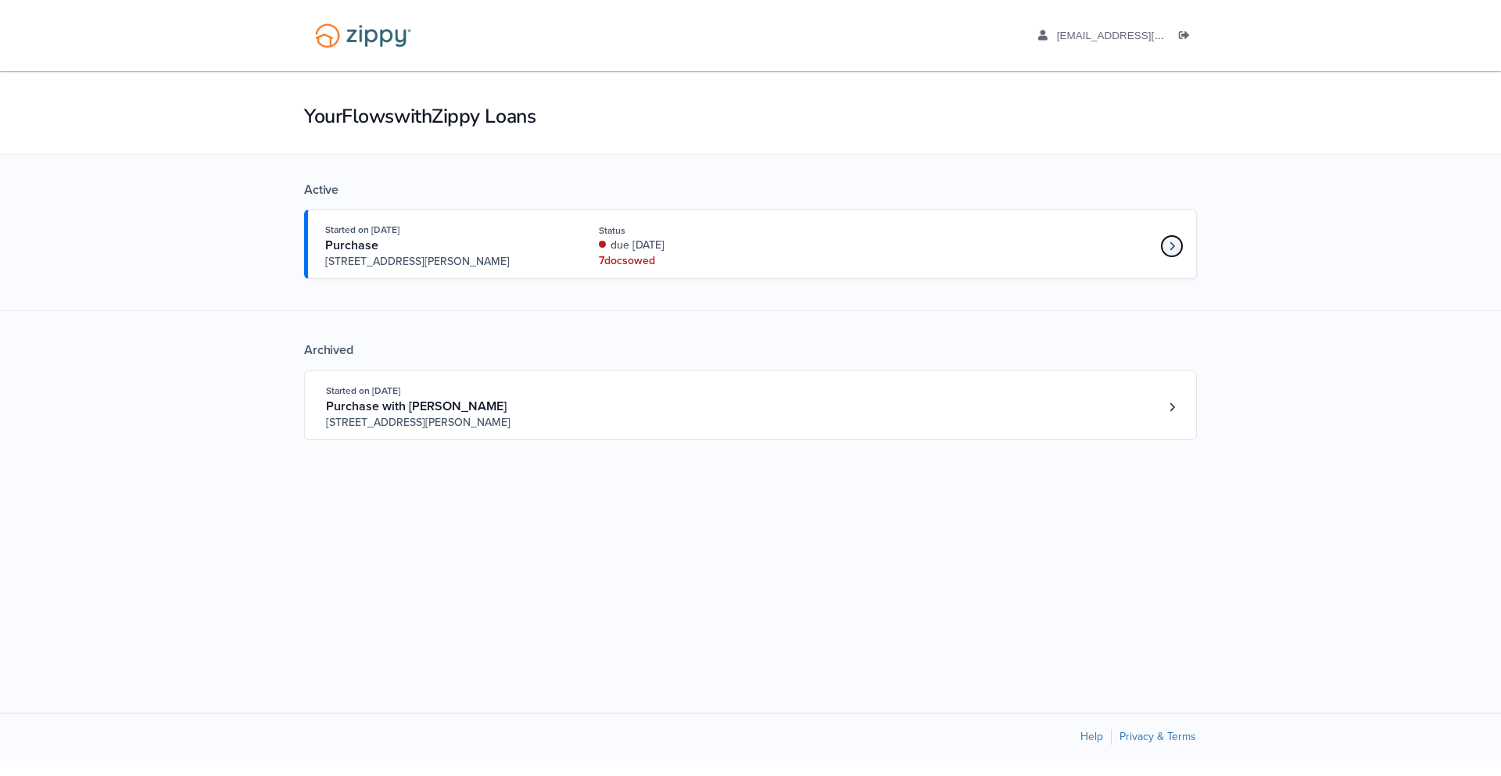
click at [1174, 248] on icon "Loan number 4263773" at bounding box center [1172, 246] width 5 height 11
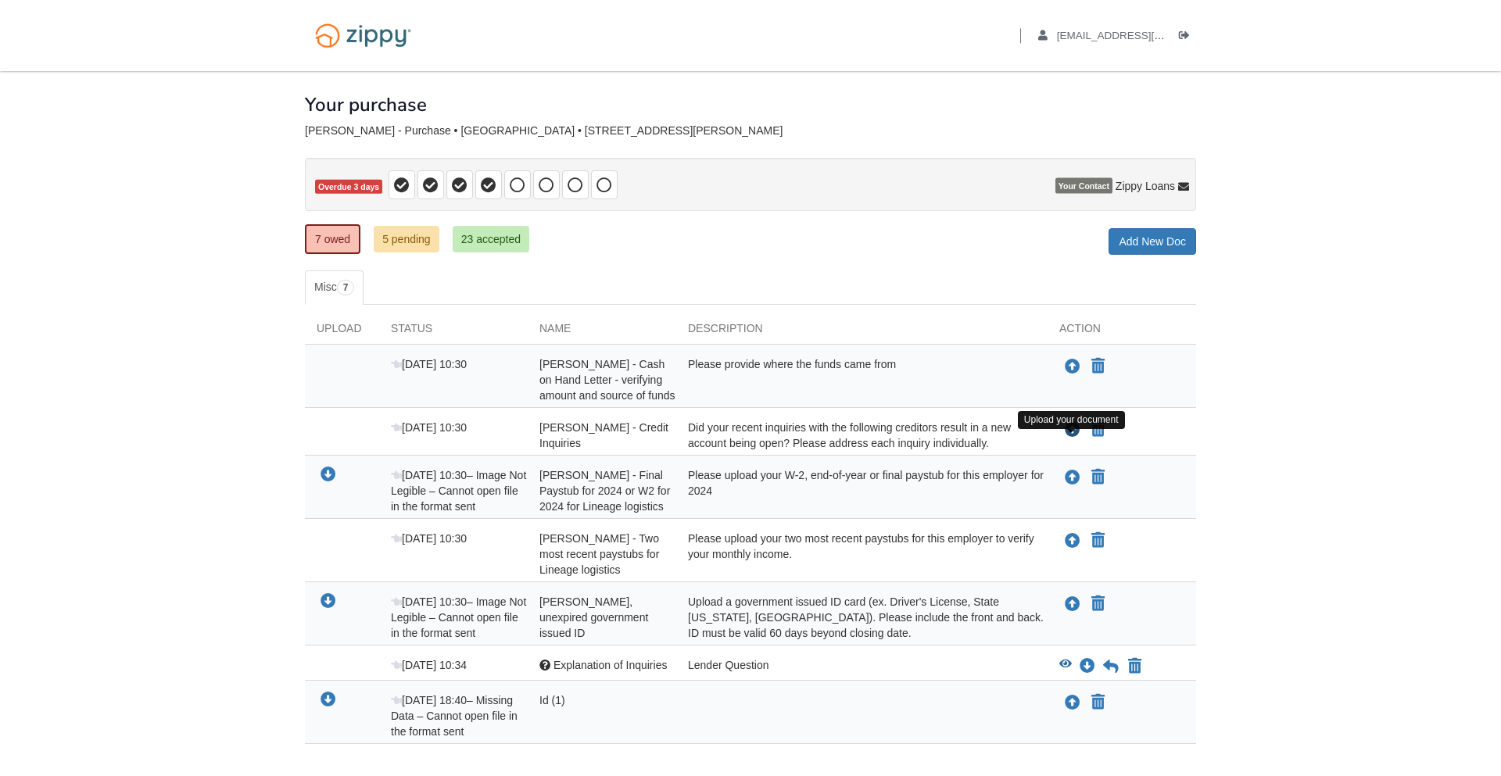
click at [1074, 439] on icon "Upload Alexander Vazquez - Credit Inquiries" at bounding box center [1073, 431] width 16 height 16
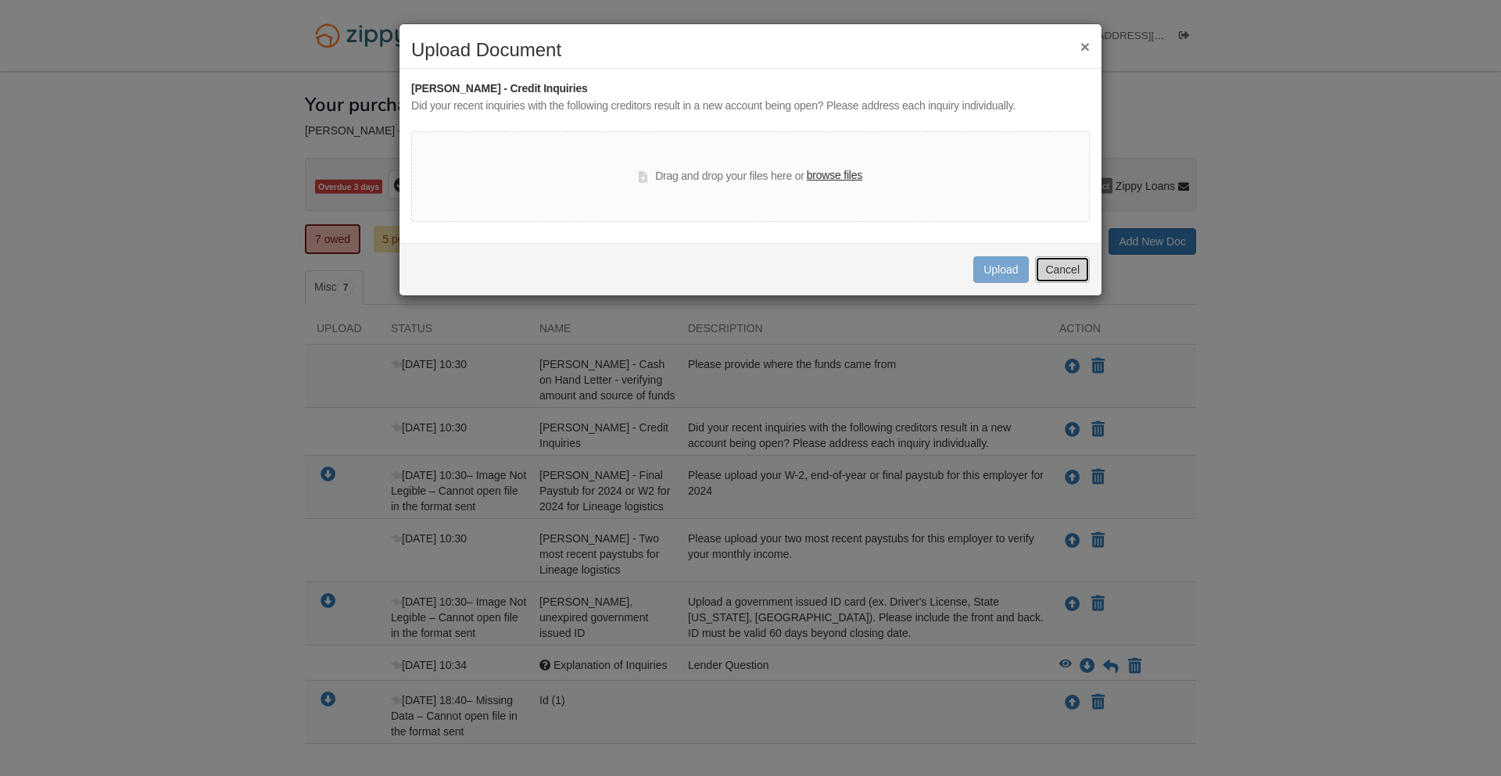
click at [1059, 267] on button "Cancel" at bounding box center [1062, 269] width 55 height 27
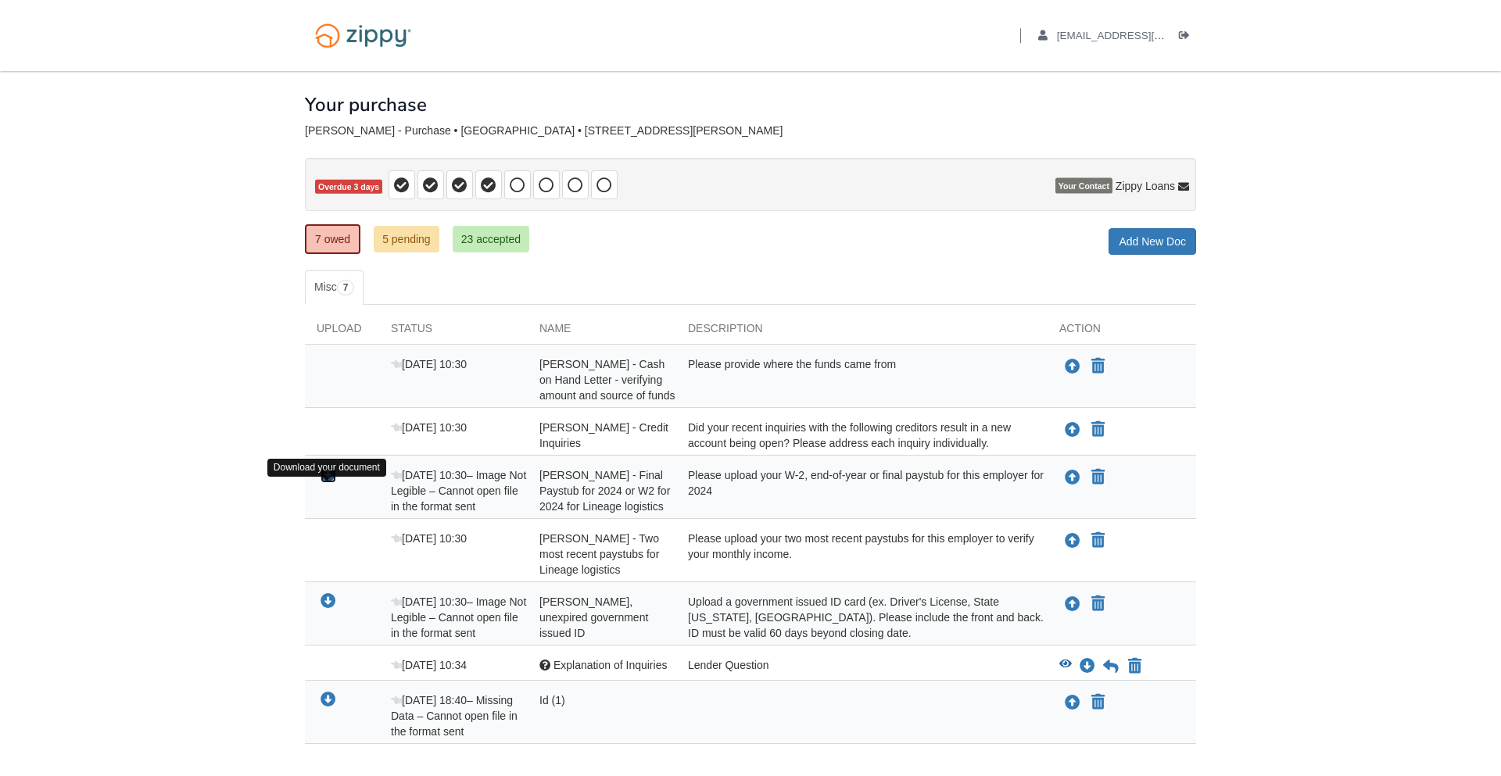
click at [328, 483] on icon "Download Alexander Vazquez - Final Paystub for 2024 or W2 for 2024 for Lineage …" at bounding box center [329, 476] width 16 height 16
click at [483, 242] on link "23 accepted" at bounding box center [491, 239] width 77 height 27
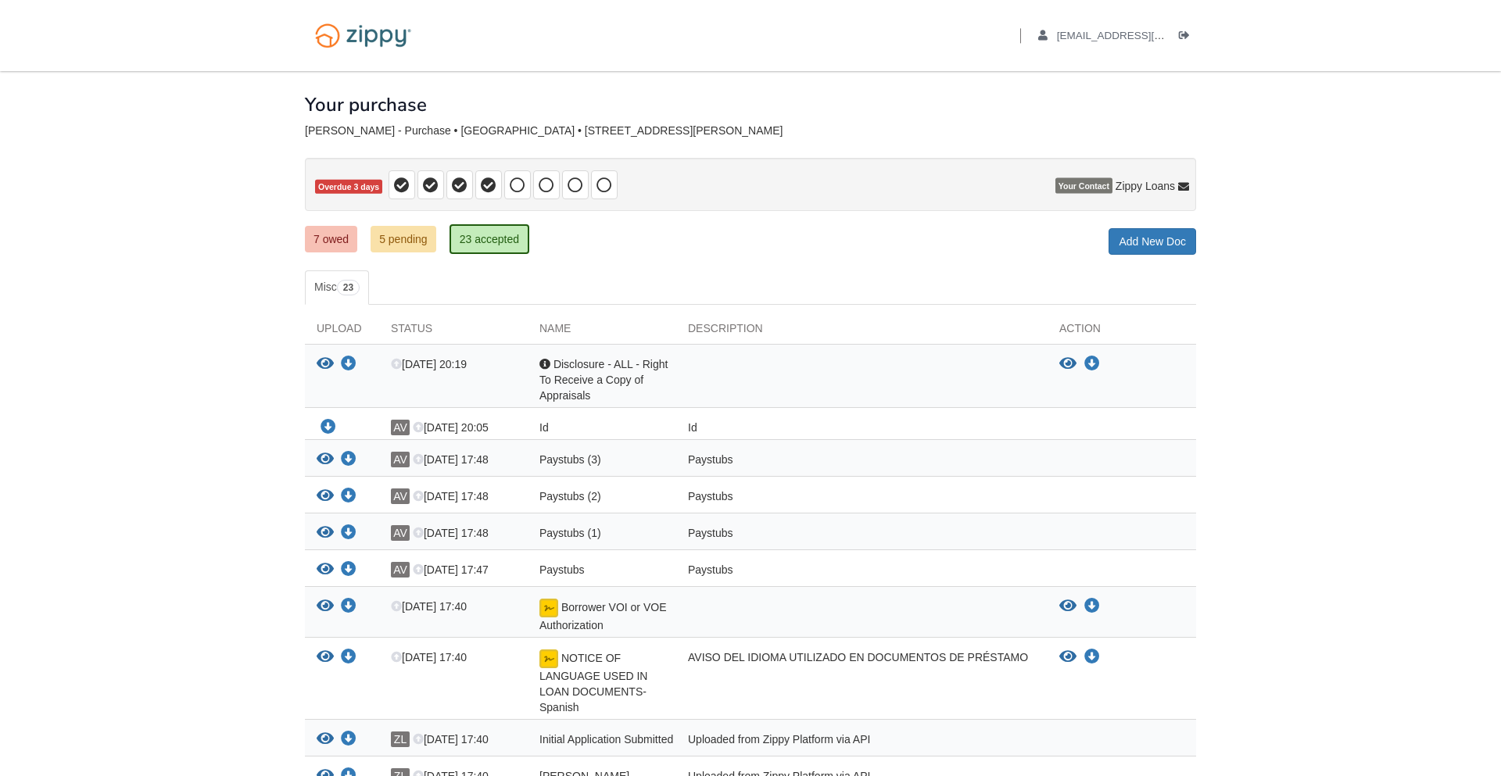
click at [1297, 687] on body "Back to My Flows alexandervazquez1030@gmail.com Logout" at bounding box center [750, 725] width 1501 height 1450
click at [413, 243] on link "5 pending" at bounding box center [404, 239] width 66 height 27
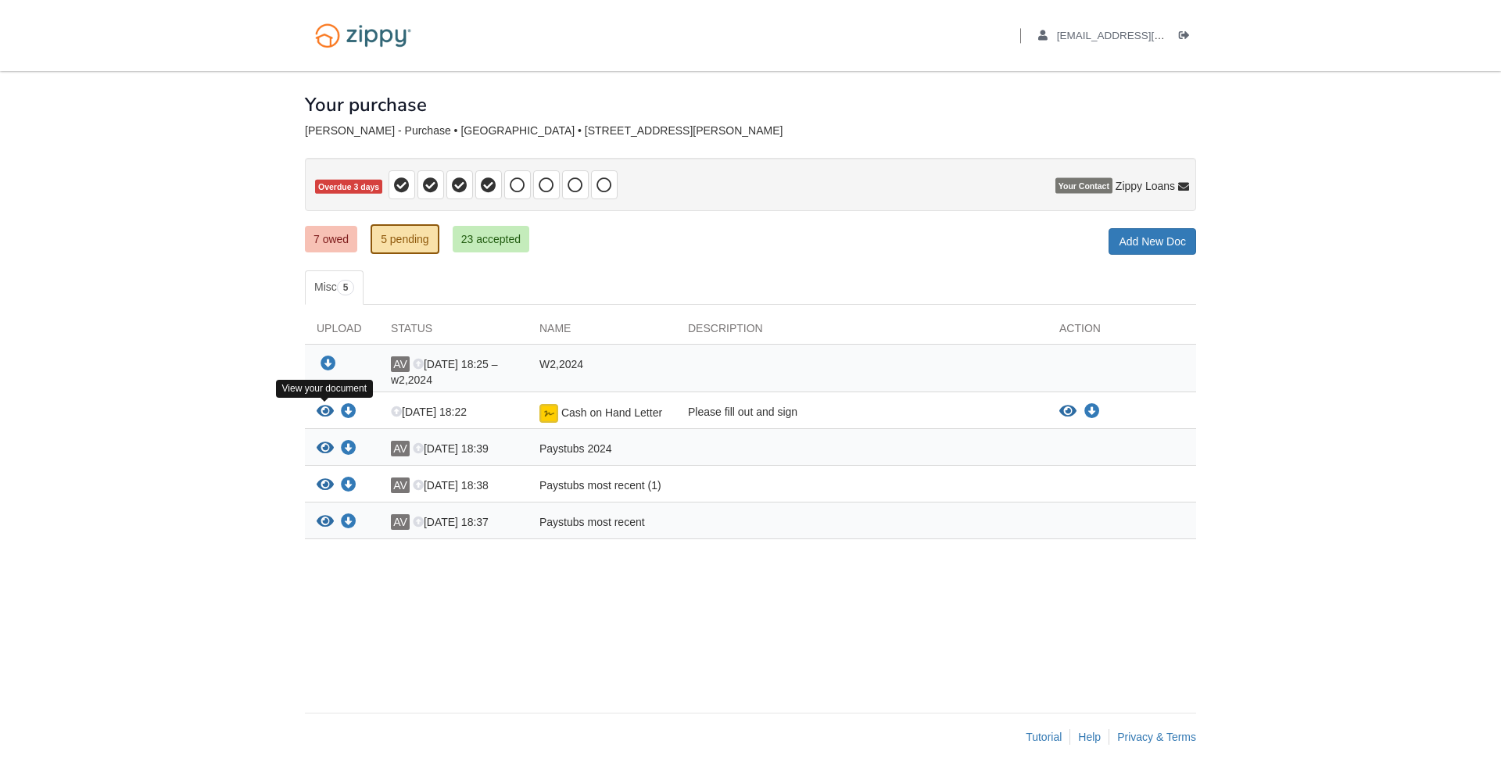
click at [325, 414] on icon "View Cash on Hand Letter" at bounding box center [325, 412] width 17 height 16
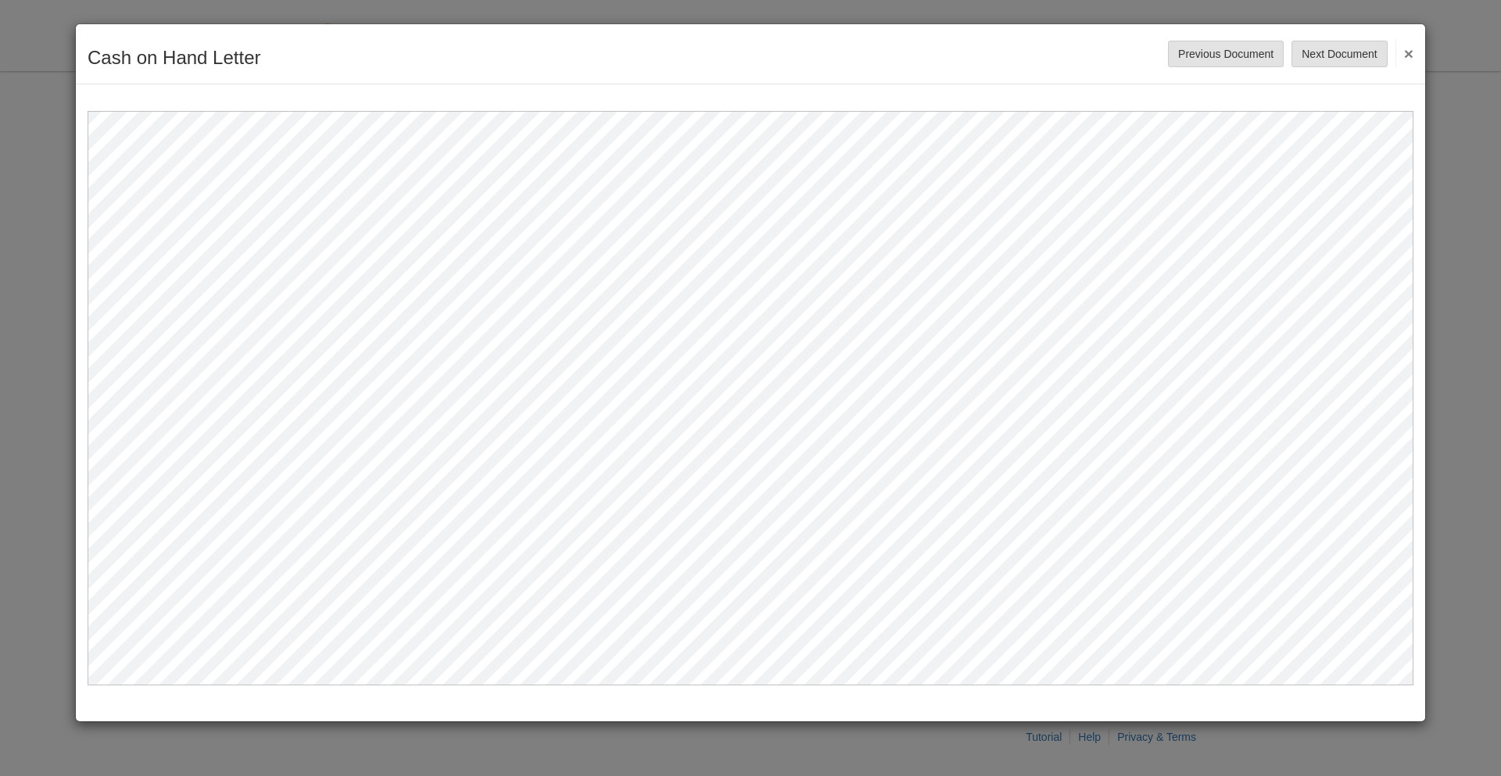
click at [1405, 52] on button "×" at bounding box center [1405, 53] width 18 height 28
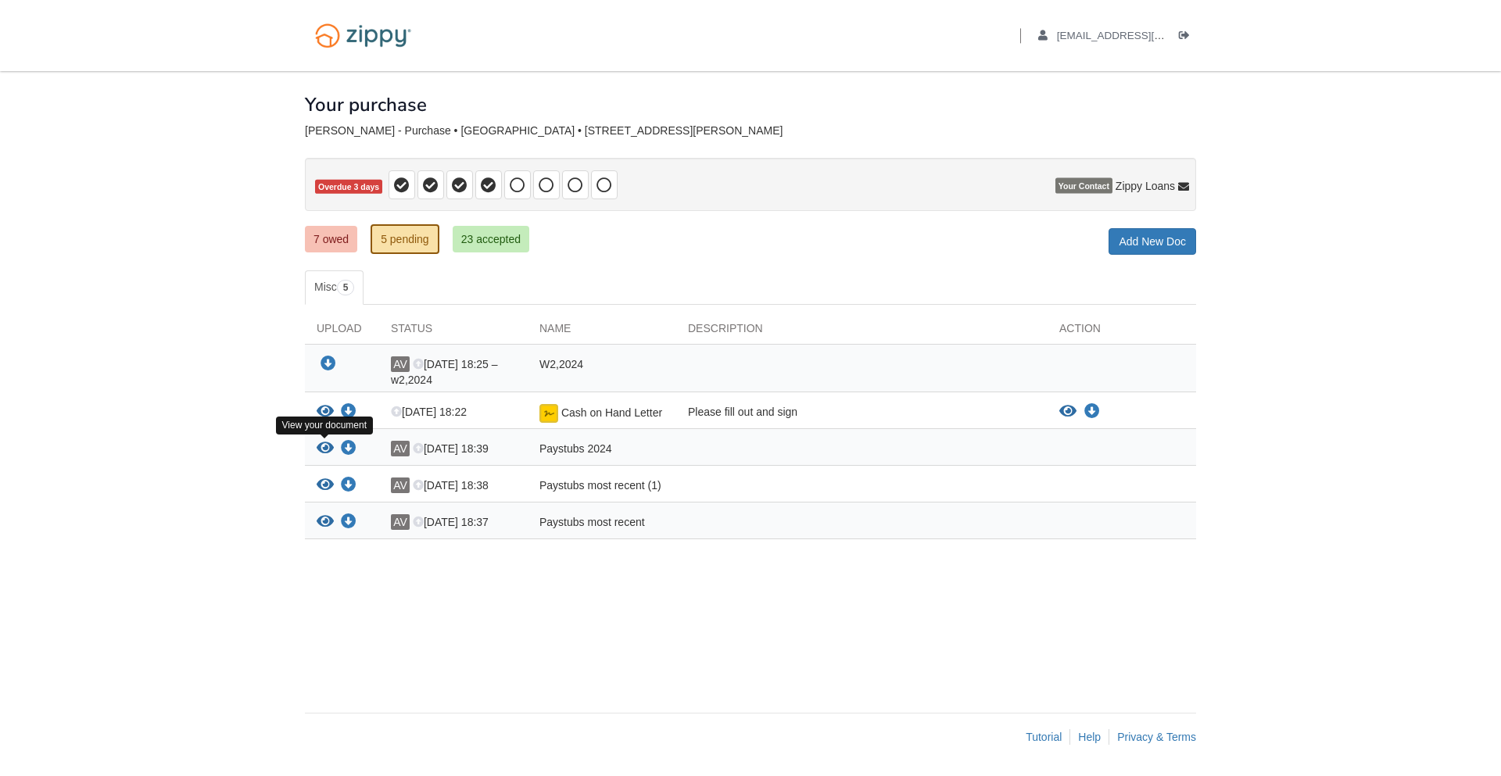
click at [324, 450] on icon "View Paystubs 2024" at bounding box center [325, 449] width 17 height 16
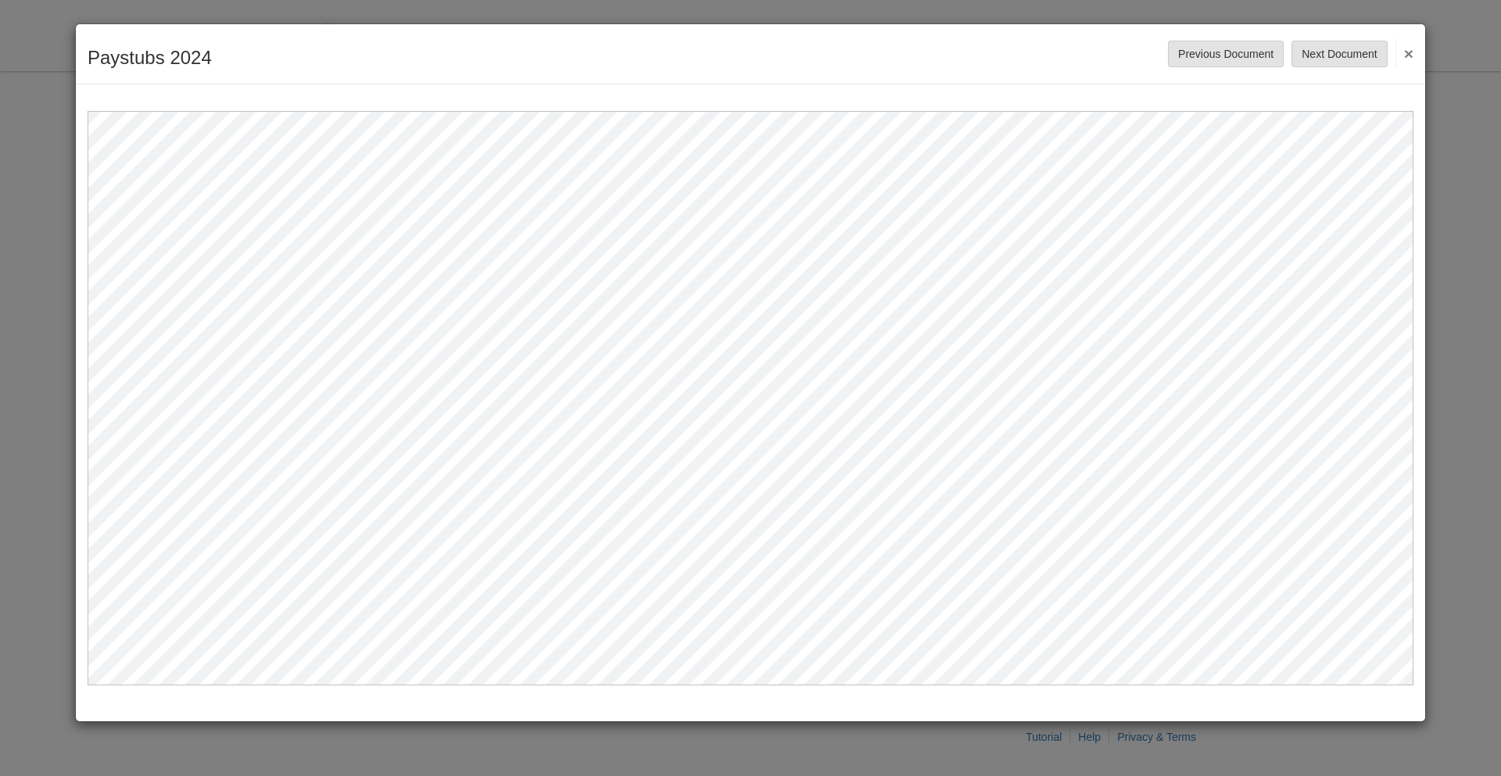
click at [1412, 52] on button "×" at bounding box center [1405, 53] width 18 height 28
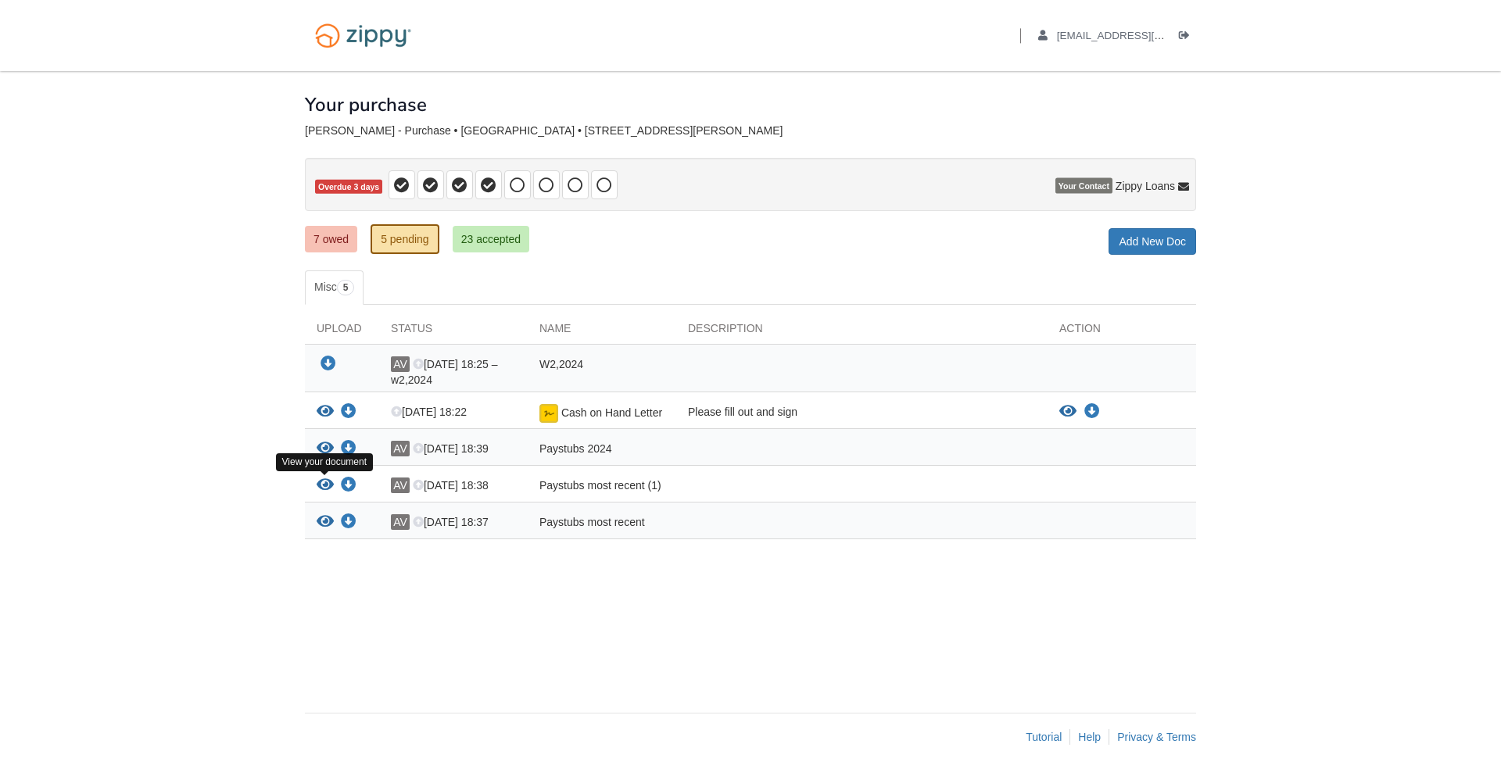
click at [321, 483] on icon "View Paystubs most recent (1)" at bounding box center [325, 486] width 17 height 16
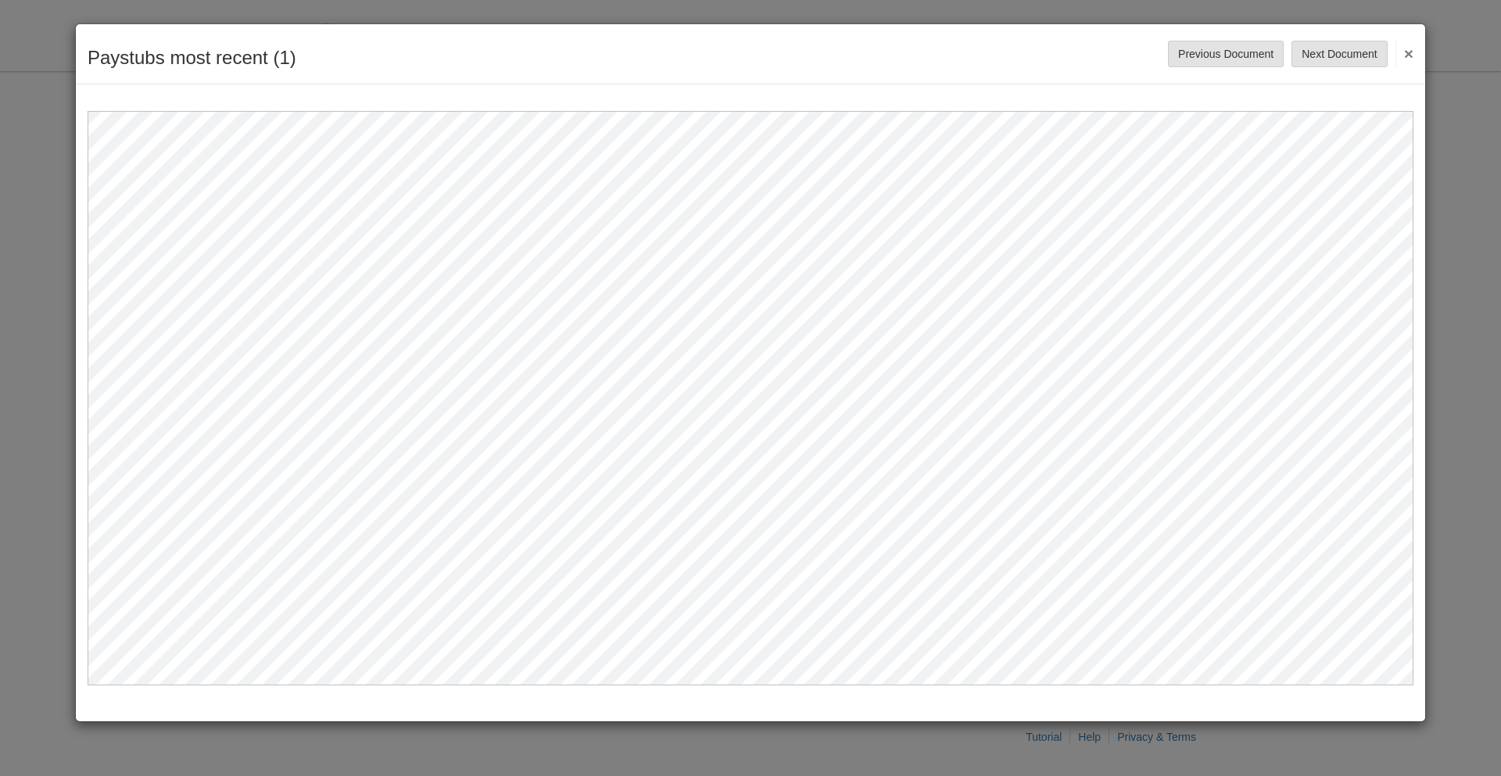
click at [1410, 56] on button "×" at bounding box center [1405, 53] width 18 height 28
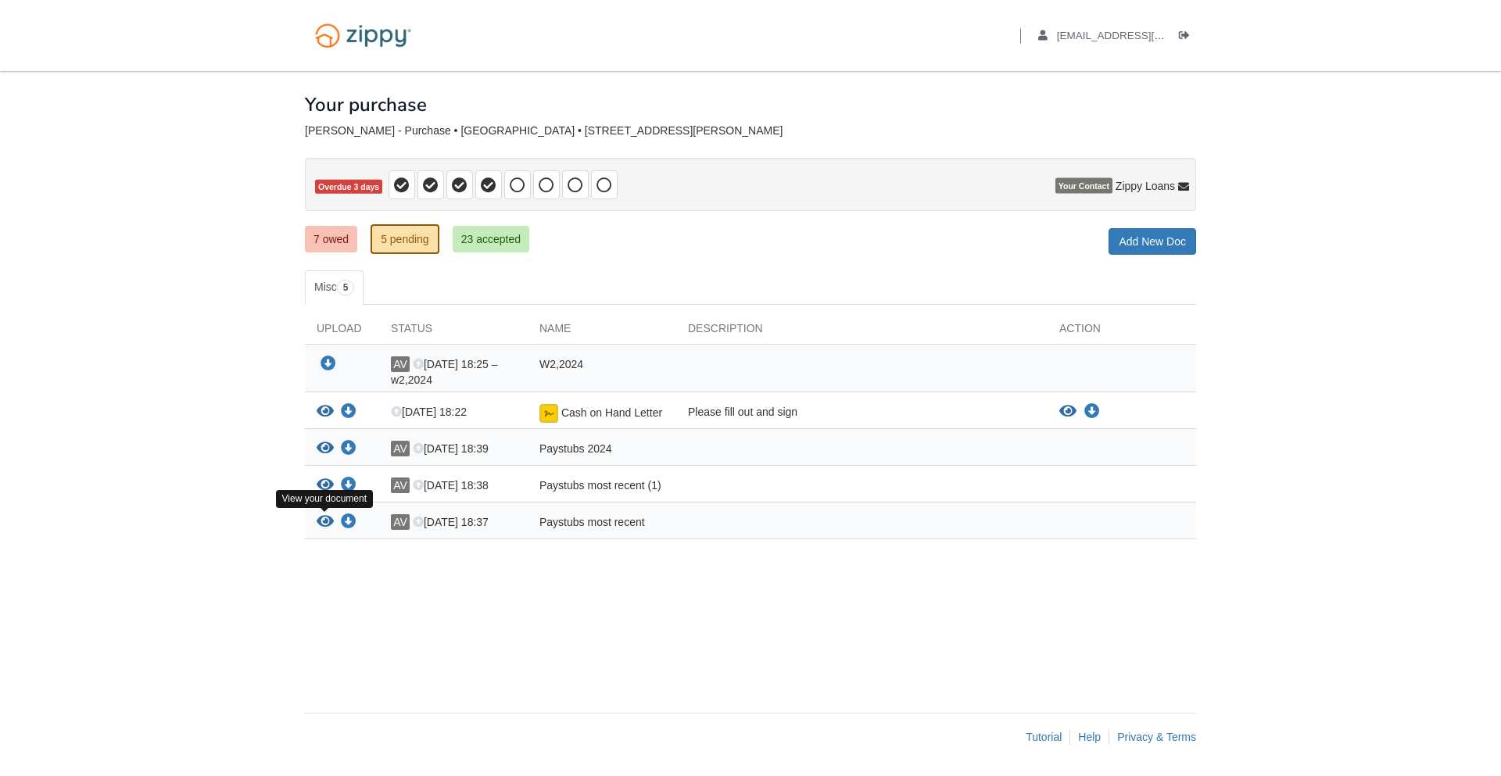
click at [328, 514] on icon "View Paystubs most recent" at bounding box center [325, 522] width 17 height 16
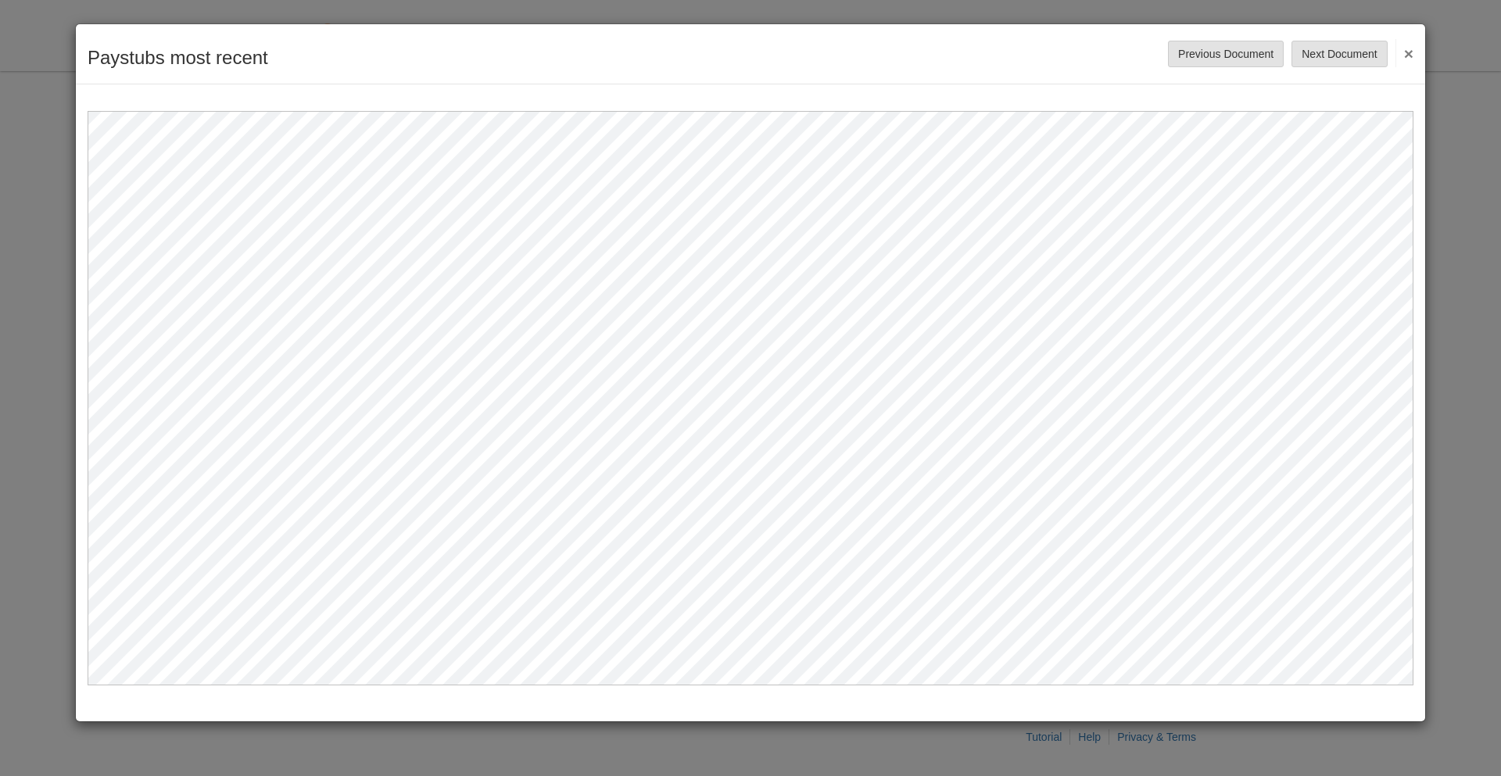
click at [1410, 54] on button "×" at bounding box center [1405, 53] width 18 height 28
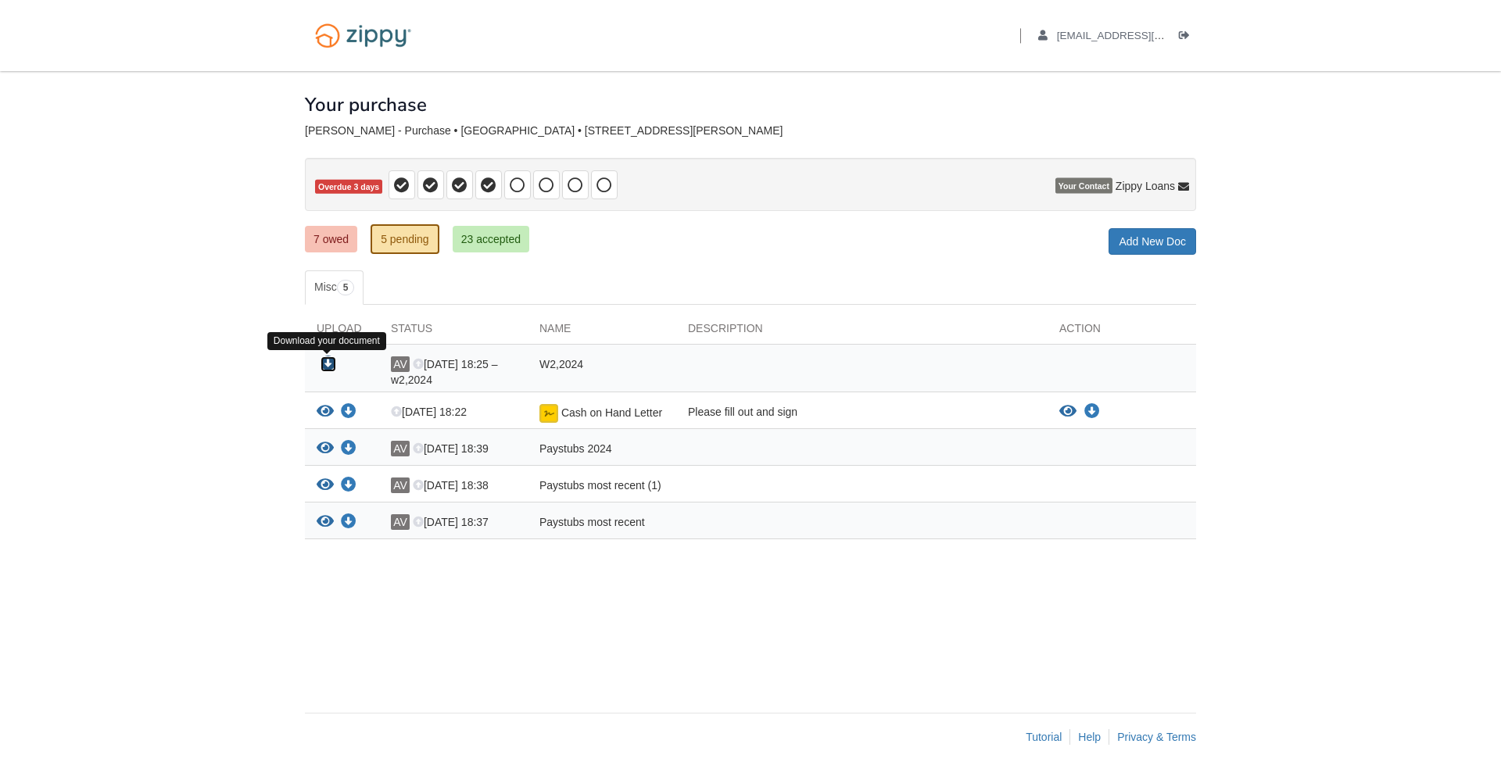
click at [329, 364] on icon "Download W2,2024" at bounding box center [329, 365] width 16 height 16
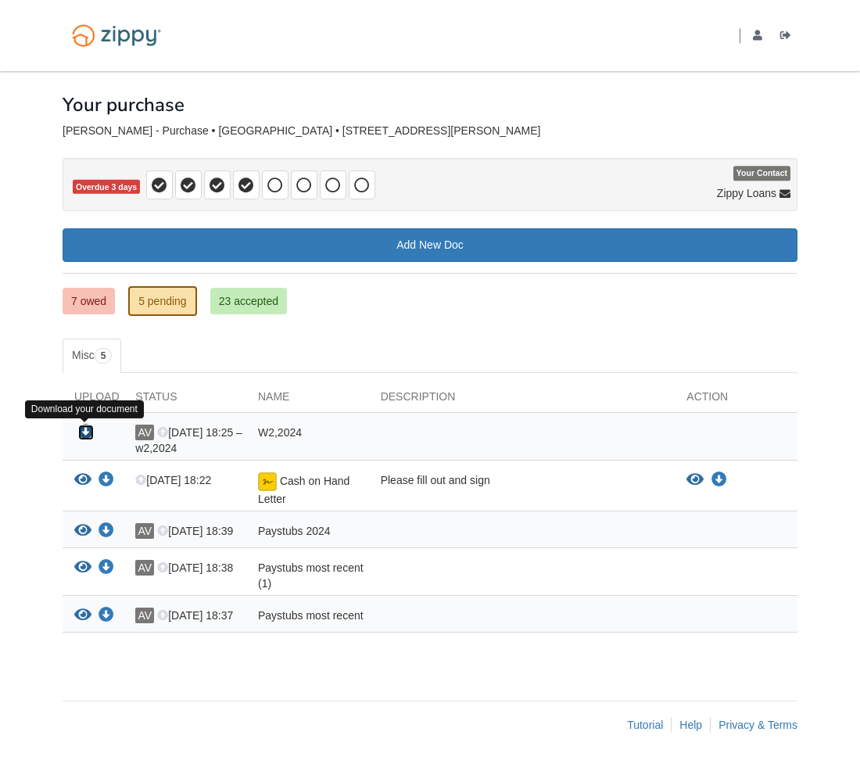
click at [84, 432] on icon "Download W2,2024" at bounding box center [86, 433] width 16 height 16
click at [87, 431] on icon "Download W2,2024" at bounding box center [86, 433] width 16 height 16
click at [88, 303] on link "7 owed" at bounding box center [89, 301] width 52 height 27
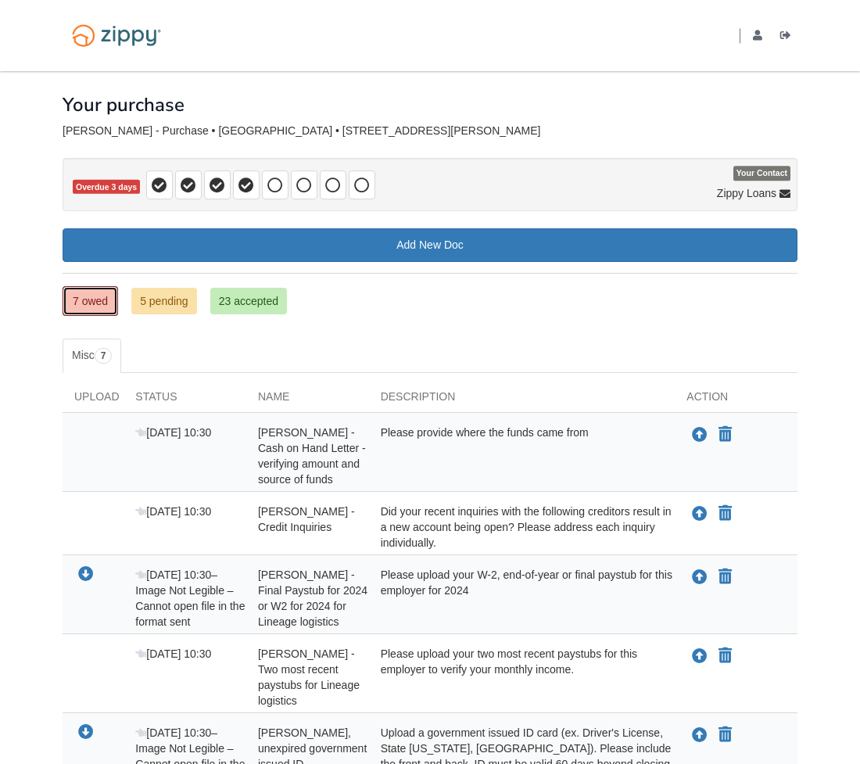
click at [88, 303] on link "7 owed" at bounding box center [91, 301] width 56 height 30
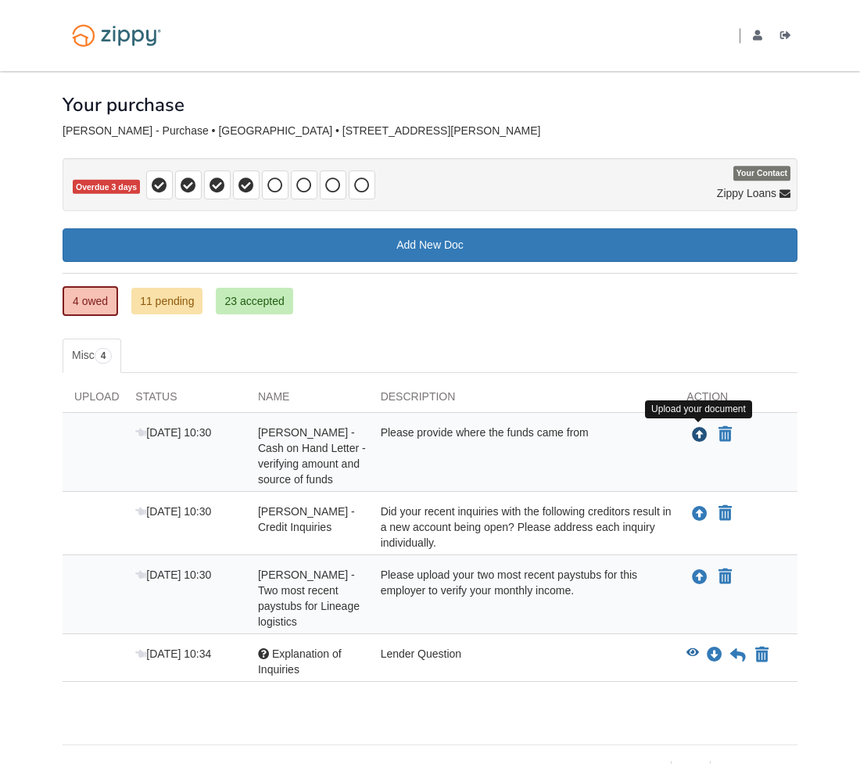
click at [705, 436] on icon "Upload Alexander Vazquez - Cash on Hand Letter - verifying amount and source of…" at bounding box center [700, 436] width 16 height 16
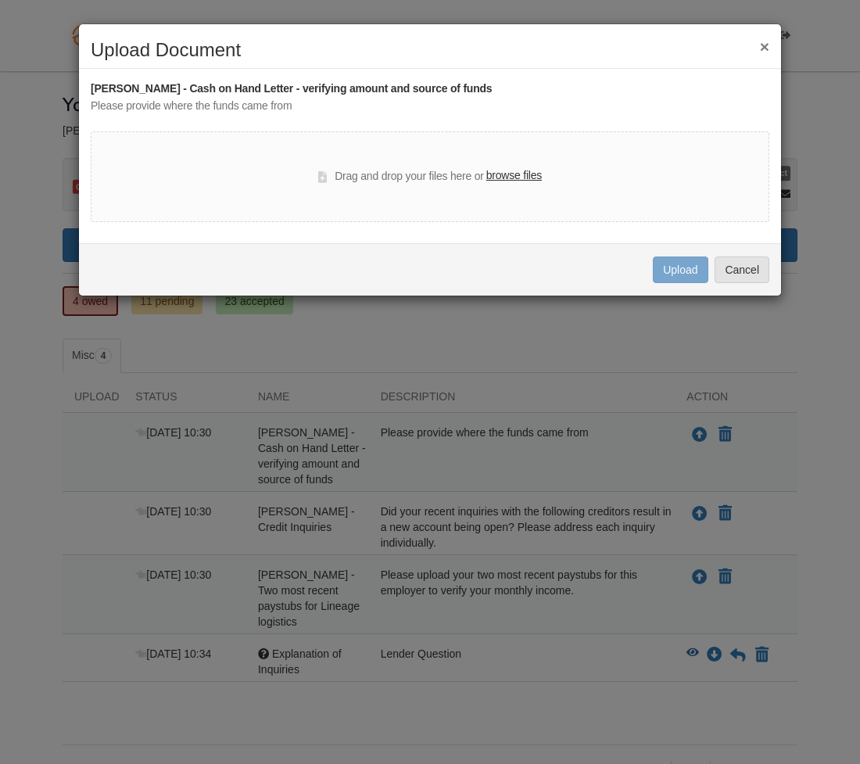
click at [766, 46] on button "×" at bounding box center [764, 46] width 9 height 16
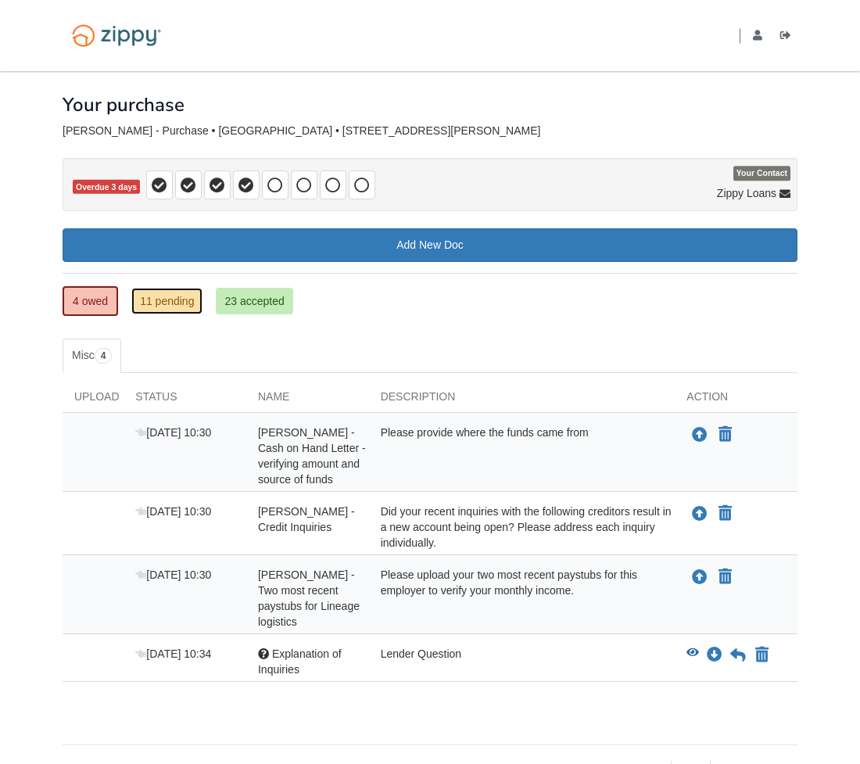
click at [151, 308] on link "11 pending" at bounding box center [166, 301] width 71 height 27
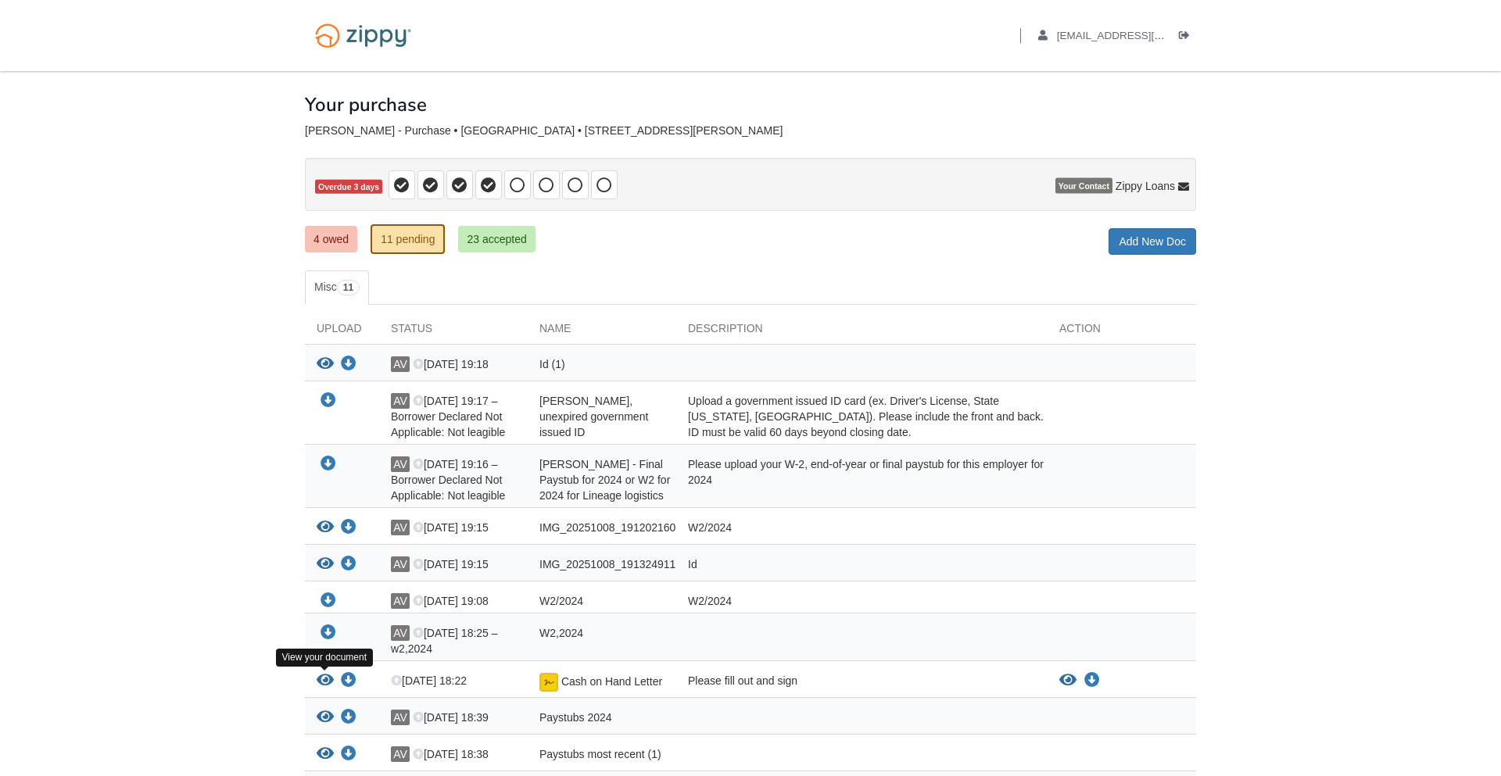
click at [326, 681] on icon "View Cash on Hand Letter" at bounding box center [325, 681] width 17 height 16
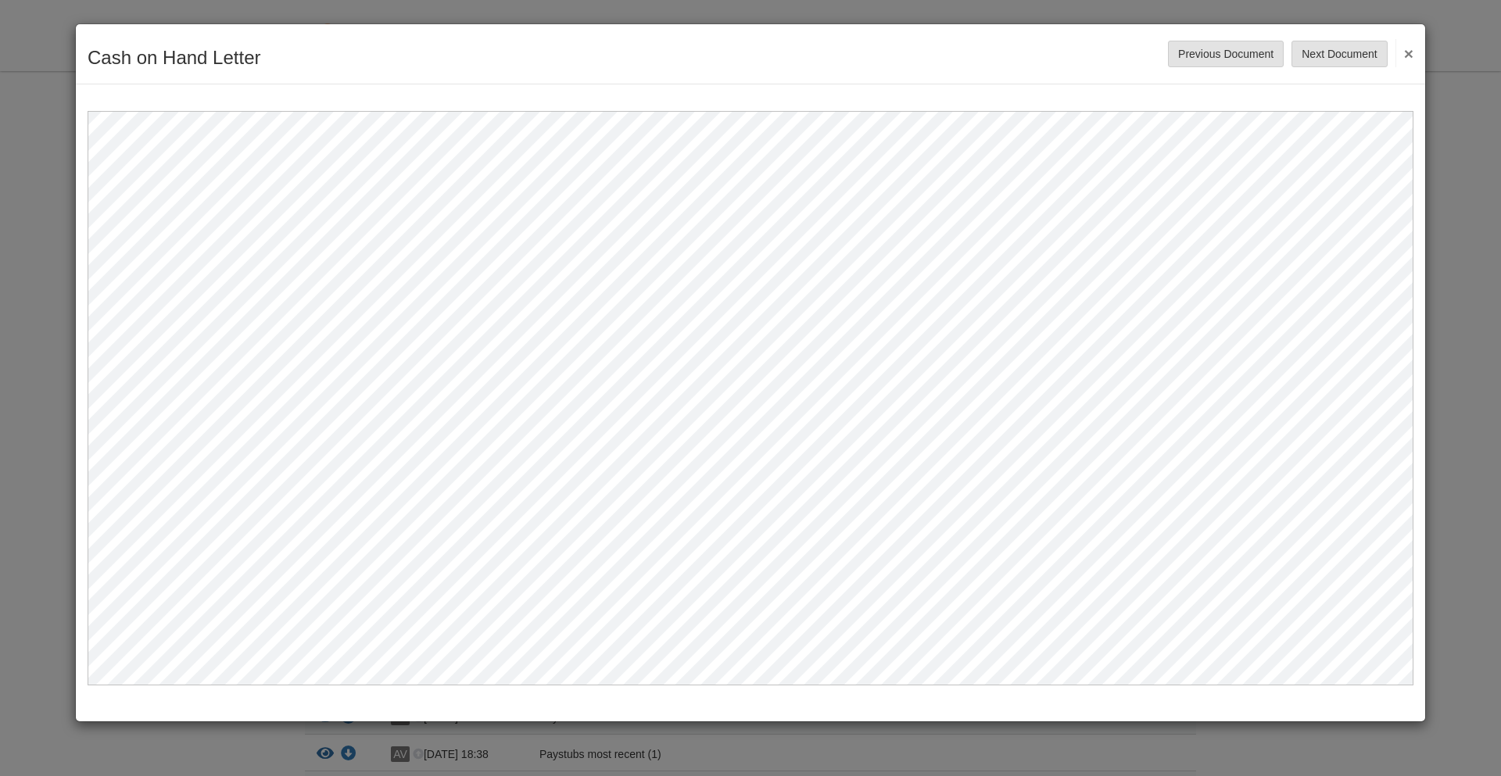
click at [859, 55] on button "×" at bounding box center [1405, 53] width 18 height 28
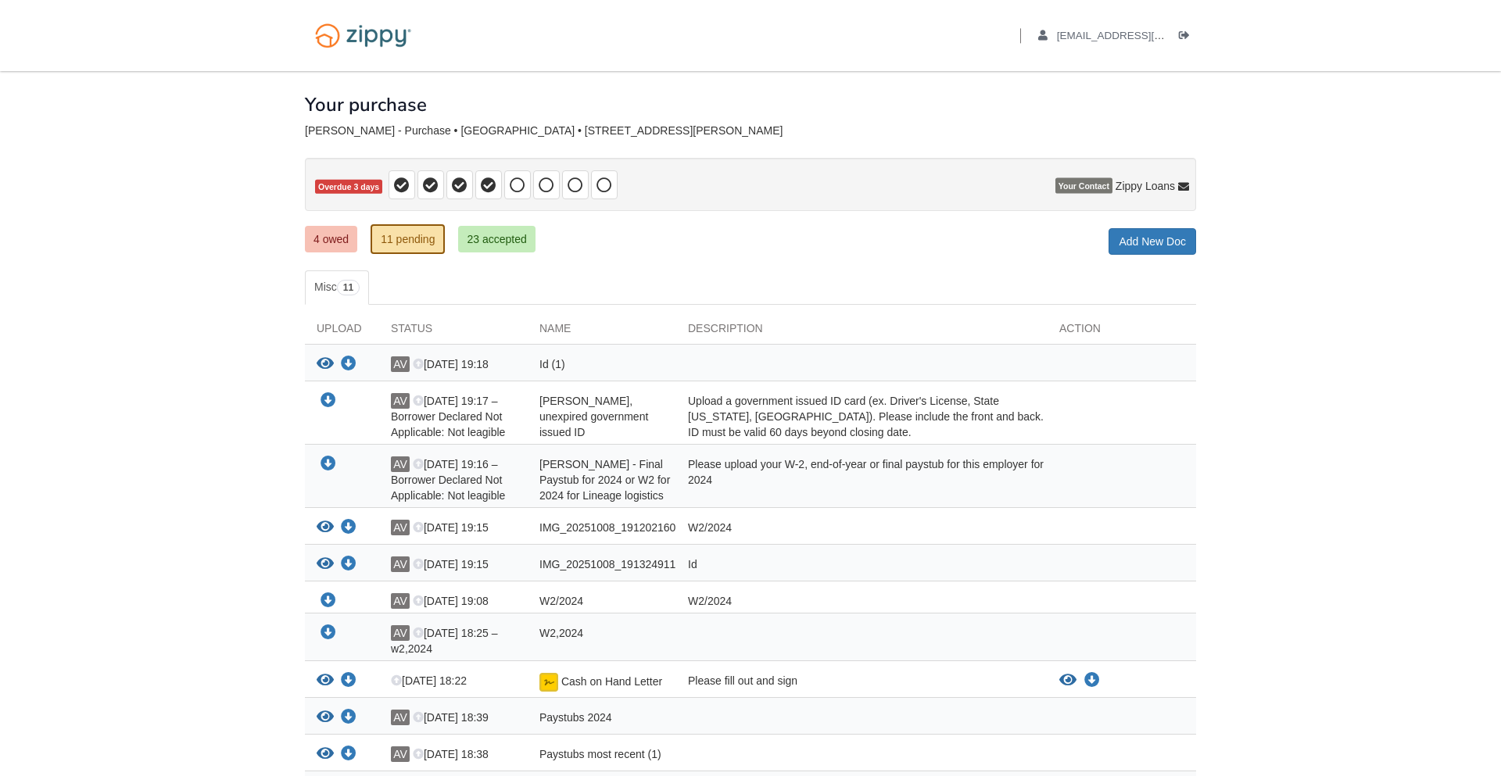
click at [859, 579] on body "Back to My Flows [EMAIL_ADDRESS][DOMAIN_NAME] Logout" at bounding box center [750, 467] width 1501 height 934
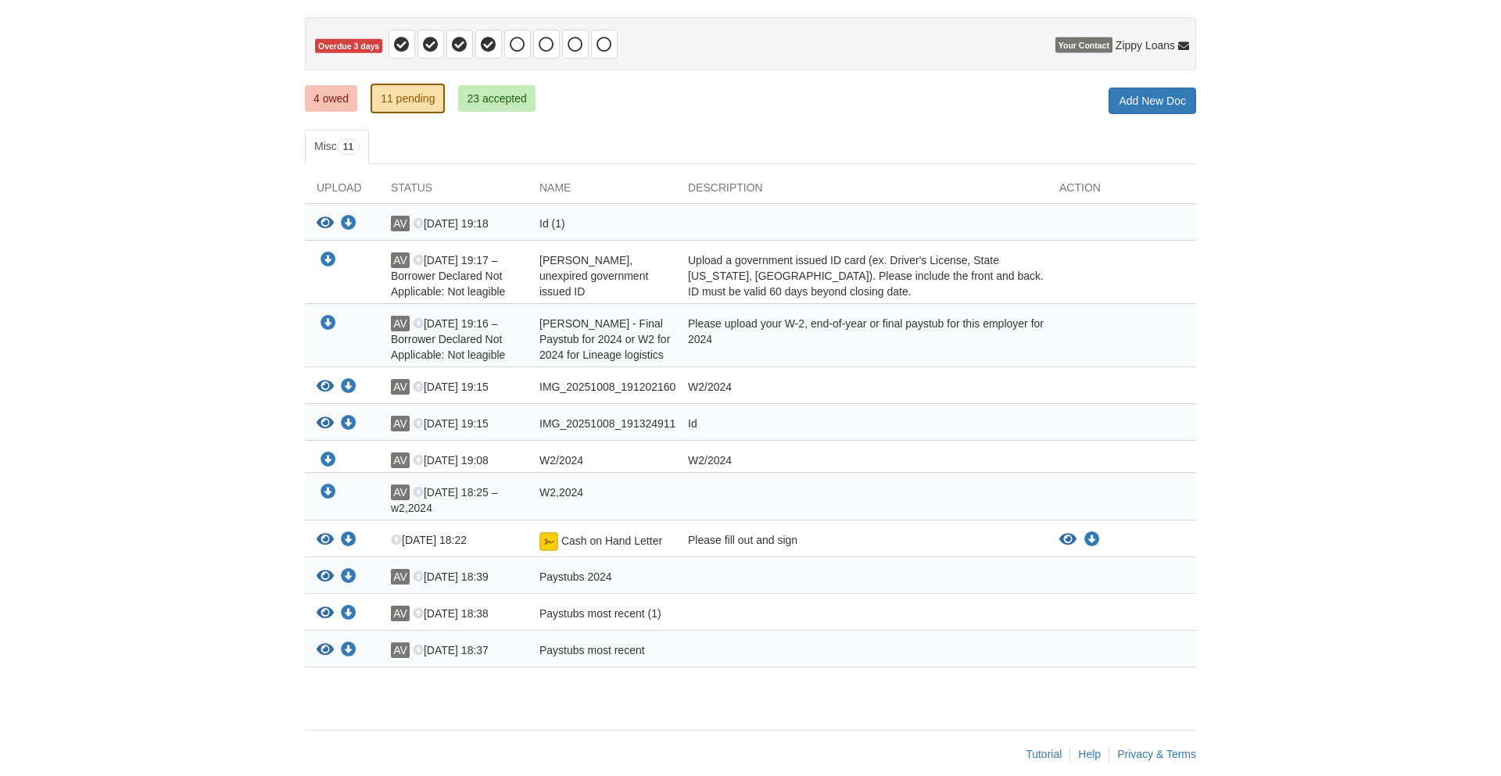
scroll to position [158, 0]
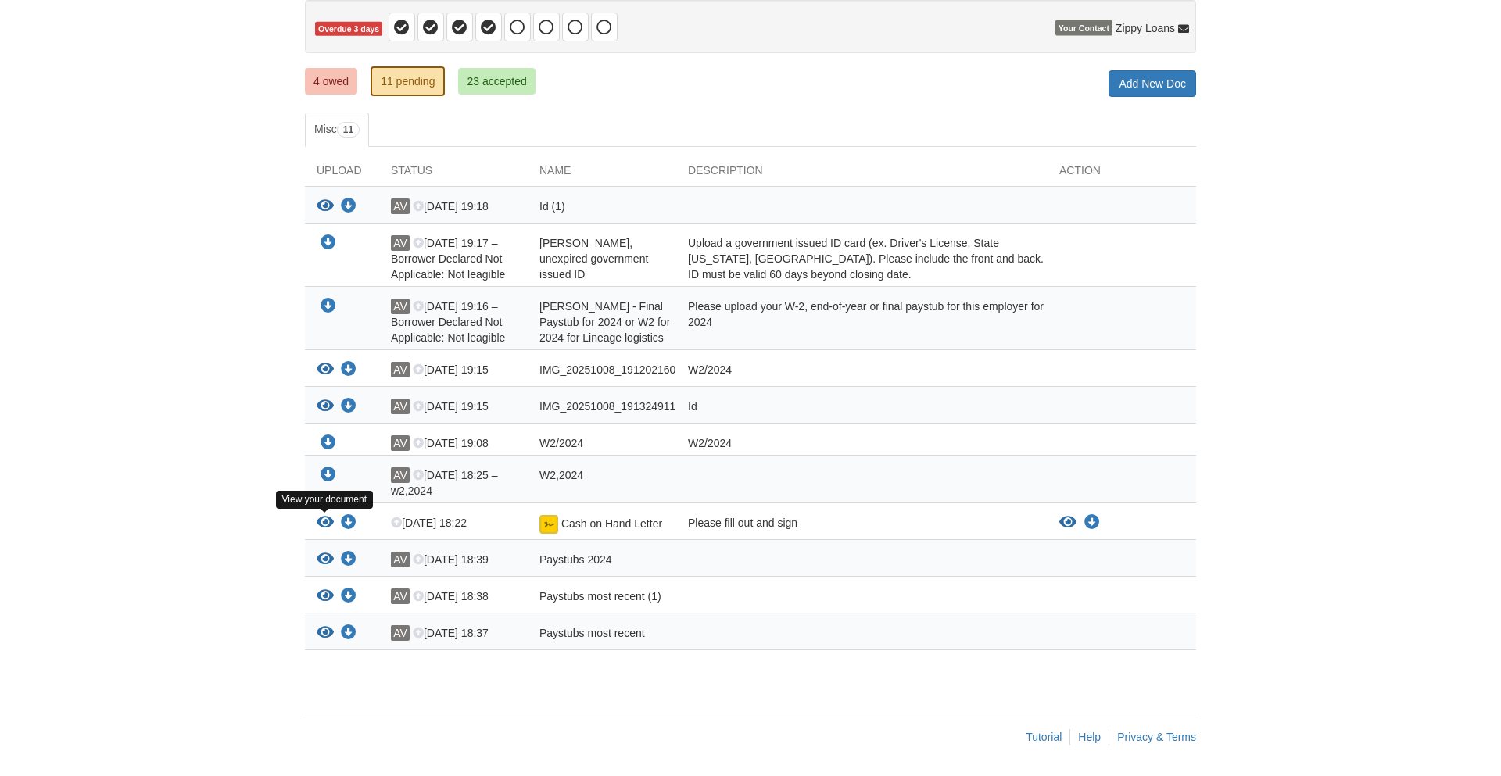
click at [325, 524] on icon "View Cash on Hand Letter" at bounding box center [325, 523] width 17 height 16
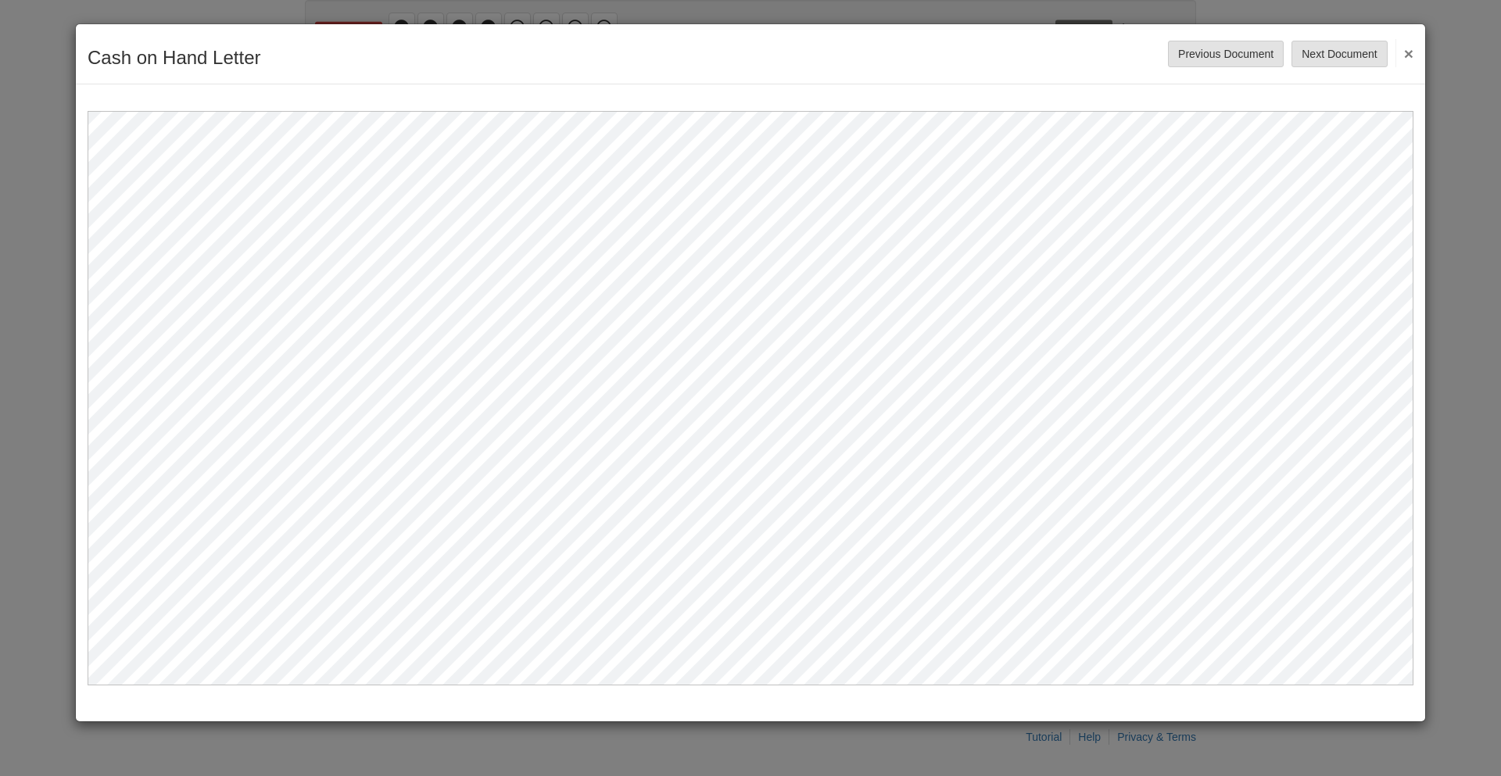
click at [859, 54] on button "×" at bounding box center [1405, 53] width 18 height 28
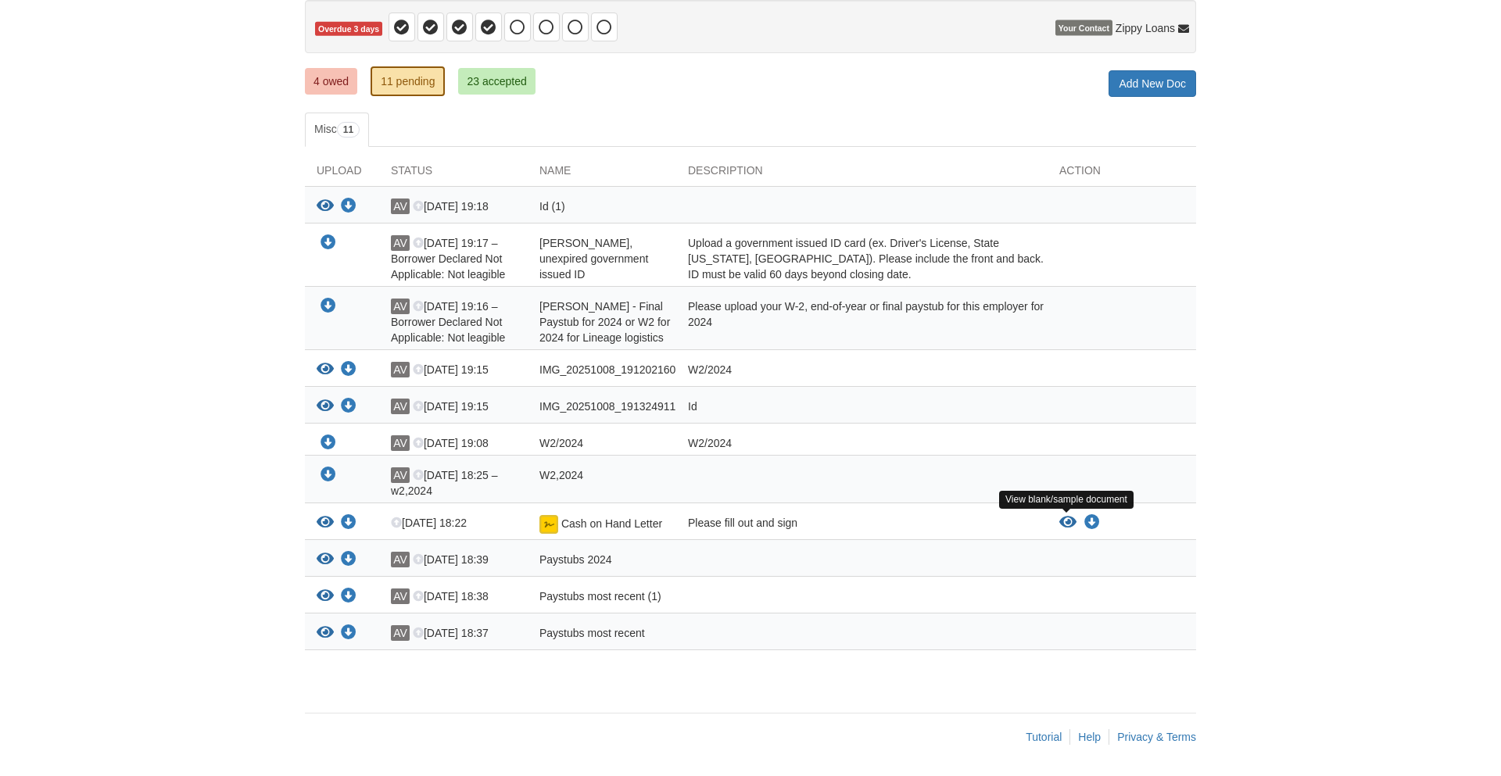
click at [859, 523] on icon "View Cash on Hand Letter" at bounding box center [1067, 523] width 17 height 16
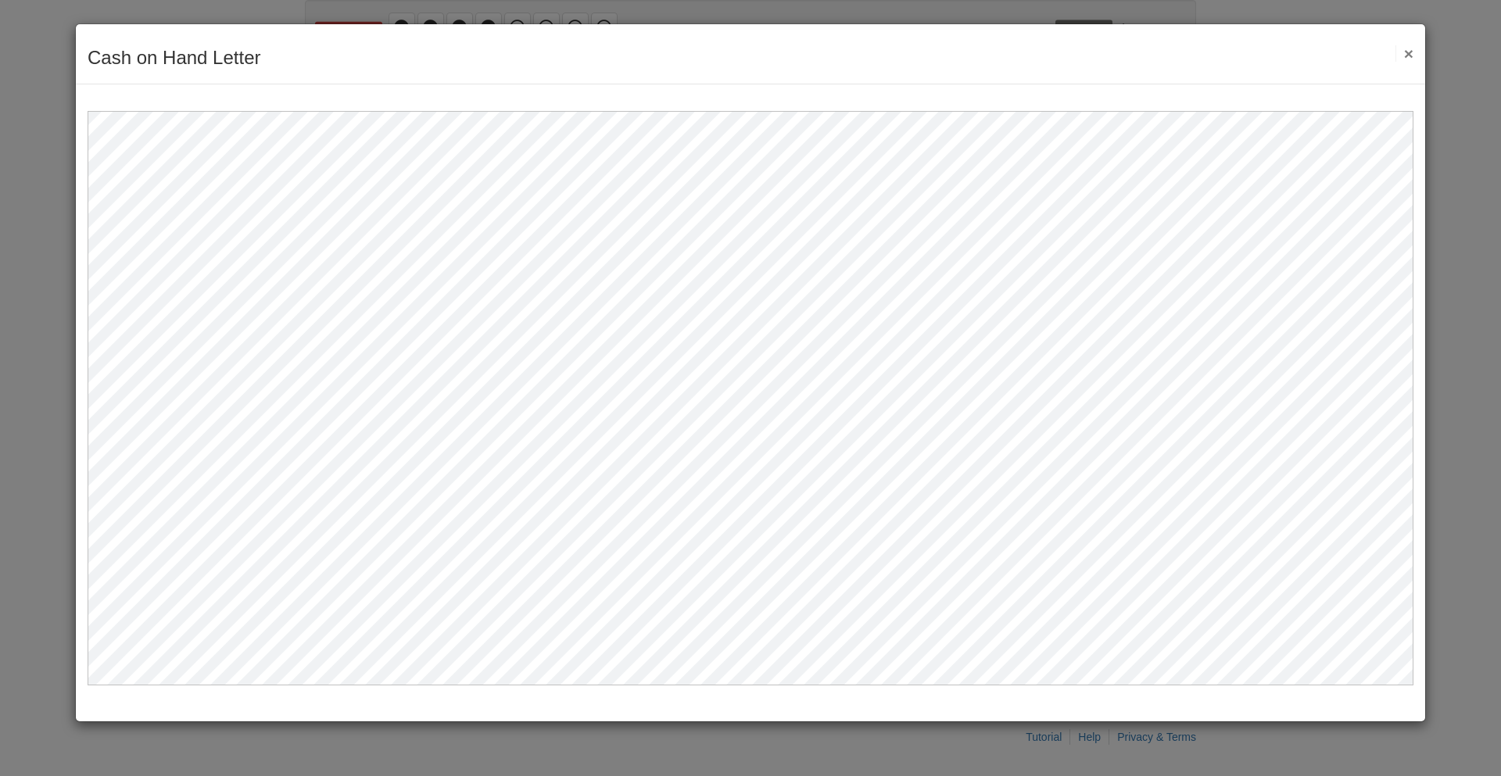
click at [859, 55] on button "×" at bounding box center [1405, 53] width 18 height 16
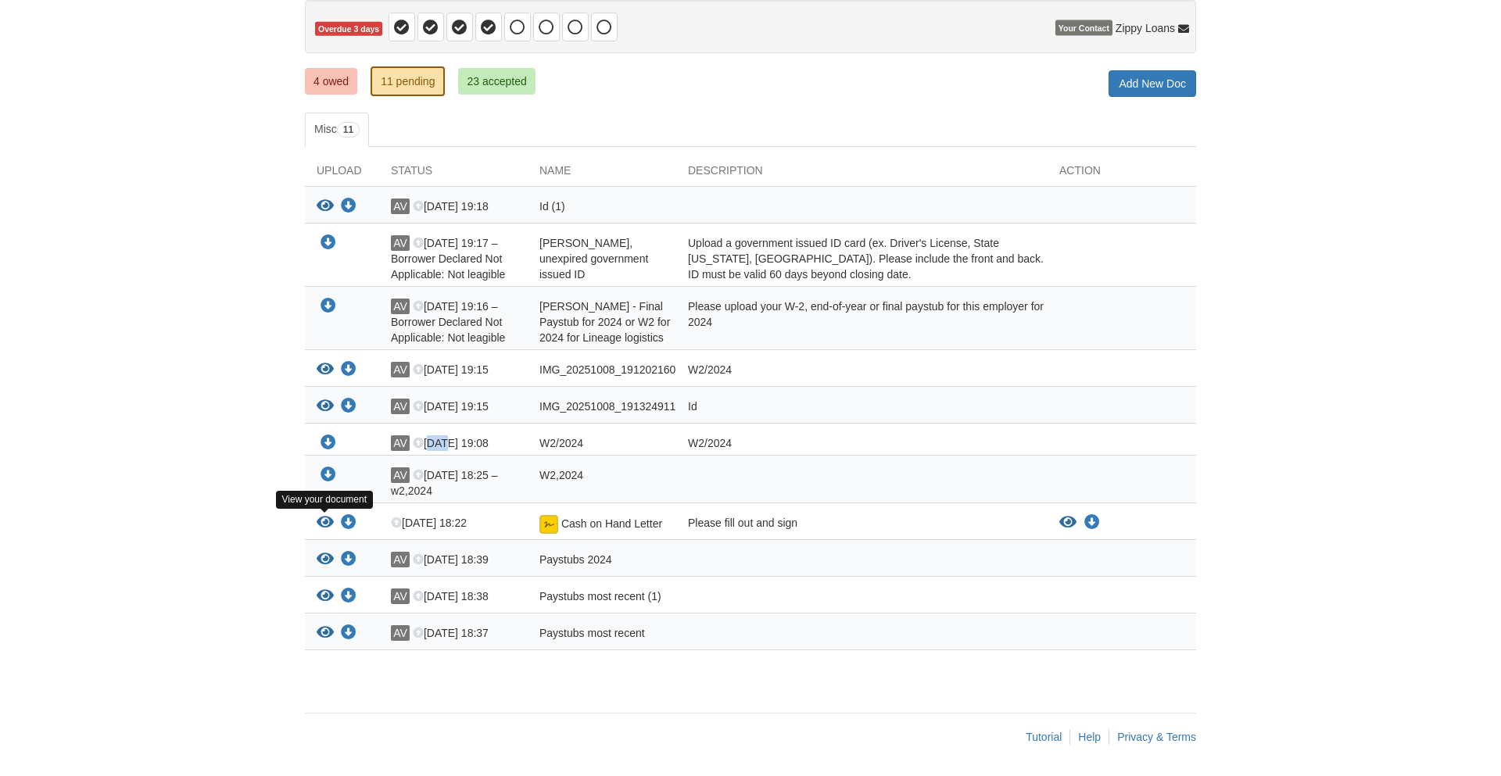
click at [326, 526] on icon "View Cash on Hand Letter" at bounding box center [325, 523] width 17 height 16
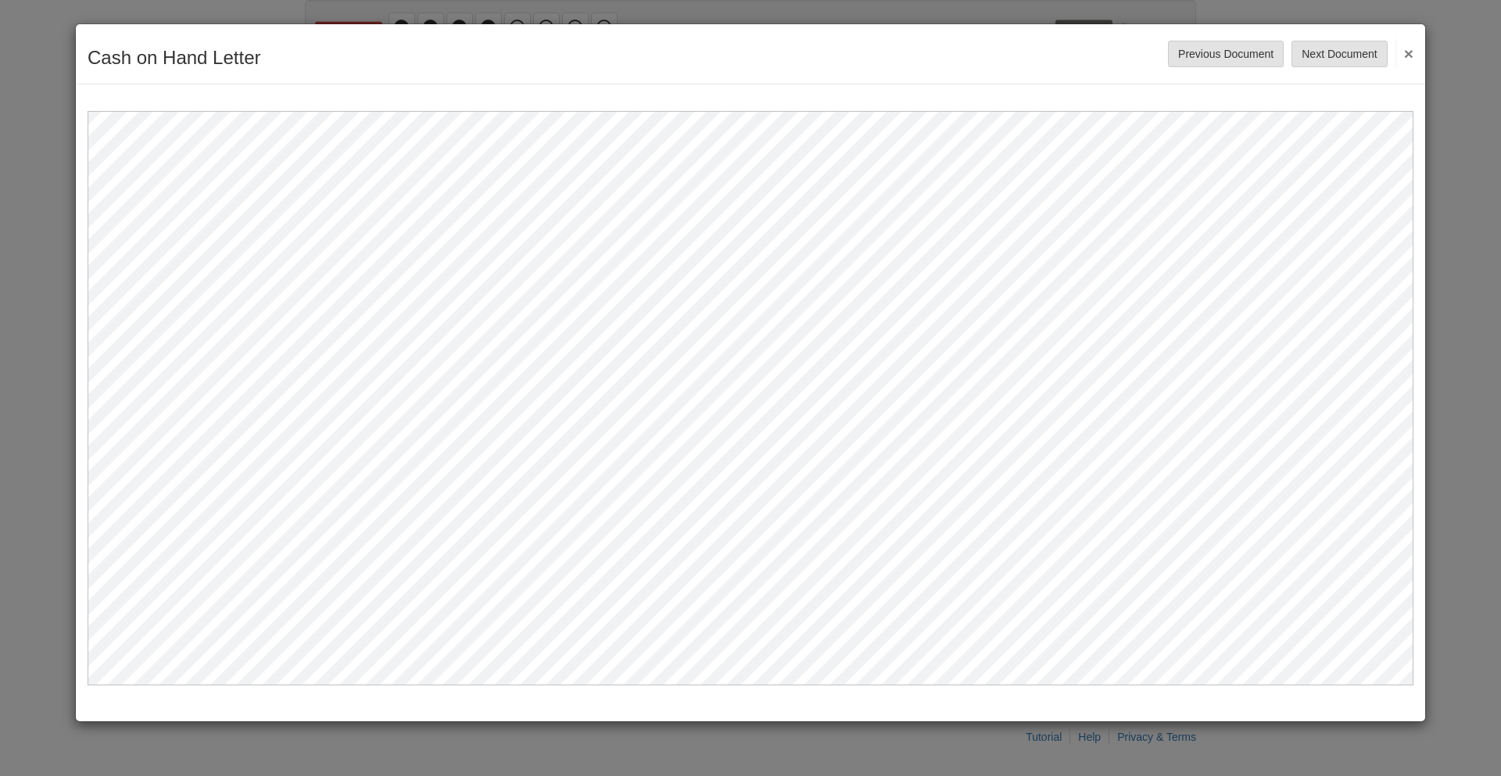
click at [859, 51] on button "×" at bounding box center [1405, 53] width 18 height 28
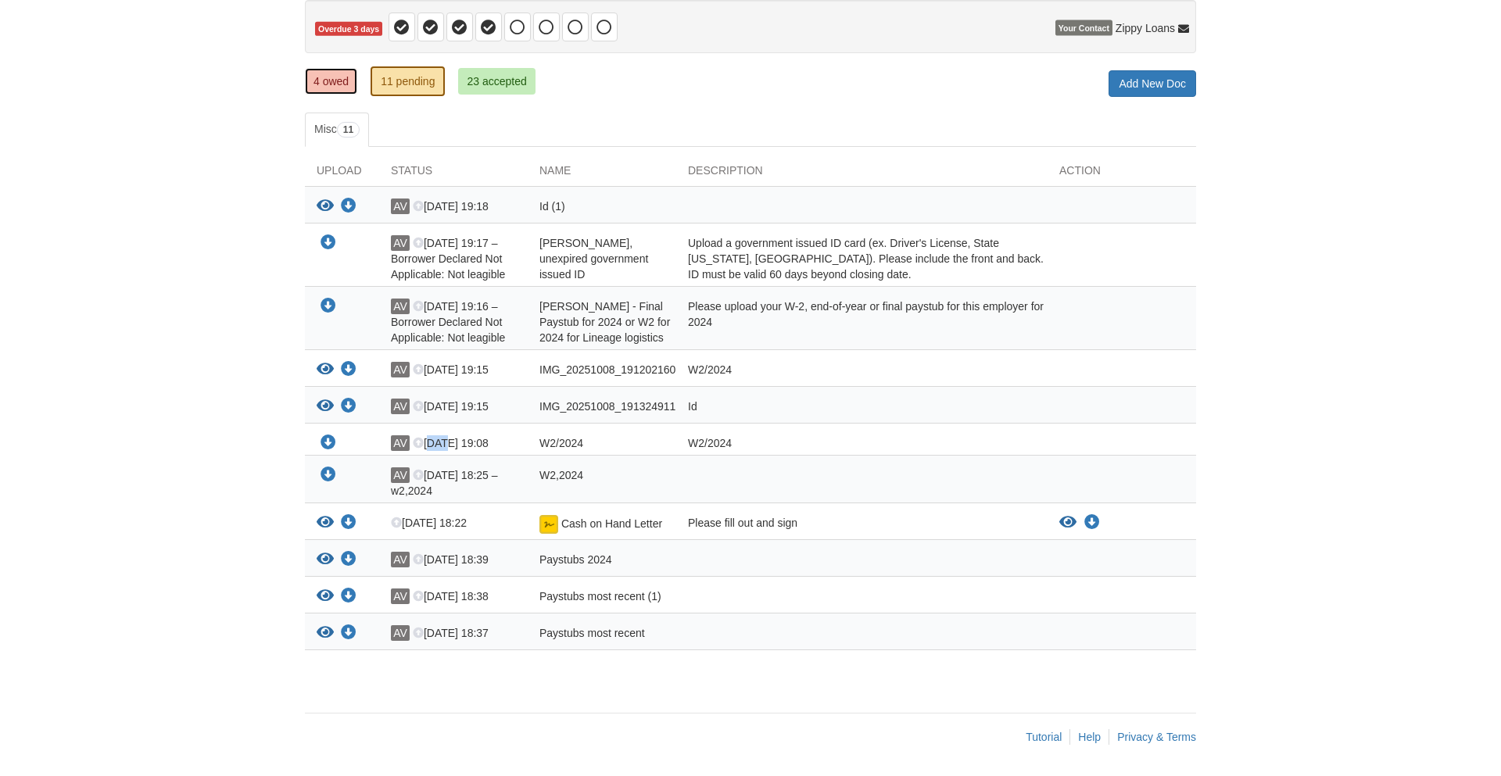
click at [315, 77] on link "4 owed" at bounding box center [331, 81] width 52 height 27
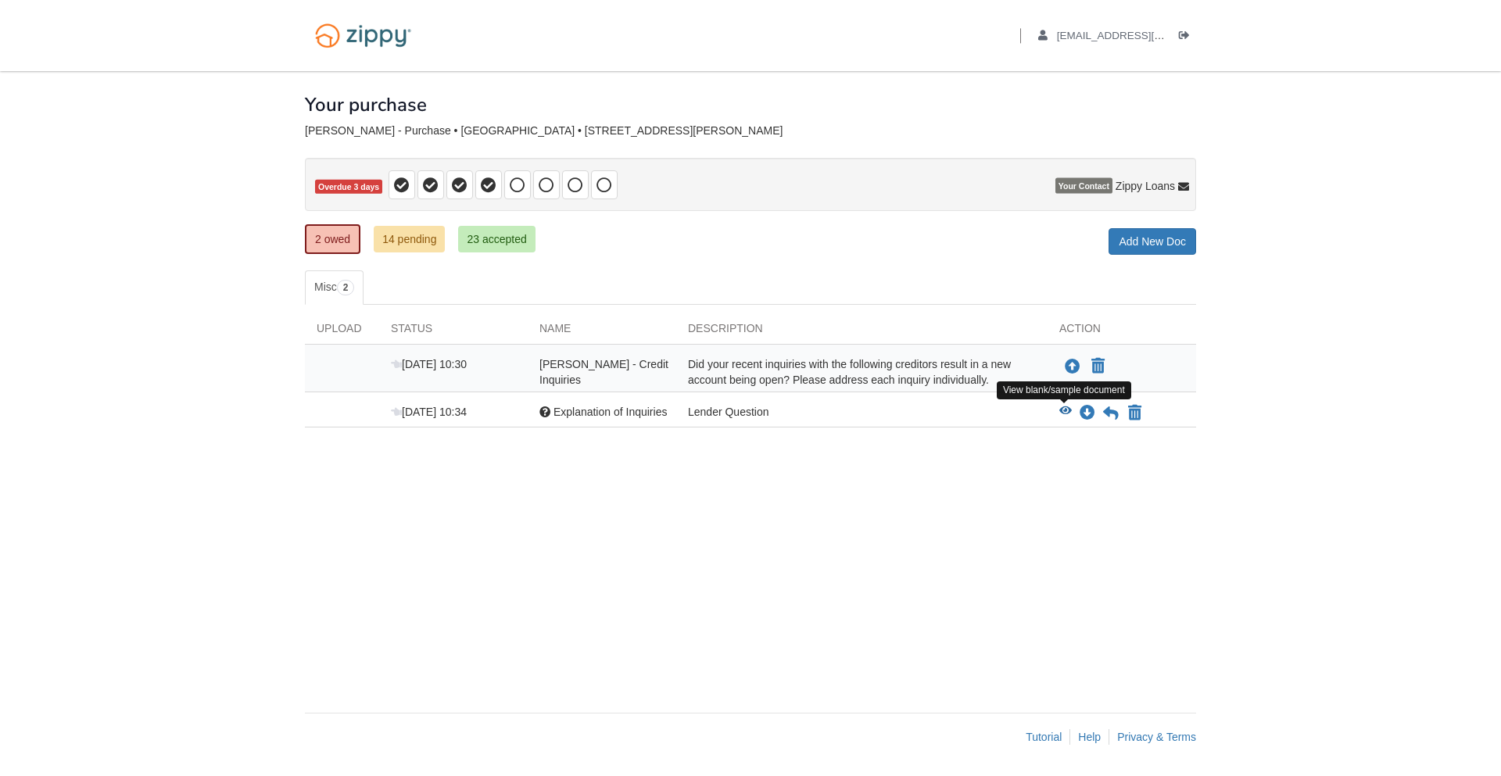
click at [1066, 410] on icon "View Explanation of Inquiries" at bounding box center [1065, 411] width 13 height 11
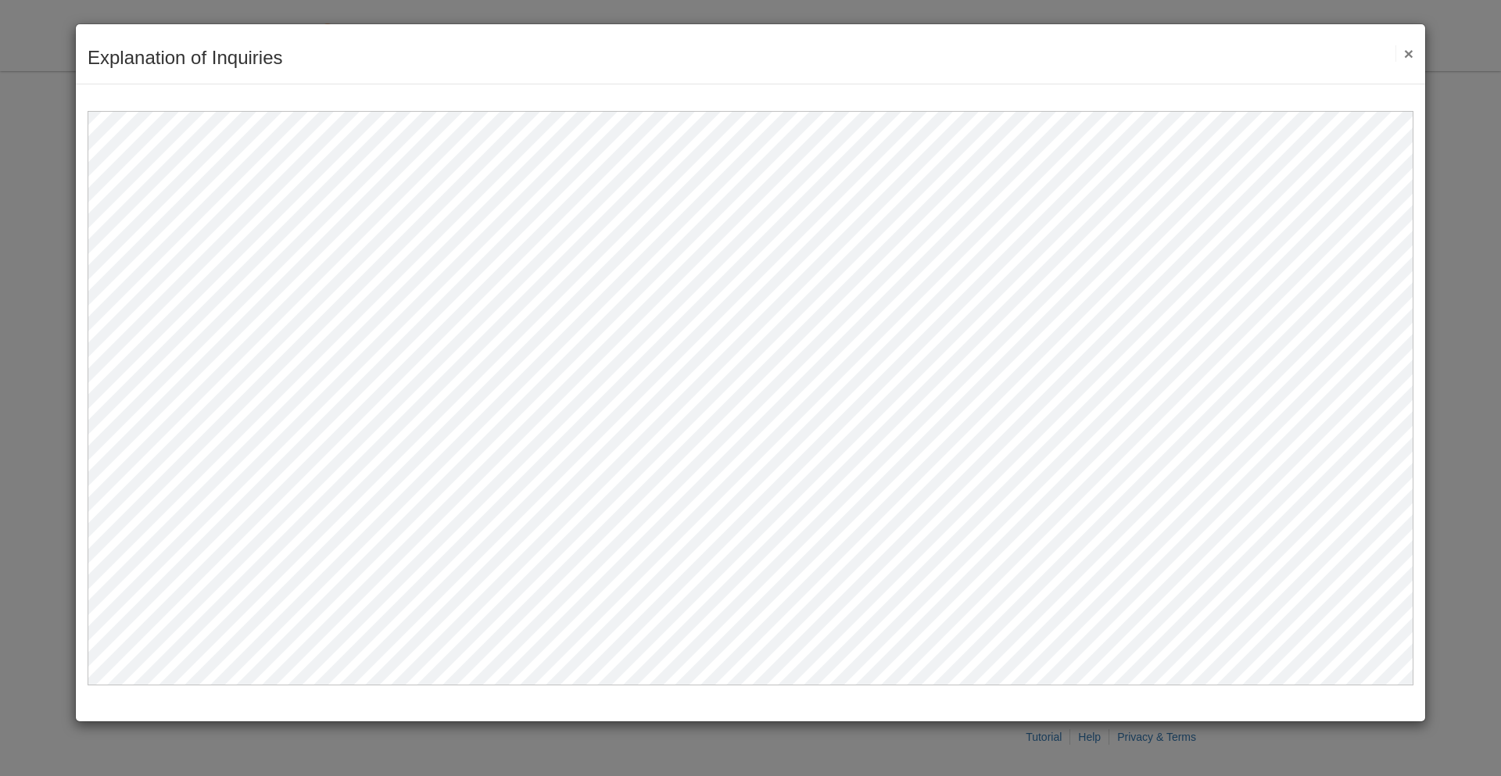
click at [1407, 54] on button "×" at bounding box center [1405, 53] width 18 height 16
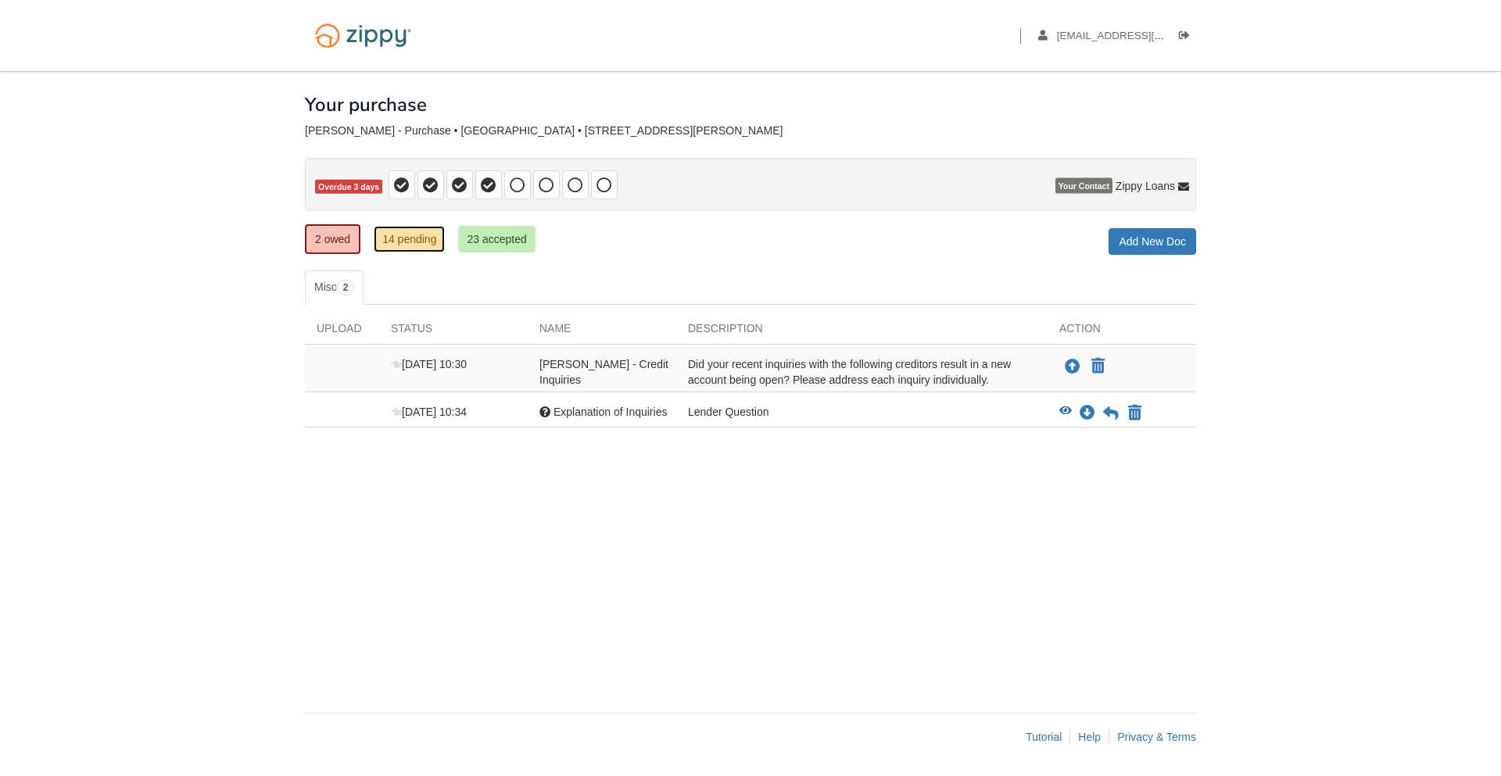
click at [421, 246] on link "14 pending" at bounding box center [409, 239] width 71 height 27
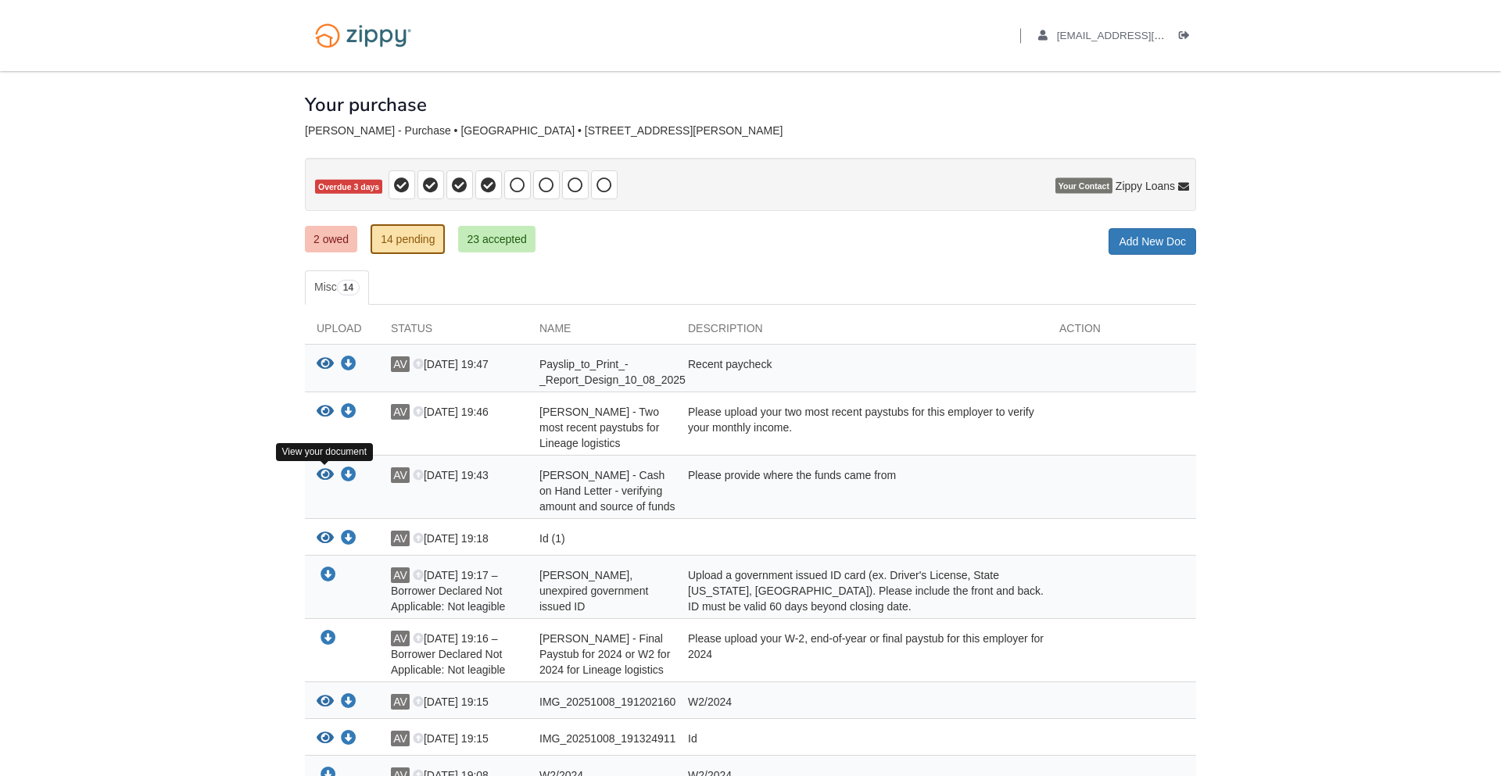
click at [329, 474] on icon "View Alexander Vazquez - Cash on Hand Letter - verifying amount and source of f…" at bounding box center [325, 476] width 17 height 16
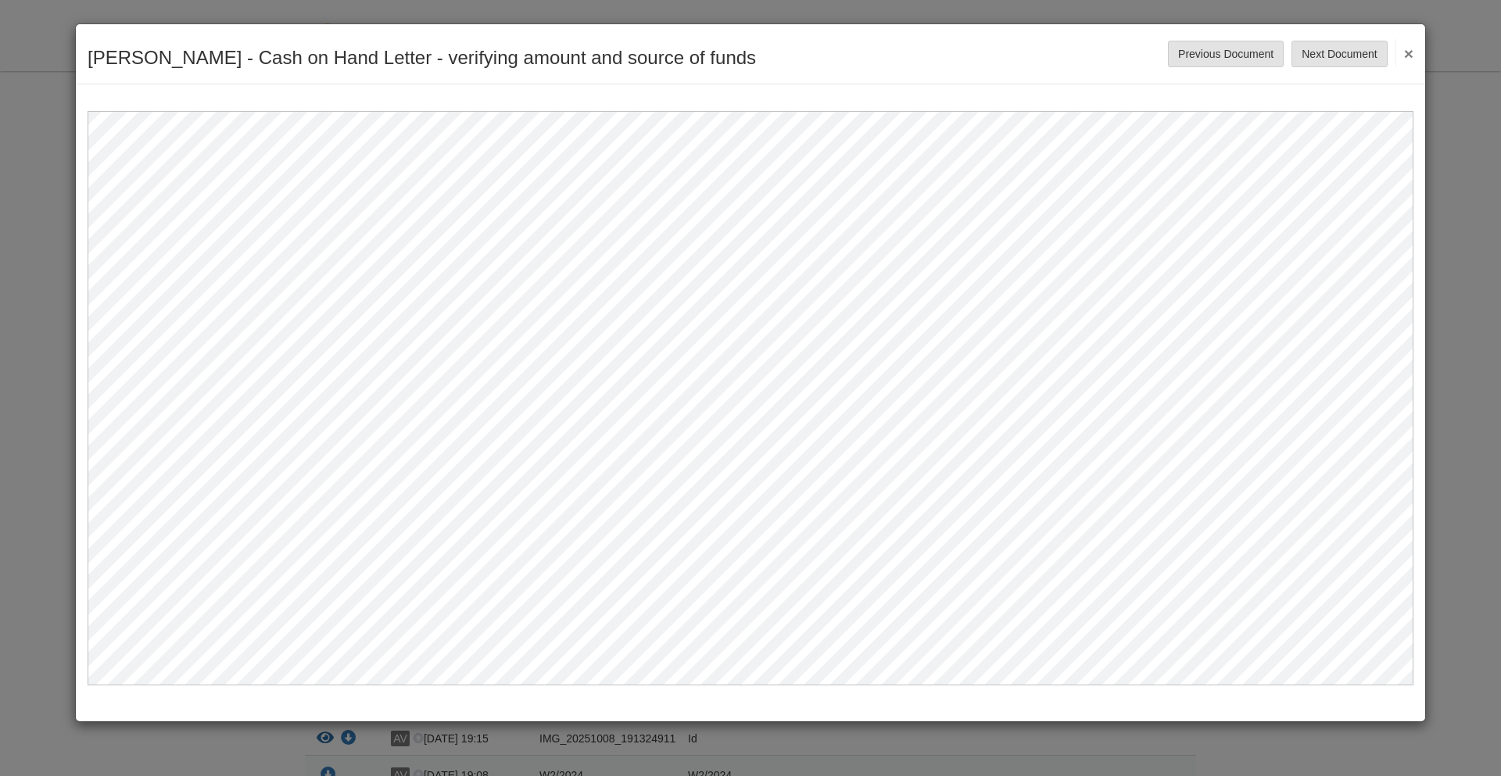
click at [1408, 56] on button "×" at bounding box center [1405, 53] width 18 height 28
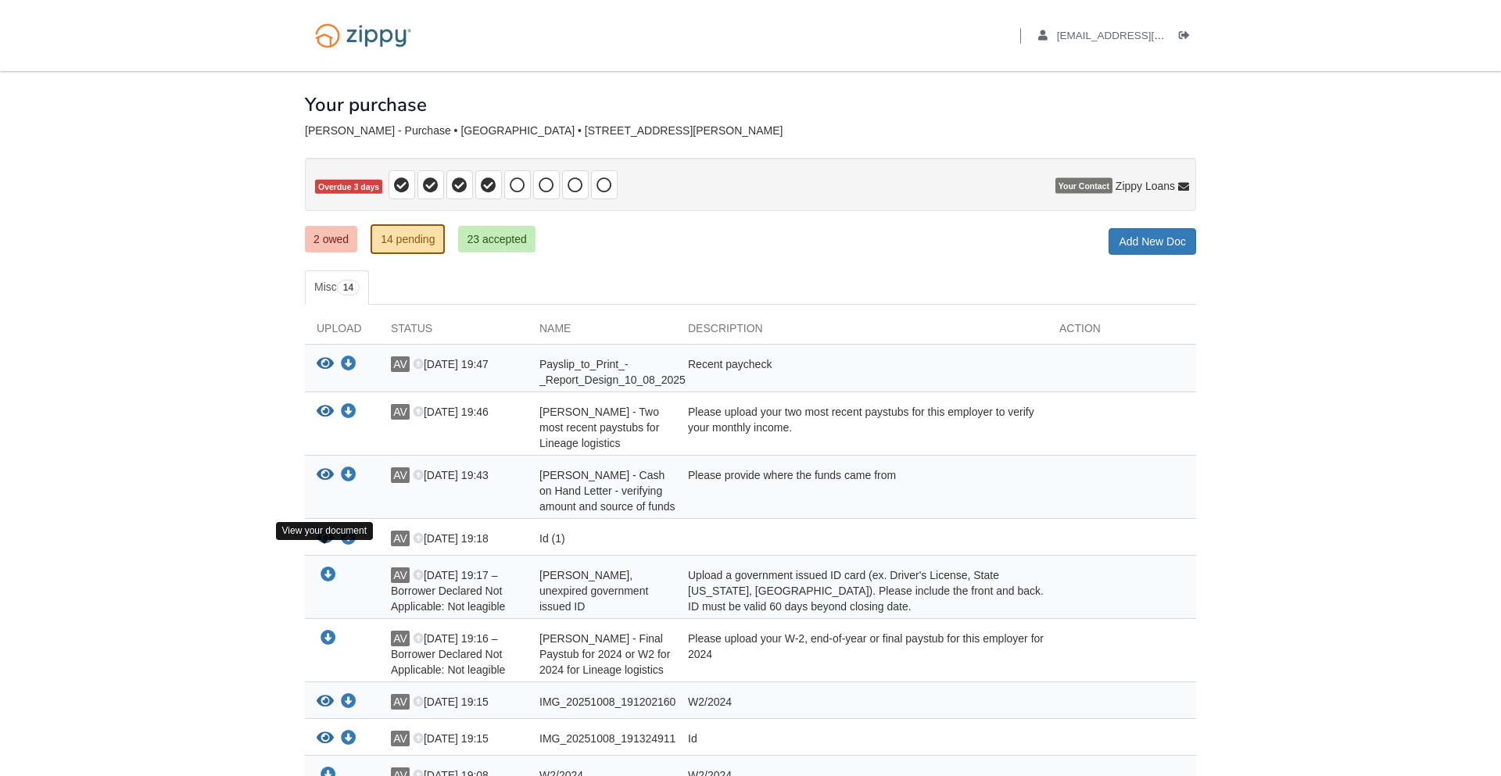
click at [321, 547] on icon "View Id (1)" at bounding box center [325, 539] width 17 height 16
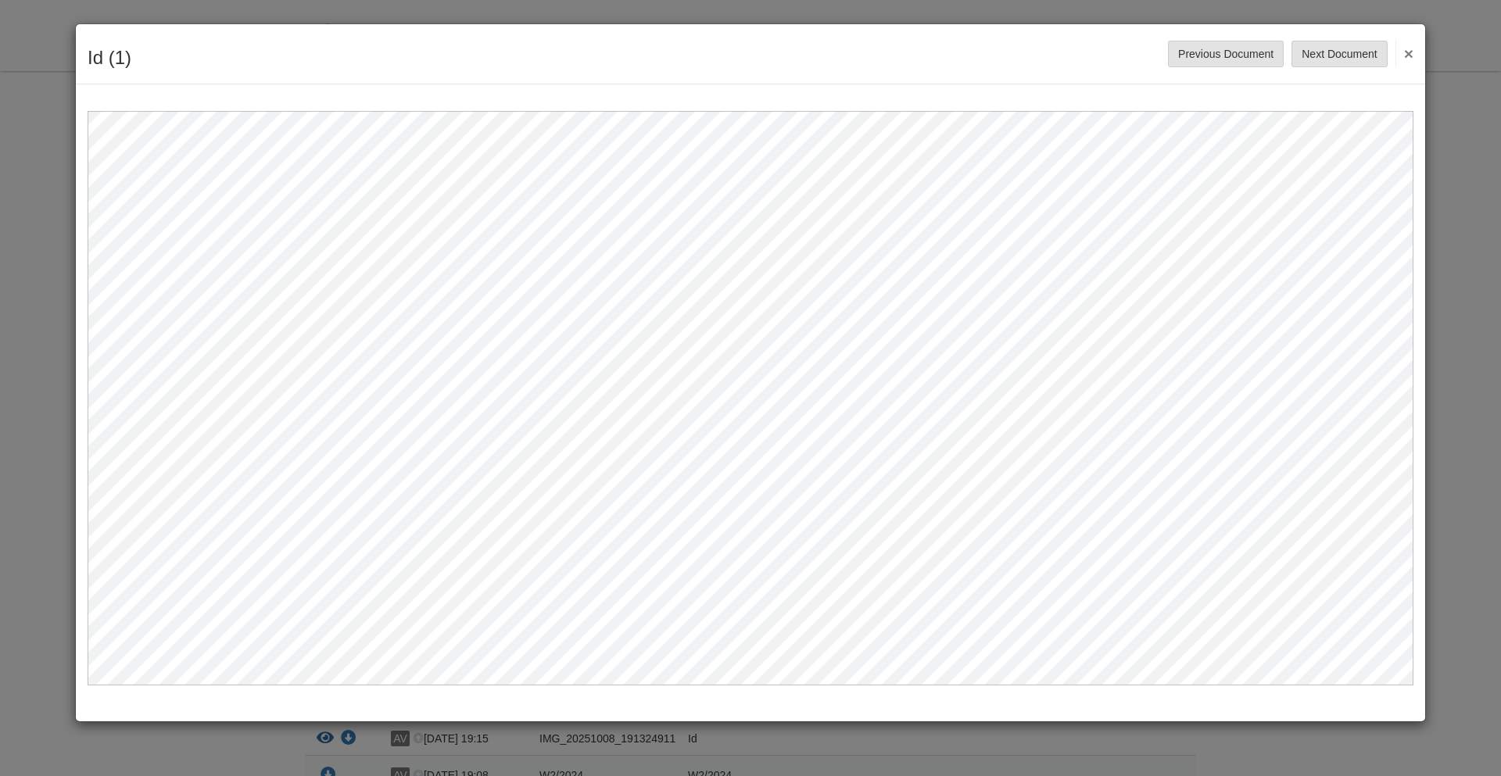
click at [1407, 53] on button "×" at bounding box center [1405, 53] width 18 height 28
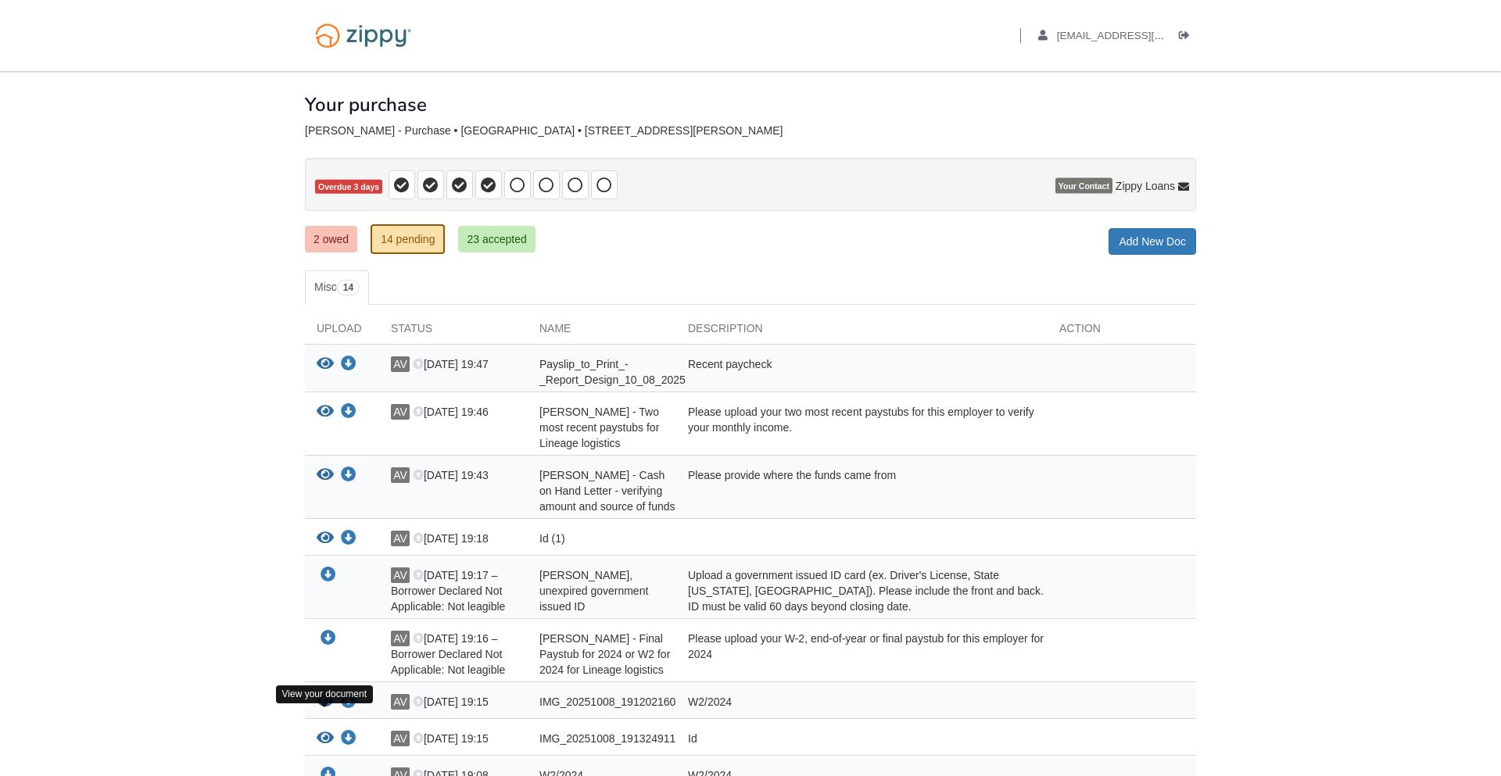
click at [325, 710] on icon "View IMG_20251008_191202160" at bounding box center [325, 702] width 17 height 16
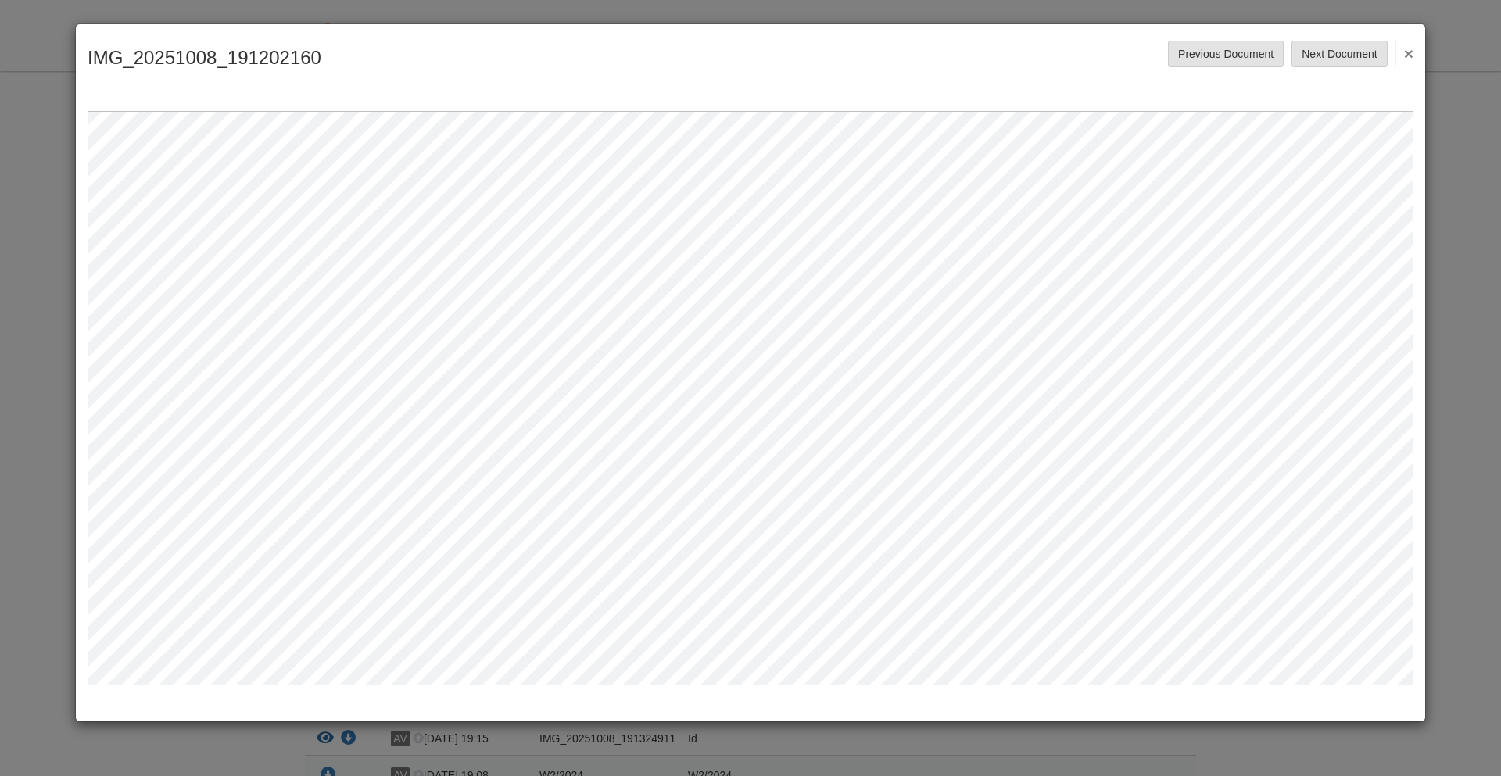
click at [1411, 50] on button "×" at bounding box center [1405, 53] width 18 height 28
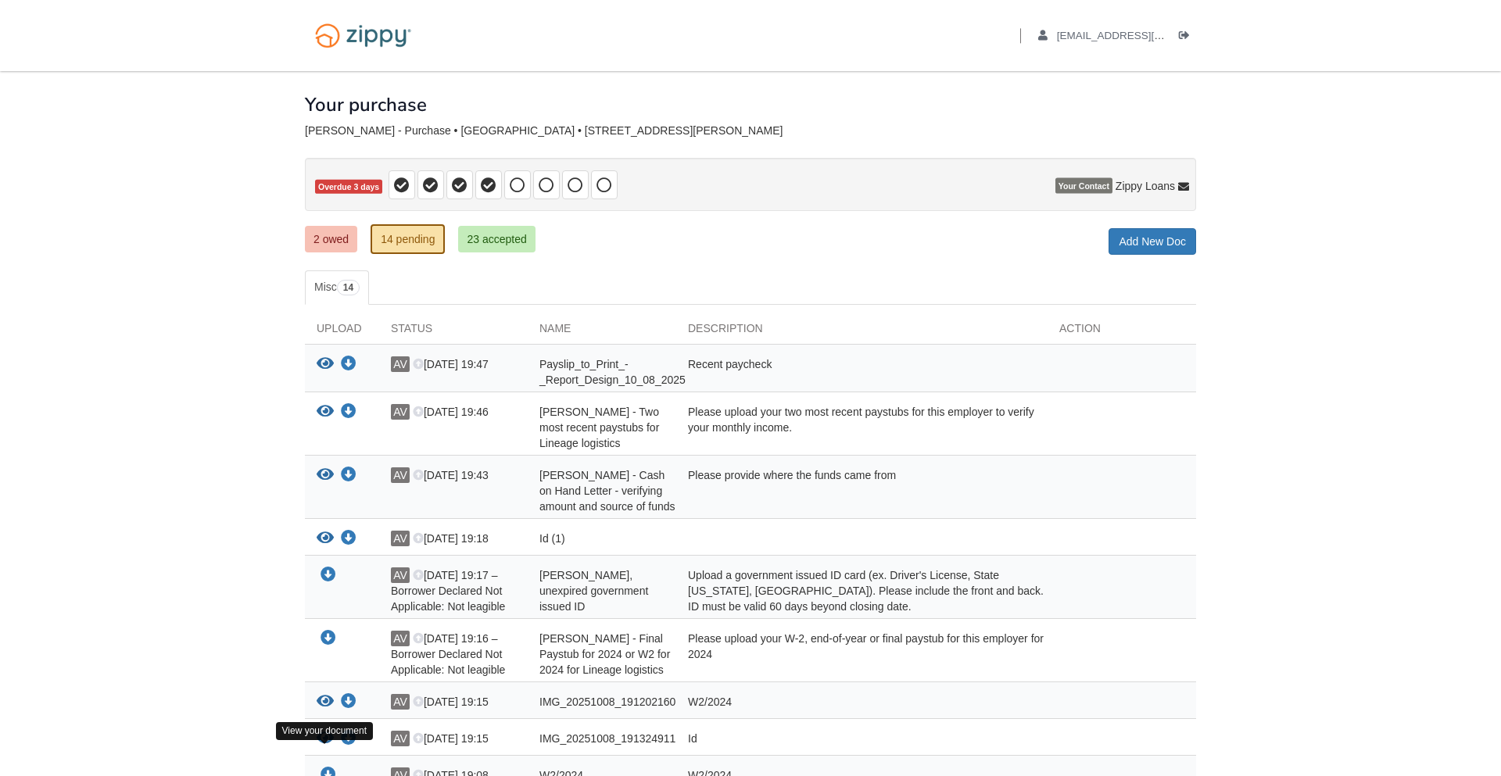
click at [324, 747] on icon "View IMG_20251008_191324911" at bounding box center [325, 739] width 17 height 16
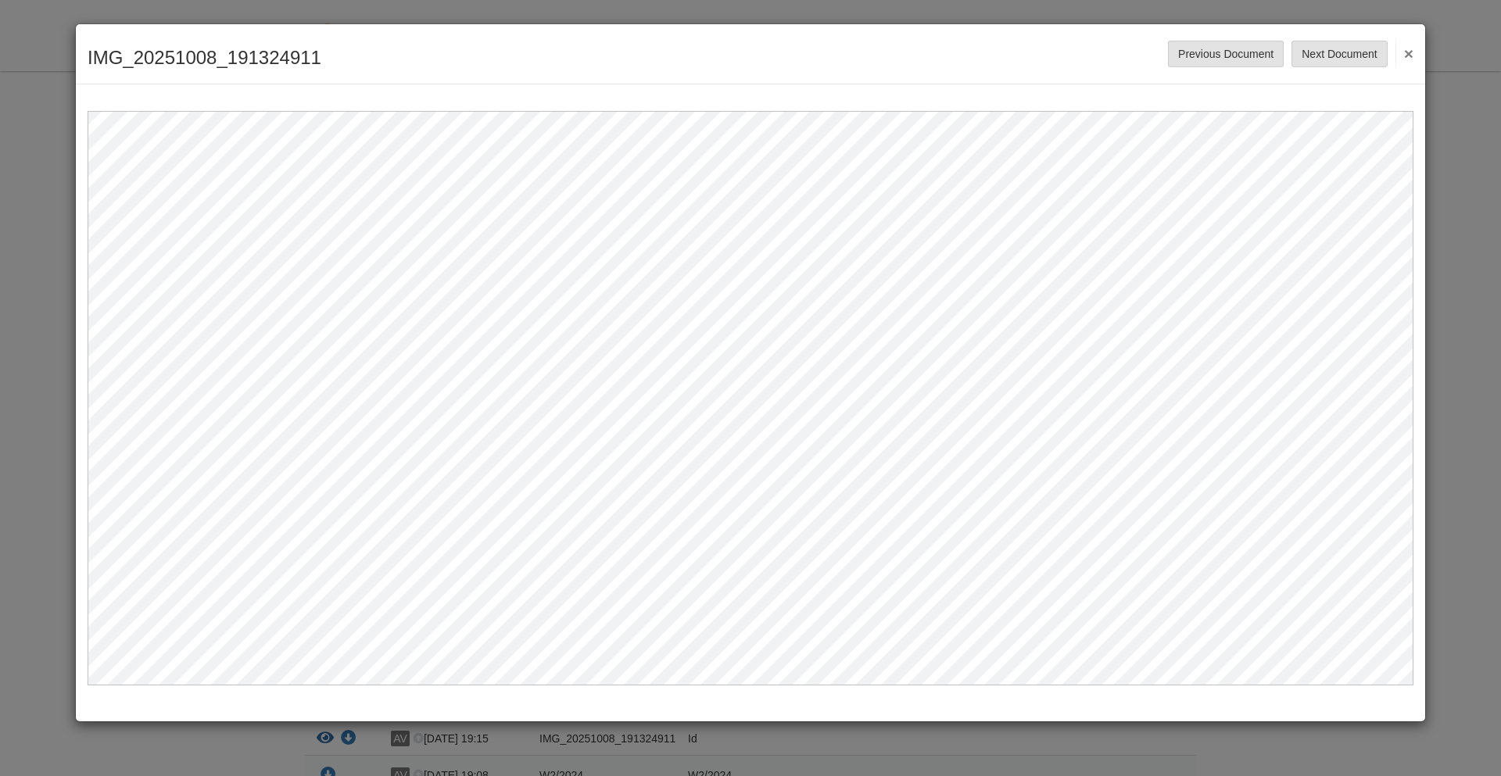
click at [1409, 52] on button "×" at bounding box center [1405, 53] width 18 height 28
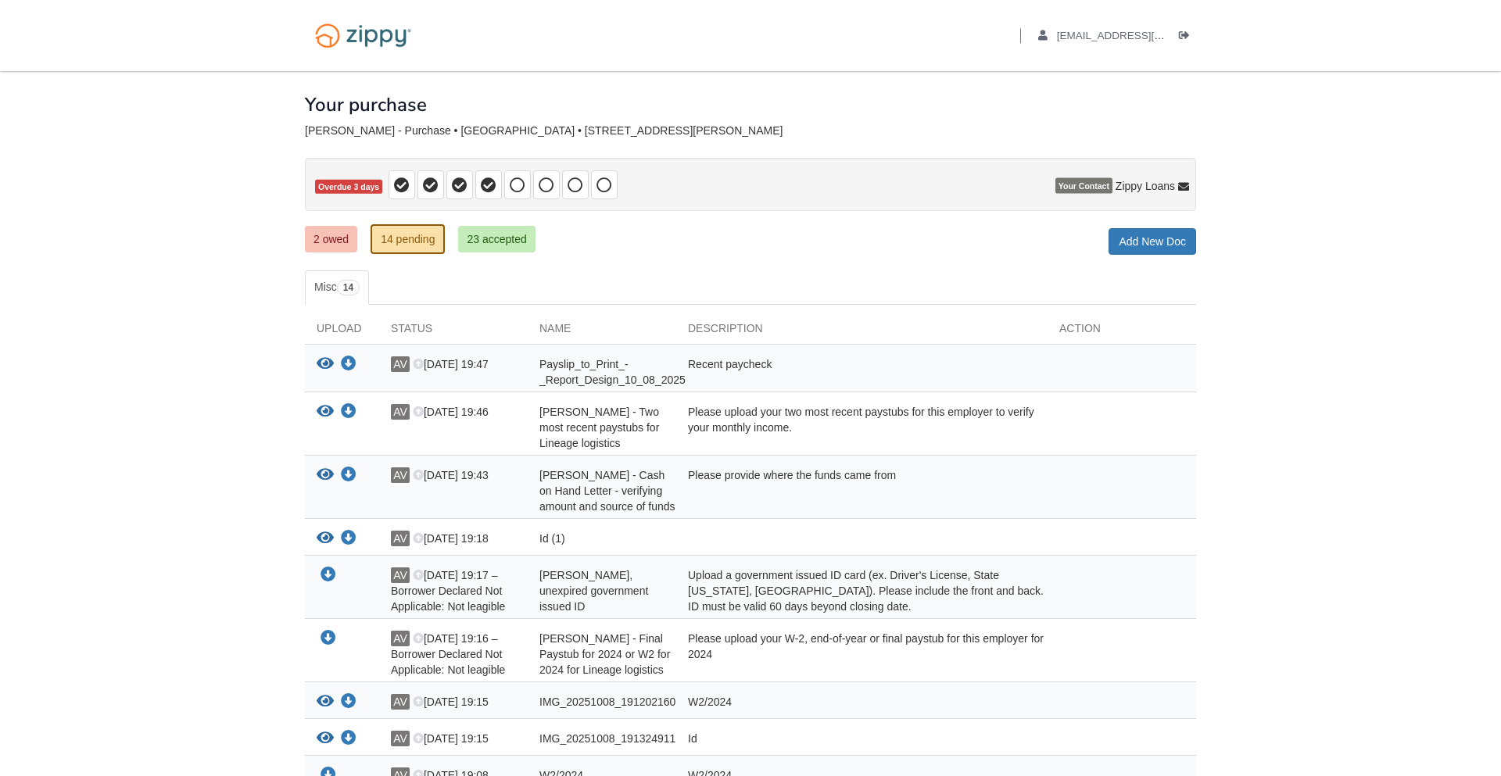
click at [265, 710] on body "Back to My Flows alexandervazquez1030@gmail.com Logout" at bounding box center [750, 554] width 1501 height 1109
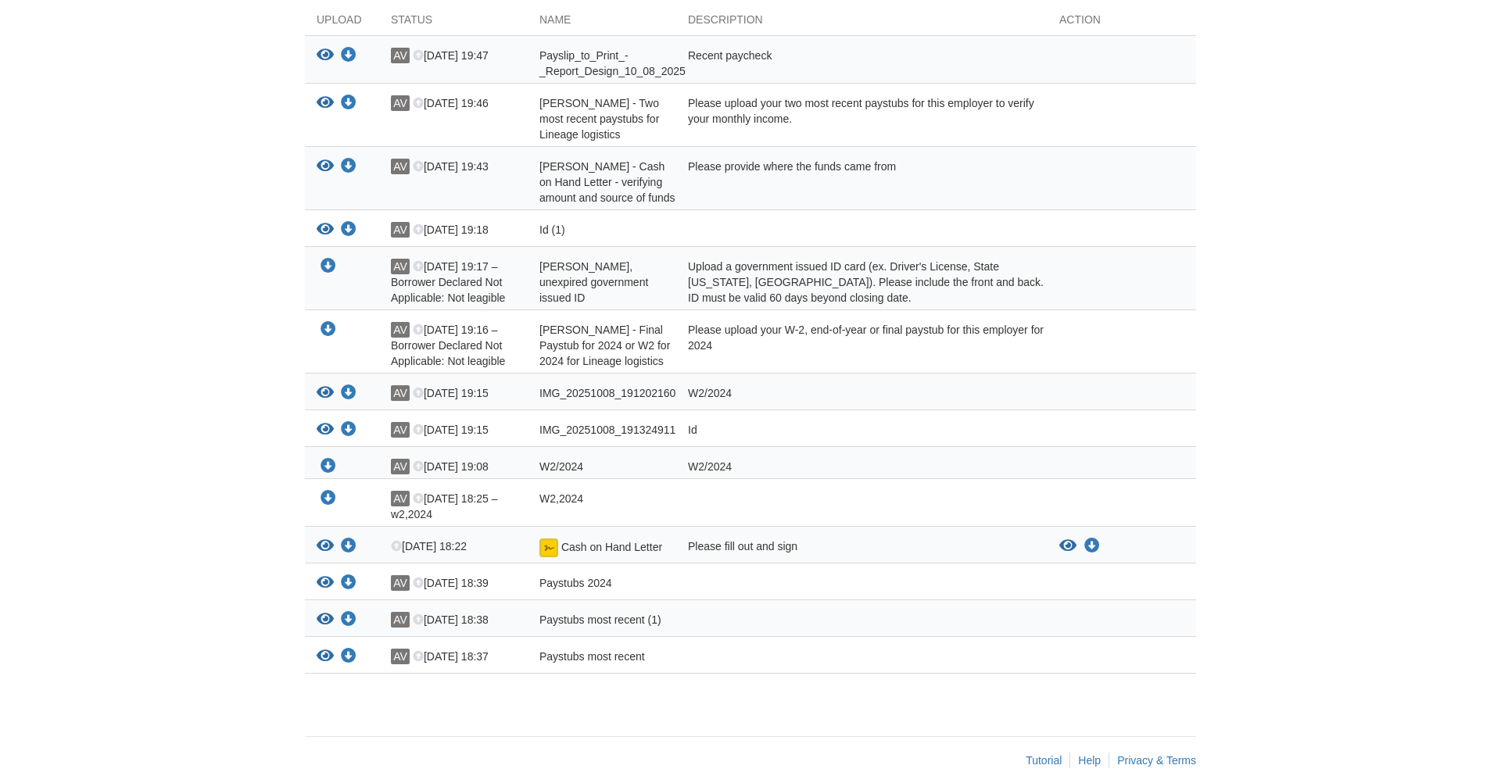
scroll to position [313, 0]
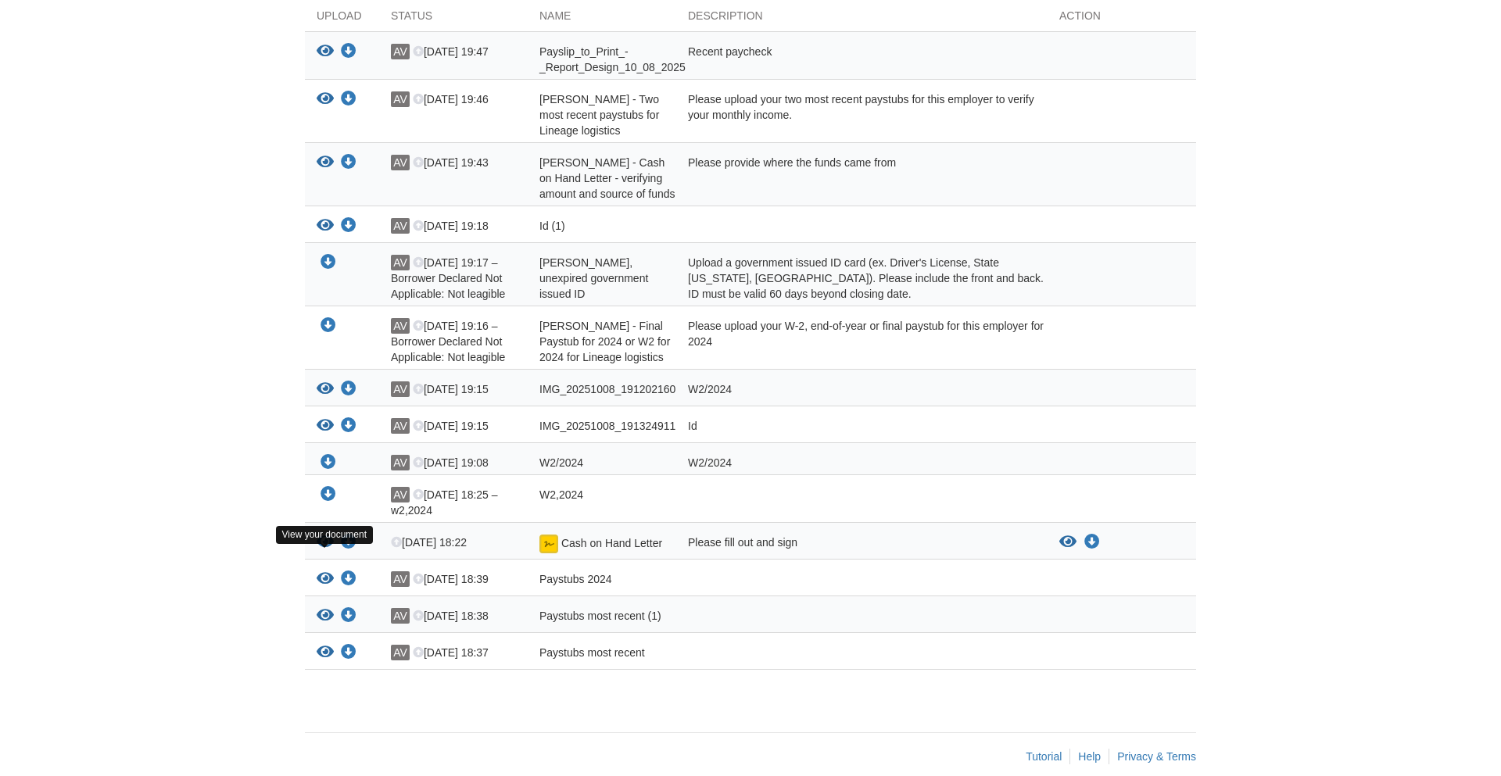
click at [326, 550] on icon "View Cash on Hand Letter" at bounding box center [325, 543] width 17 height 16
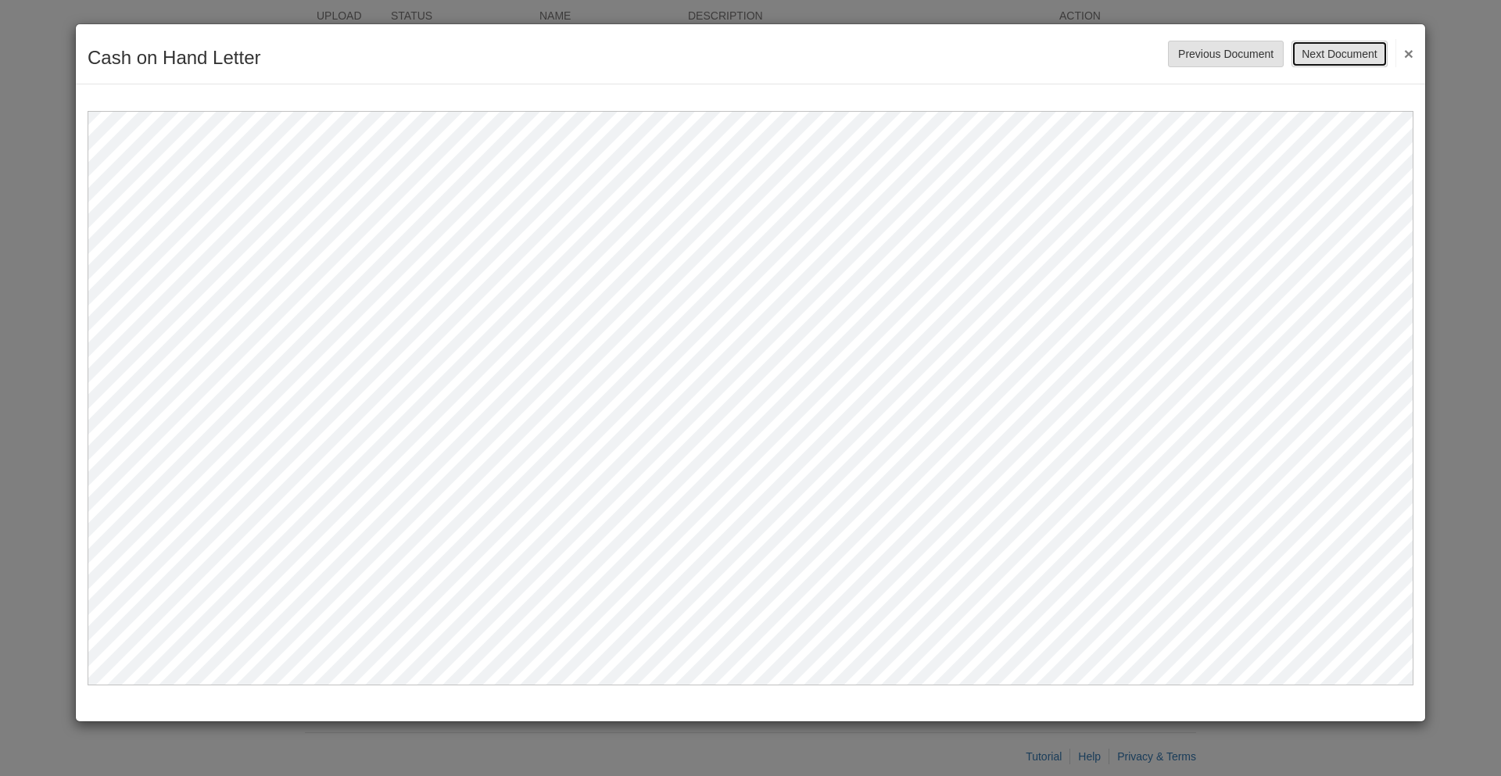
click at [1349, 56] on button "Next Document" at bounding box center [1339, 54] width 95 height 27
click at [1252, 56] on button "Previous Document" at bounding box center [1226, 54] width 116 height 27
click at [1413, 52] on button "×" at bounding box center [1405, 53] width 18 height 28
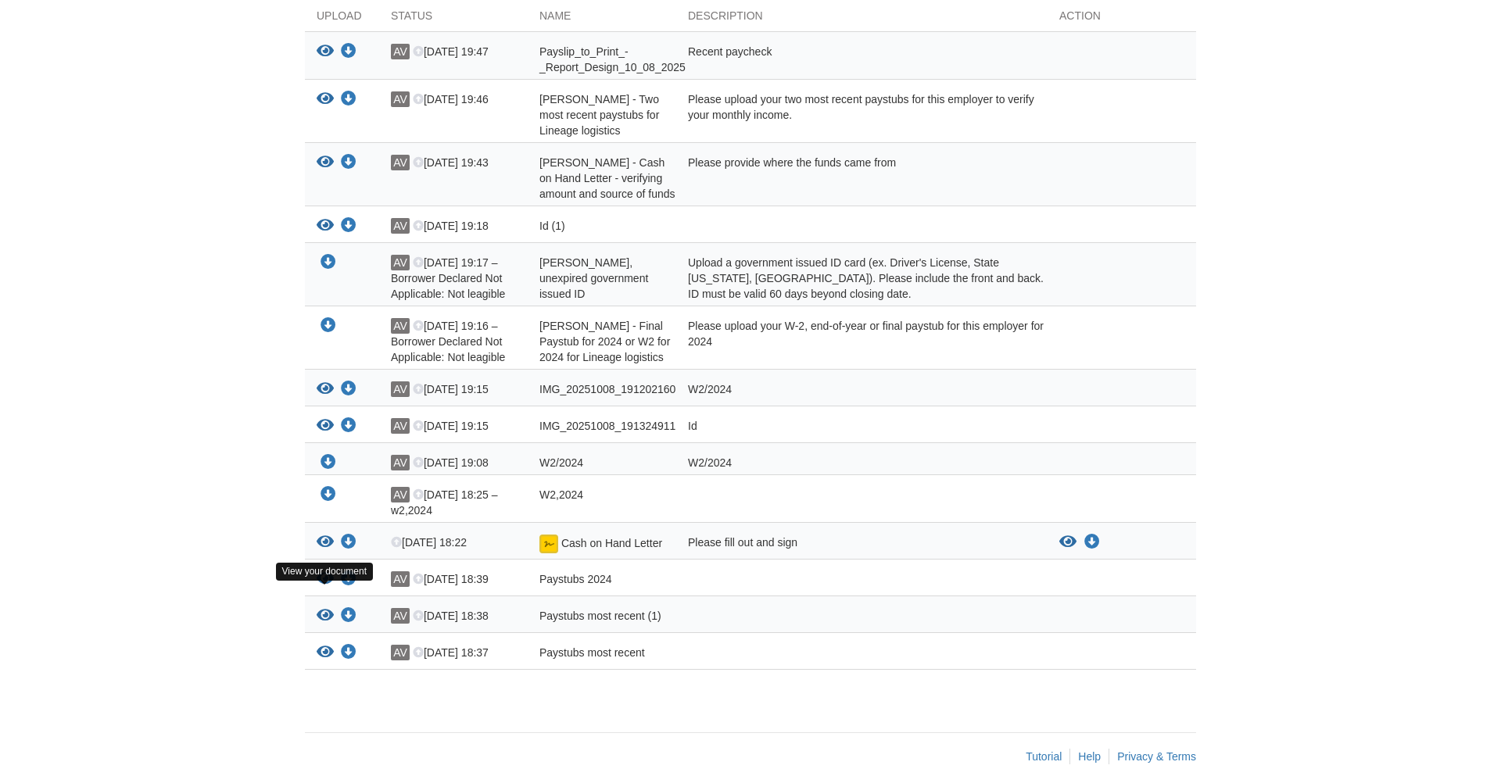
click at [328, 587] on icon "View Paystubs 2024" at bounding box center [325, 580] width 17 height 16
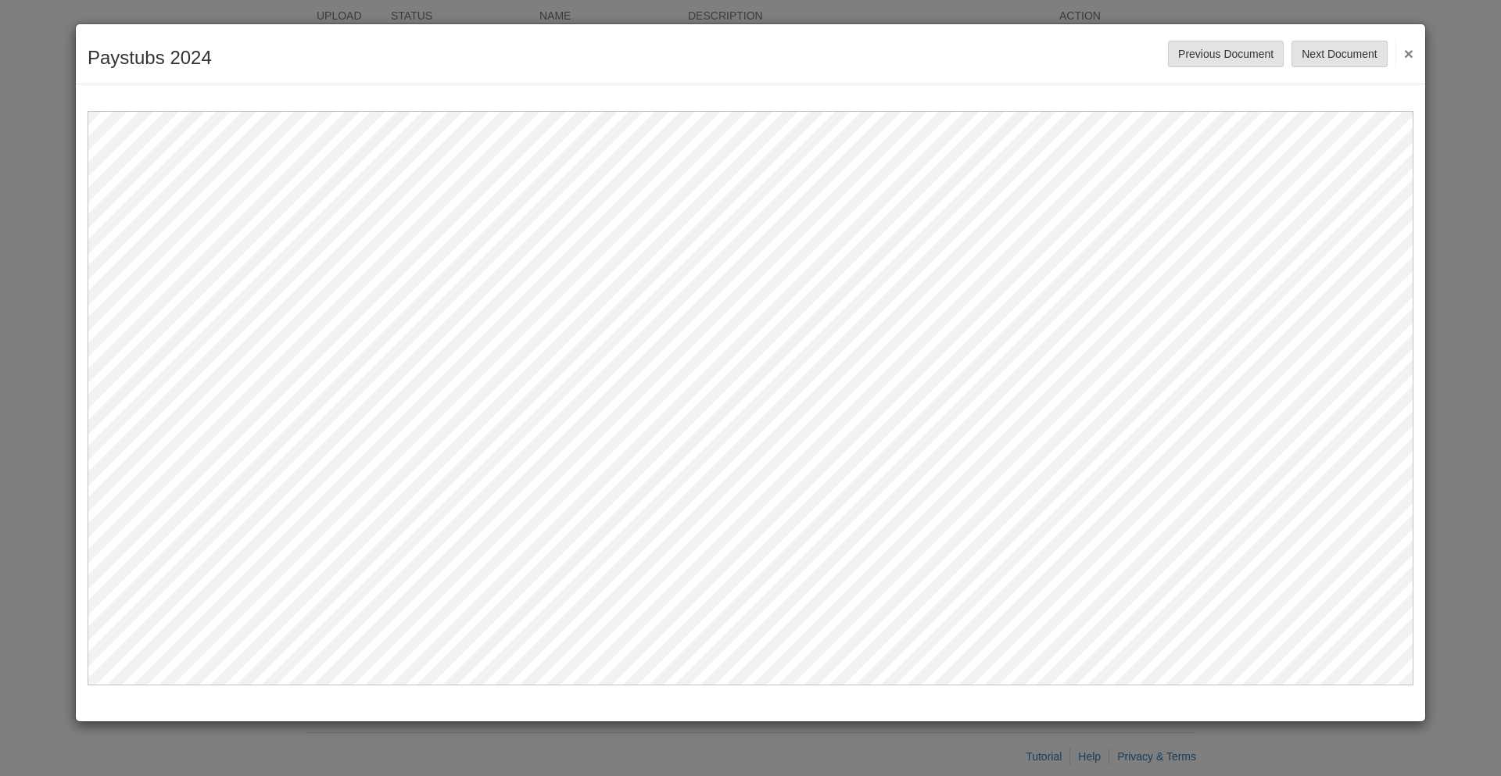
click at [1409, 53] on button "×" at bounding box center [1405, 53] width 18 height 28
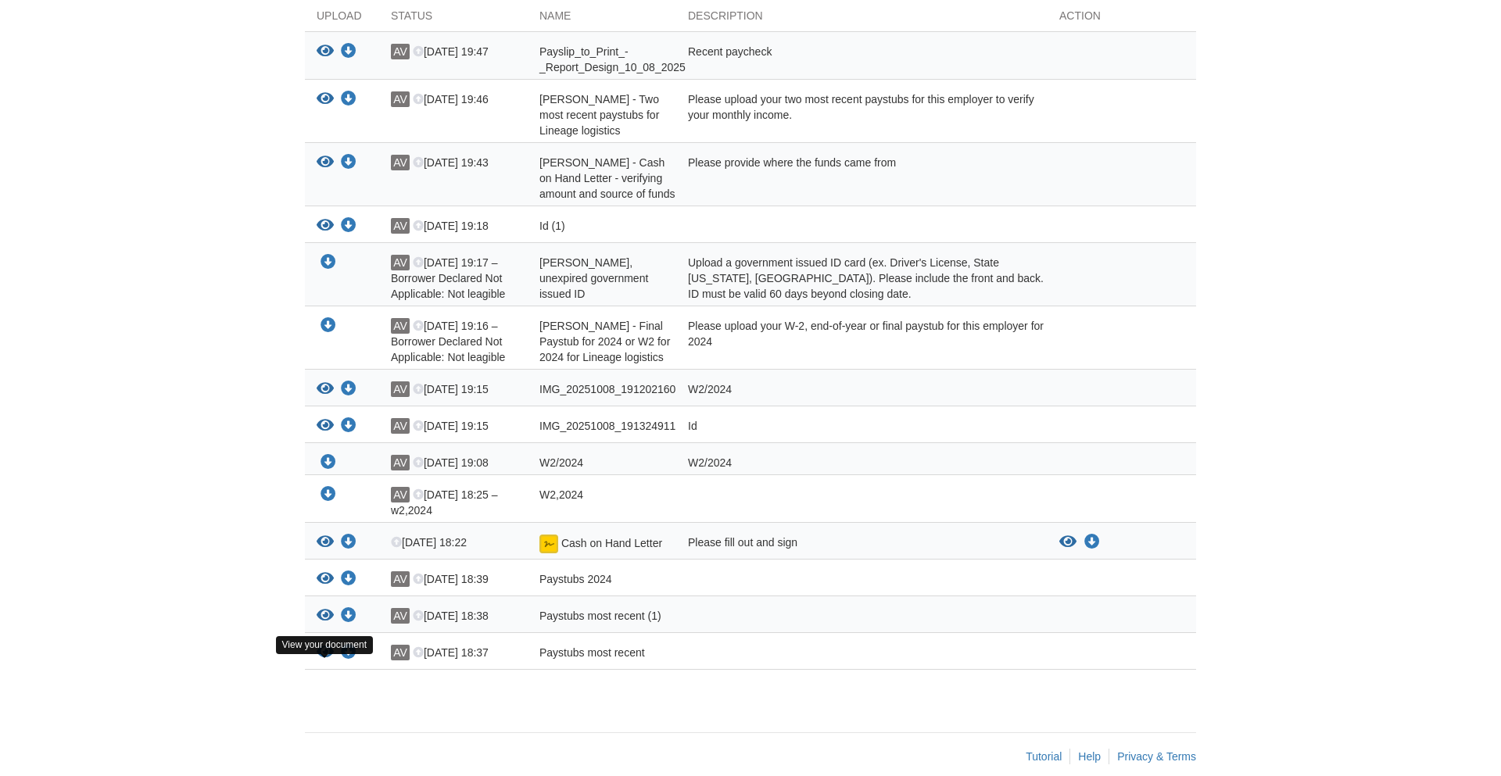
click at [327, 661] on icon "View Paystubs most recent" at bounding box center [325, 653] width 17 height 16
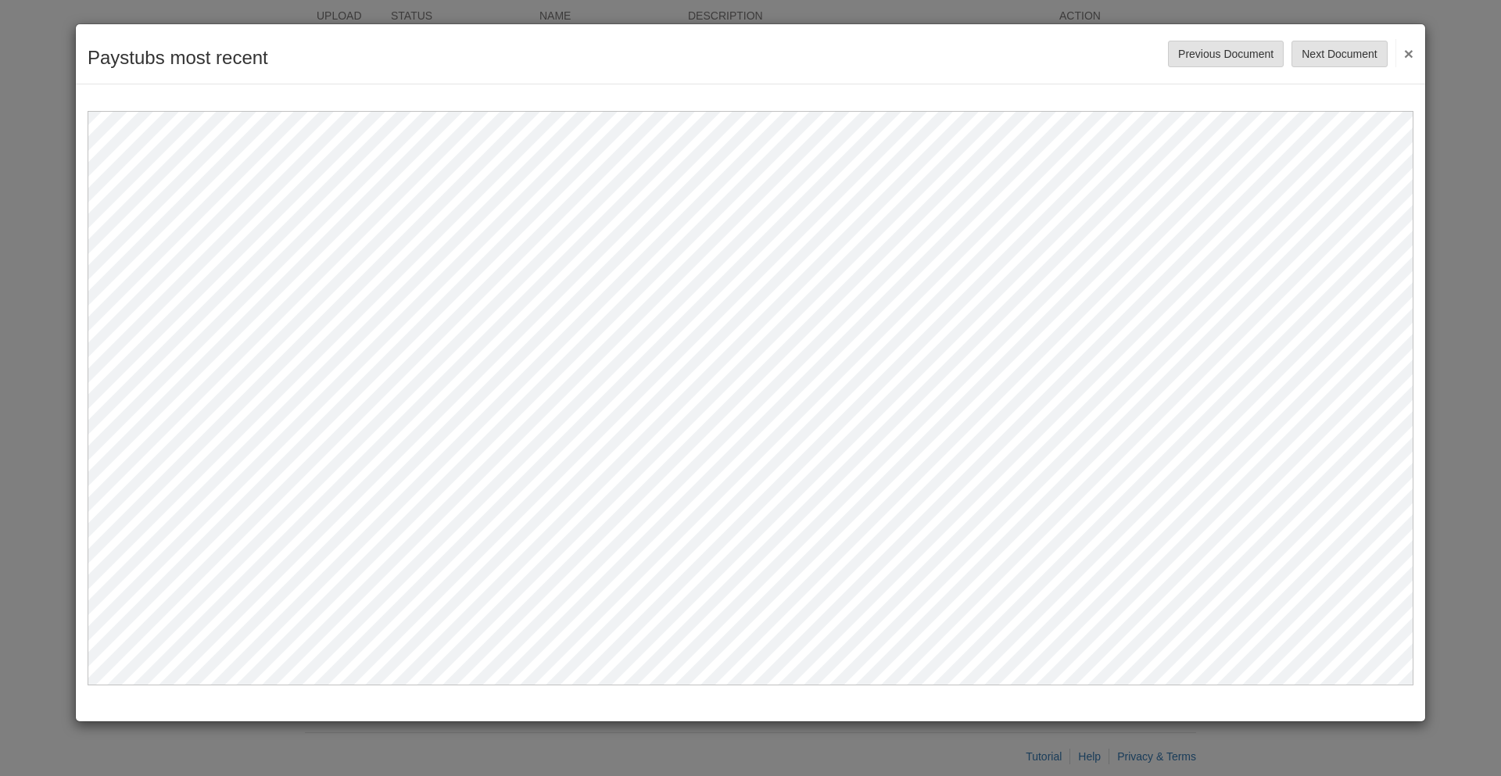
click at [1409, 55] on button "×" at bounding box center [1405, 53] width 18 height 28
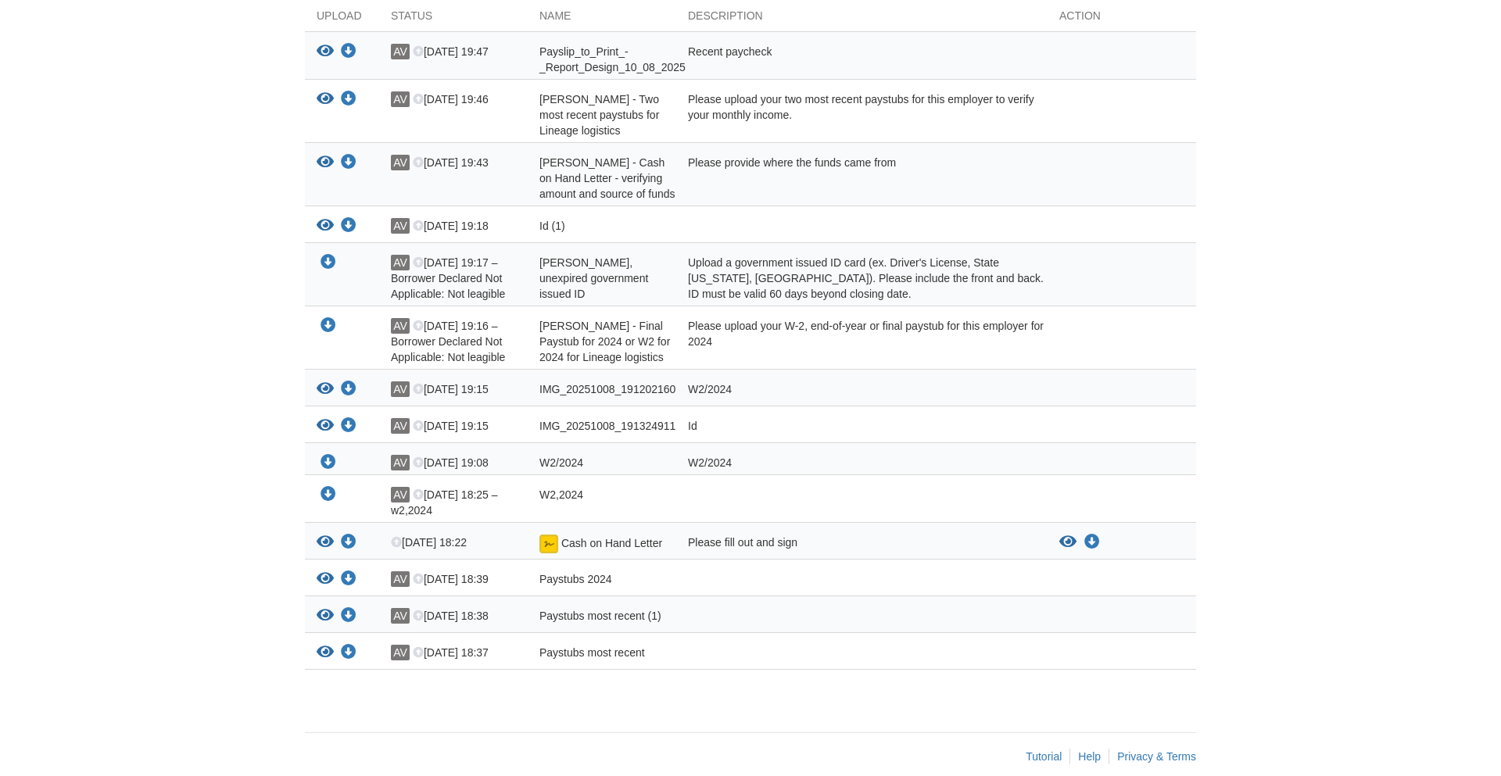
click at [1302, 270] on body "Back to My Flows alexandervazquez1030@gmail.com Logout" at bounding box center [750, 241] width 1501 height 1109
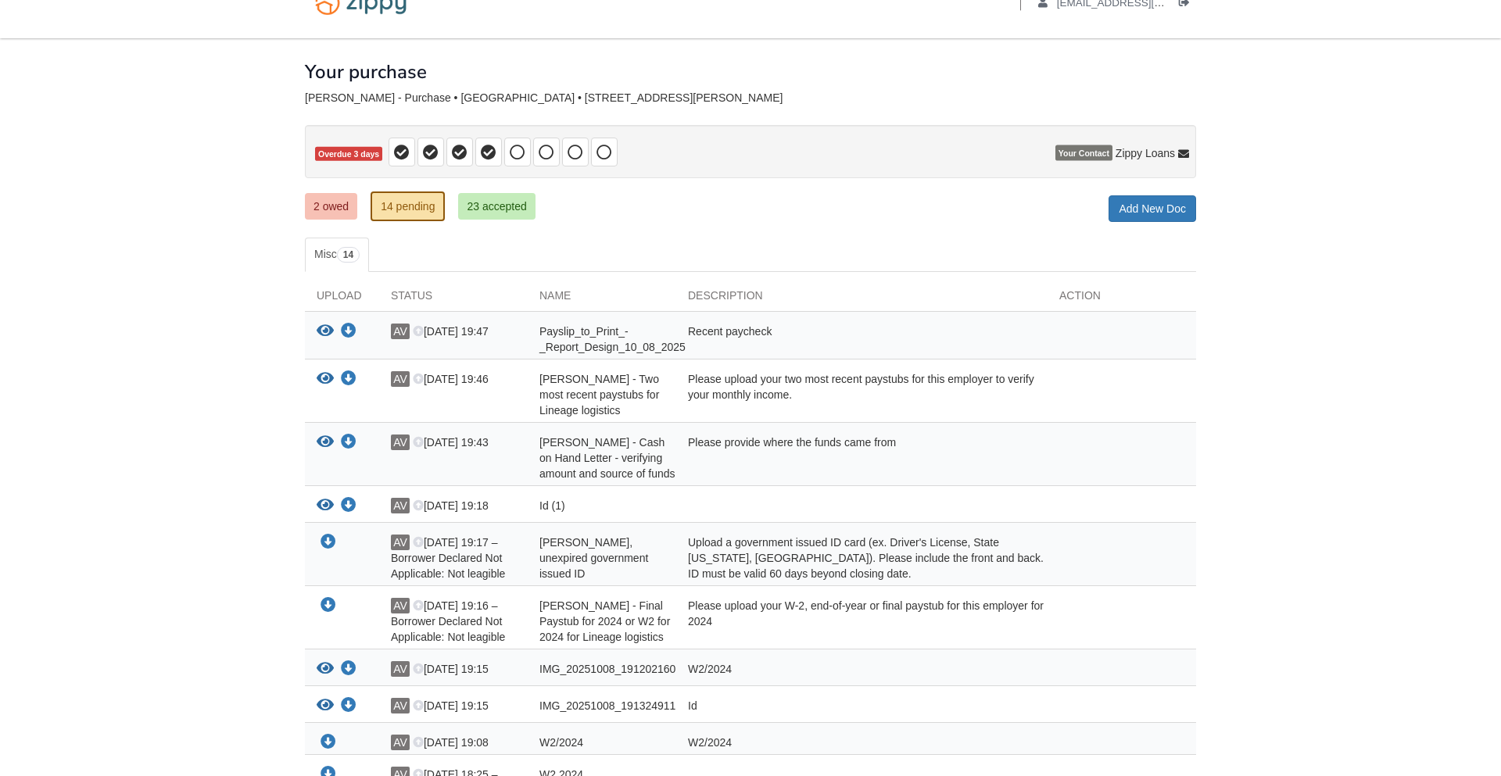
scroll to position [0, 0]
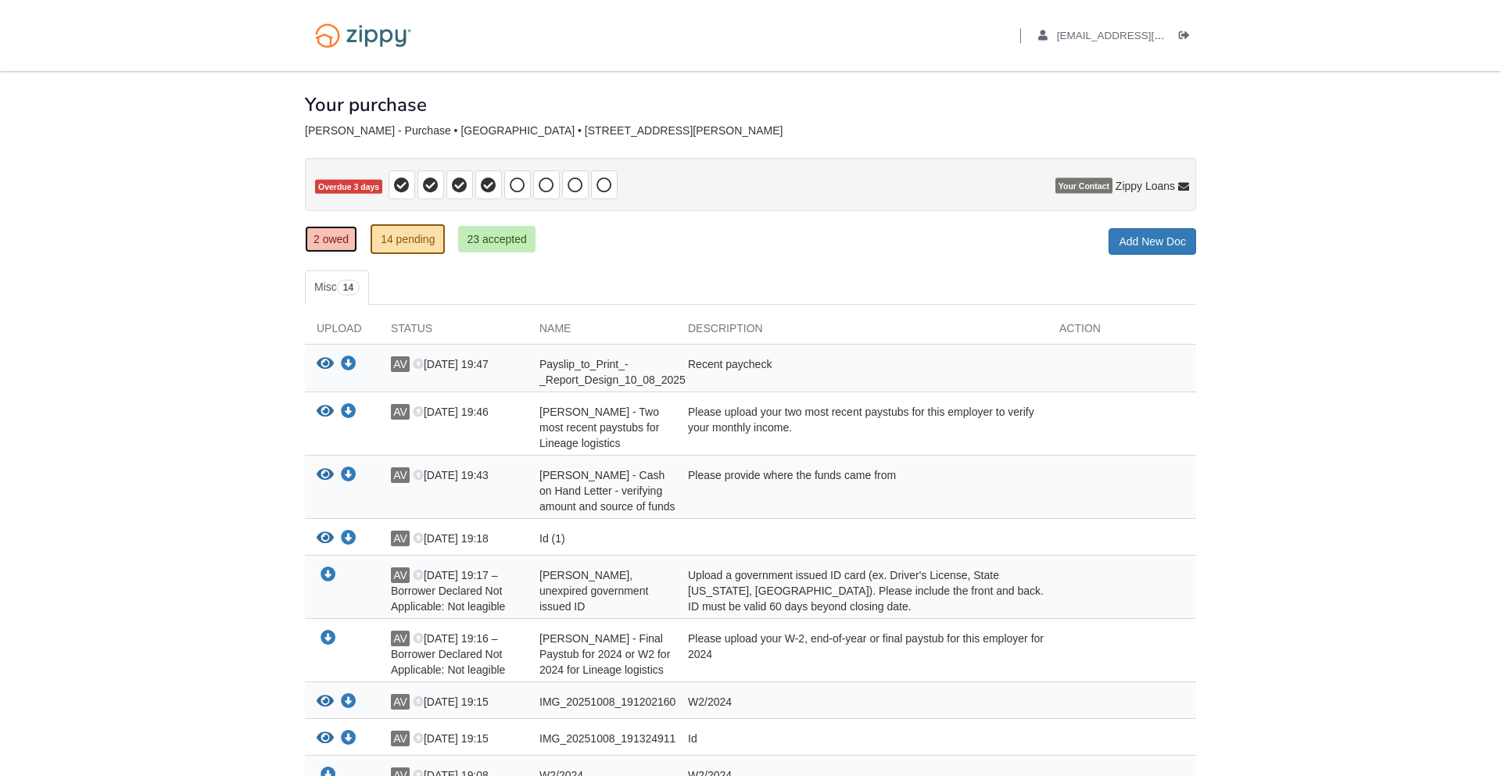
click at [345, 247] on link "2 owed" at bounding box center [331, 239] width 52 height 27
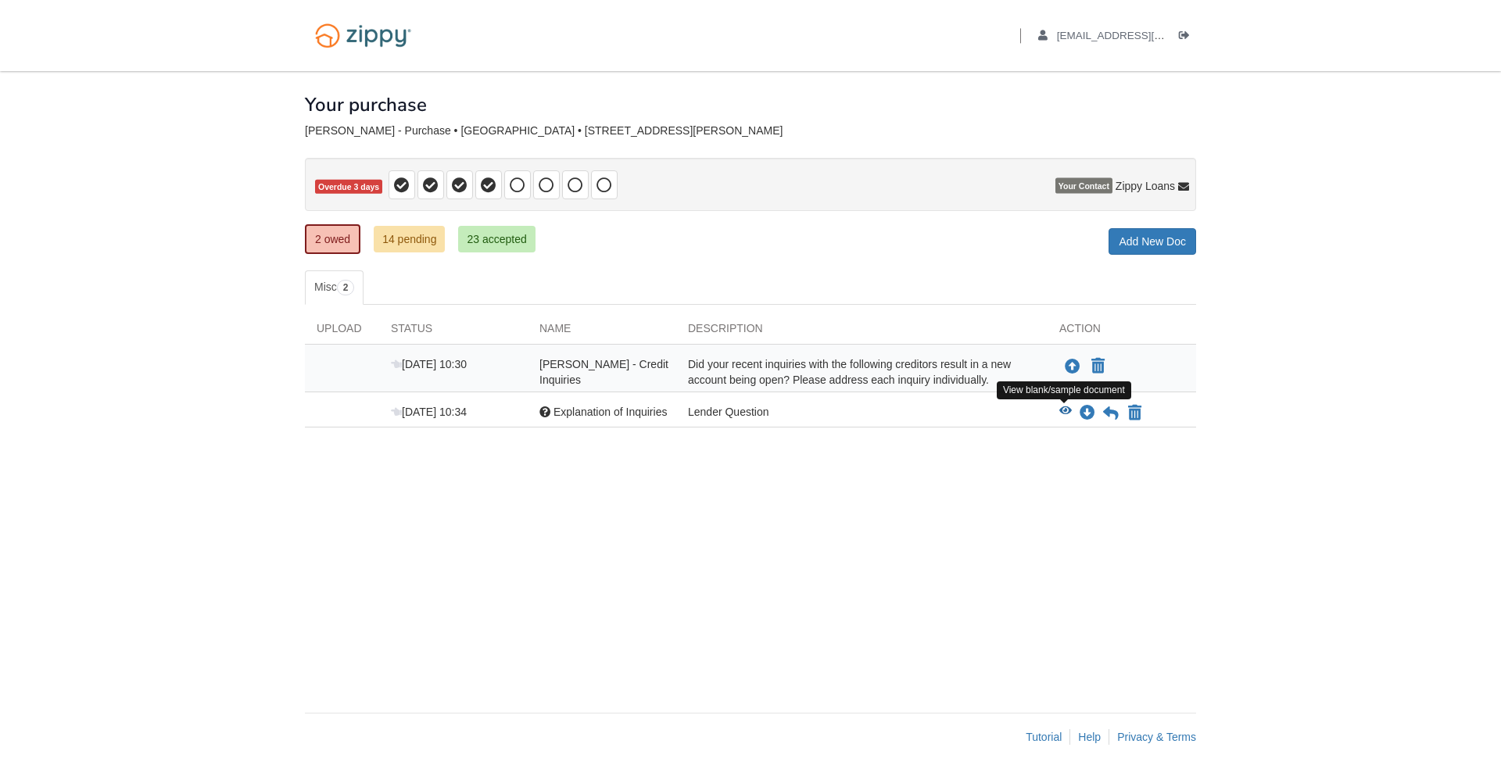
click at [1064, 410] on icon "View Explanation of Inquiries" at bounding box center [1065, 411] width 13 height 11
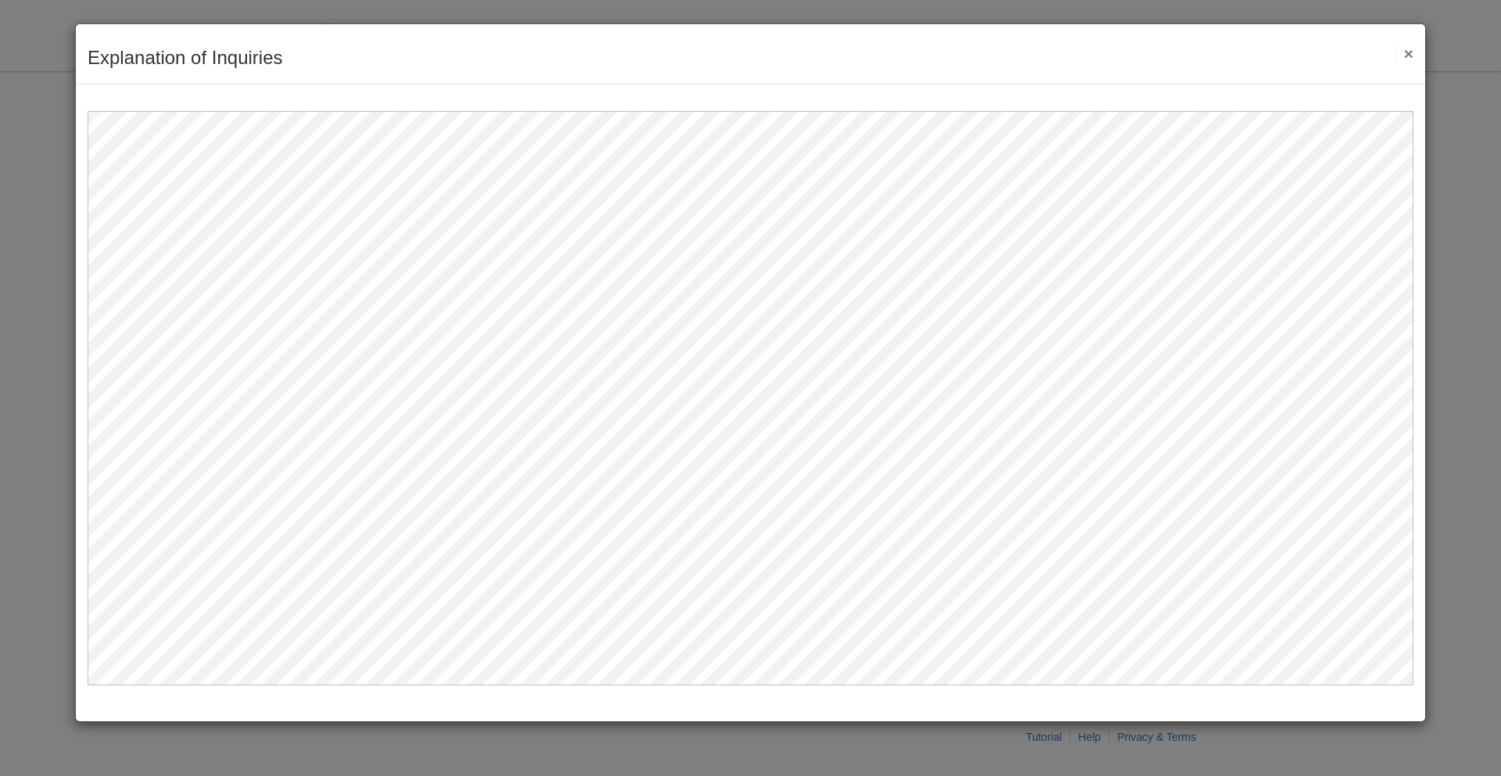
click at [1405, 52] on button "×" at bounding box center [1405, 53] width 18 height 16
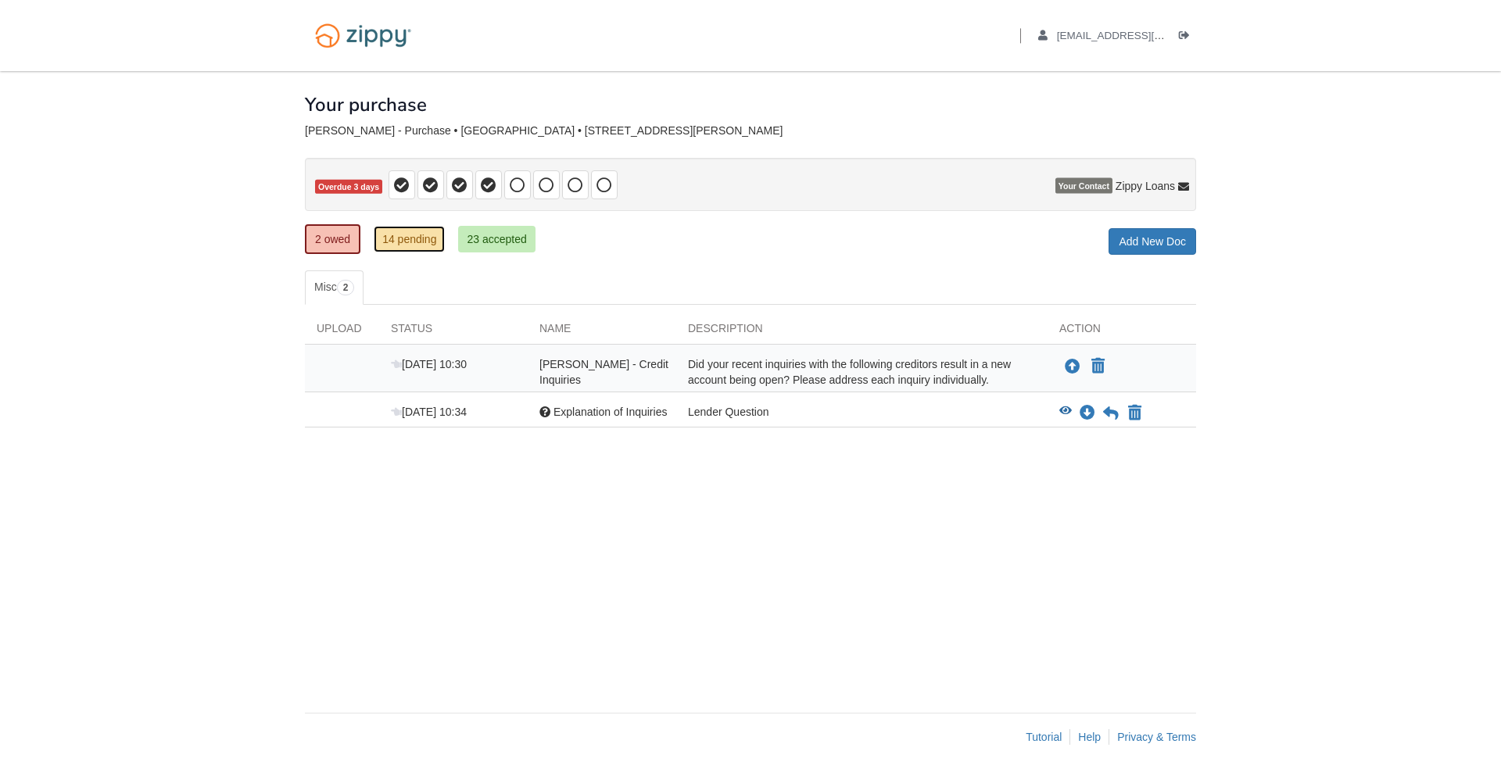
click at [400, 242] on link "14 pending" at bounding box center [409, 239] width 71 height 27
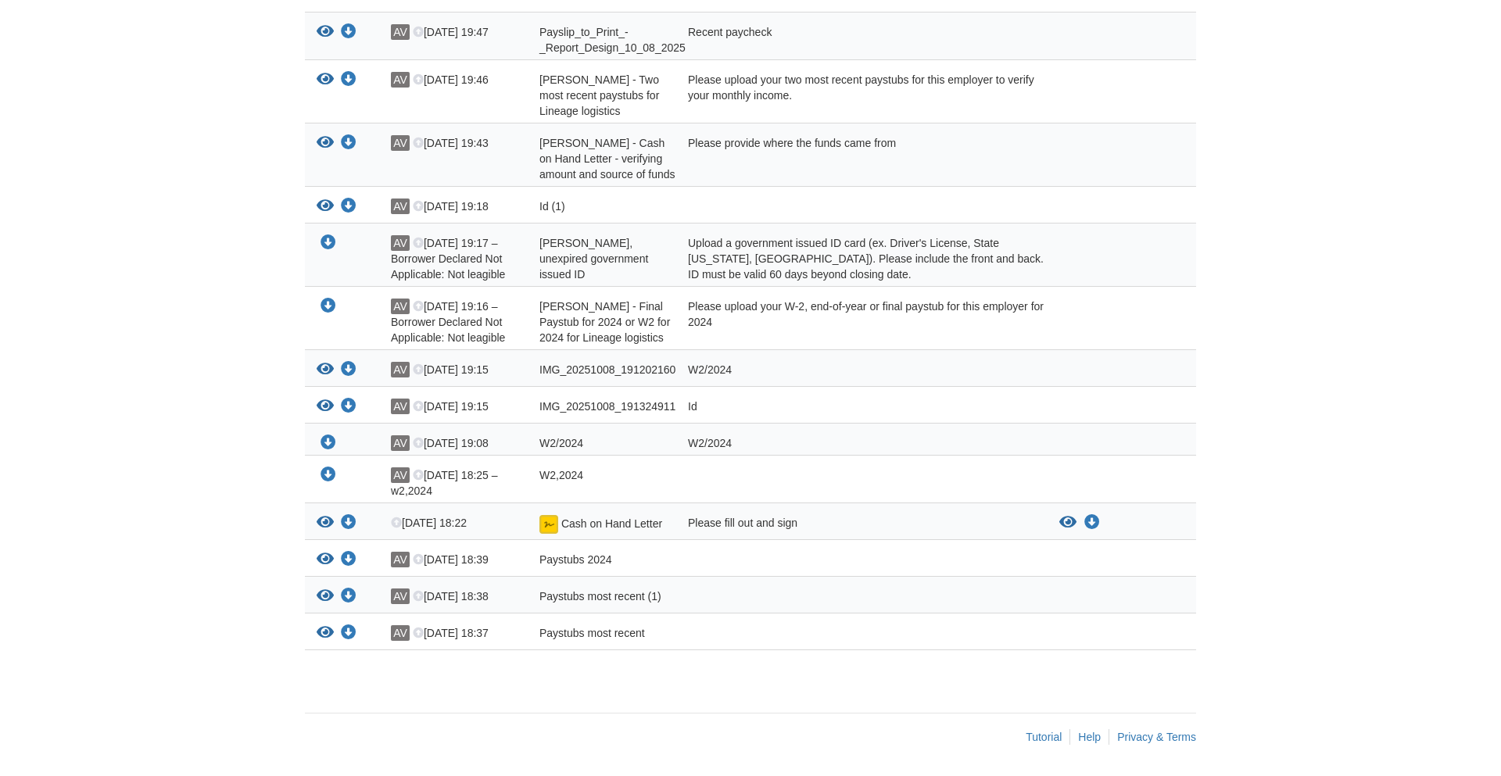
scroll to position [344, 0]
